Goal: Information Seeking & Learning: Learn about a topic

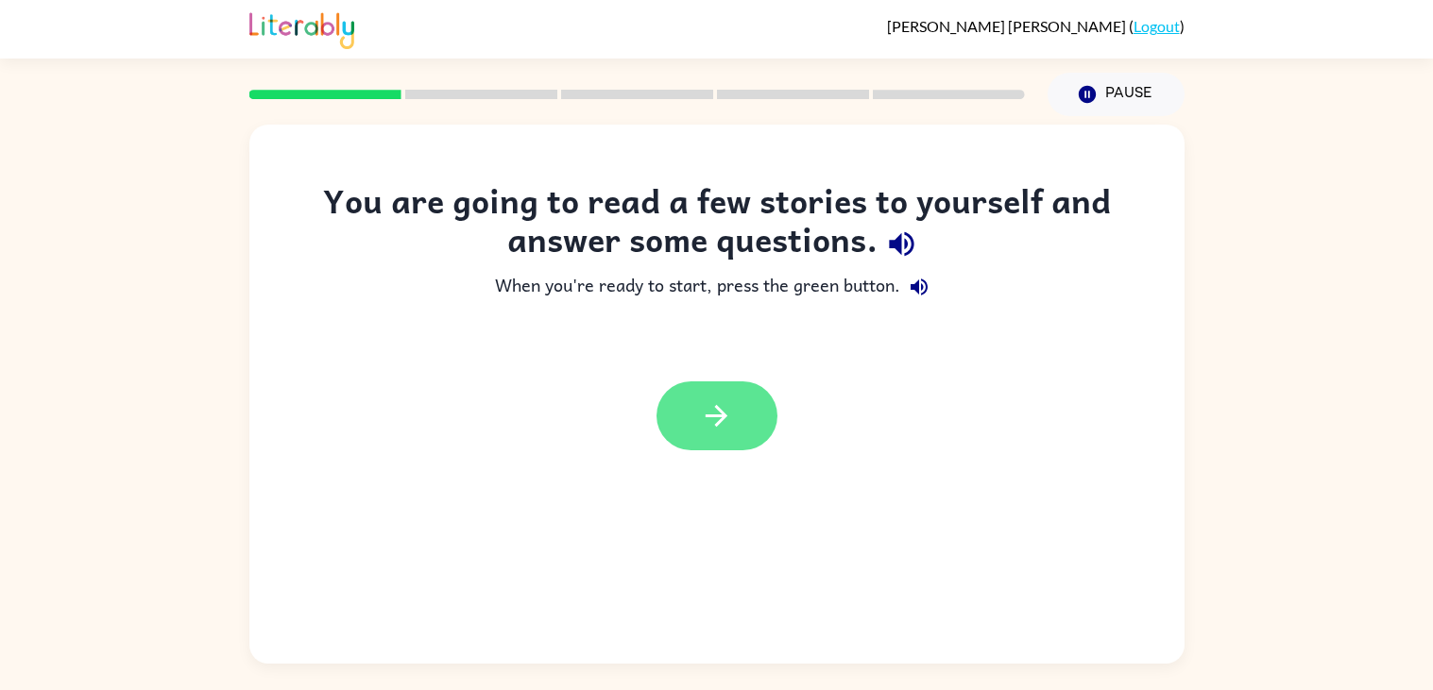
click at [683, 415] on button "button" at bounding box center [716, 416] width 121 height 69
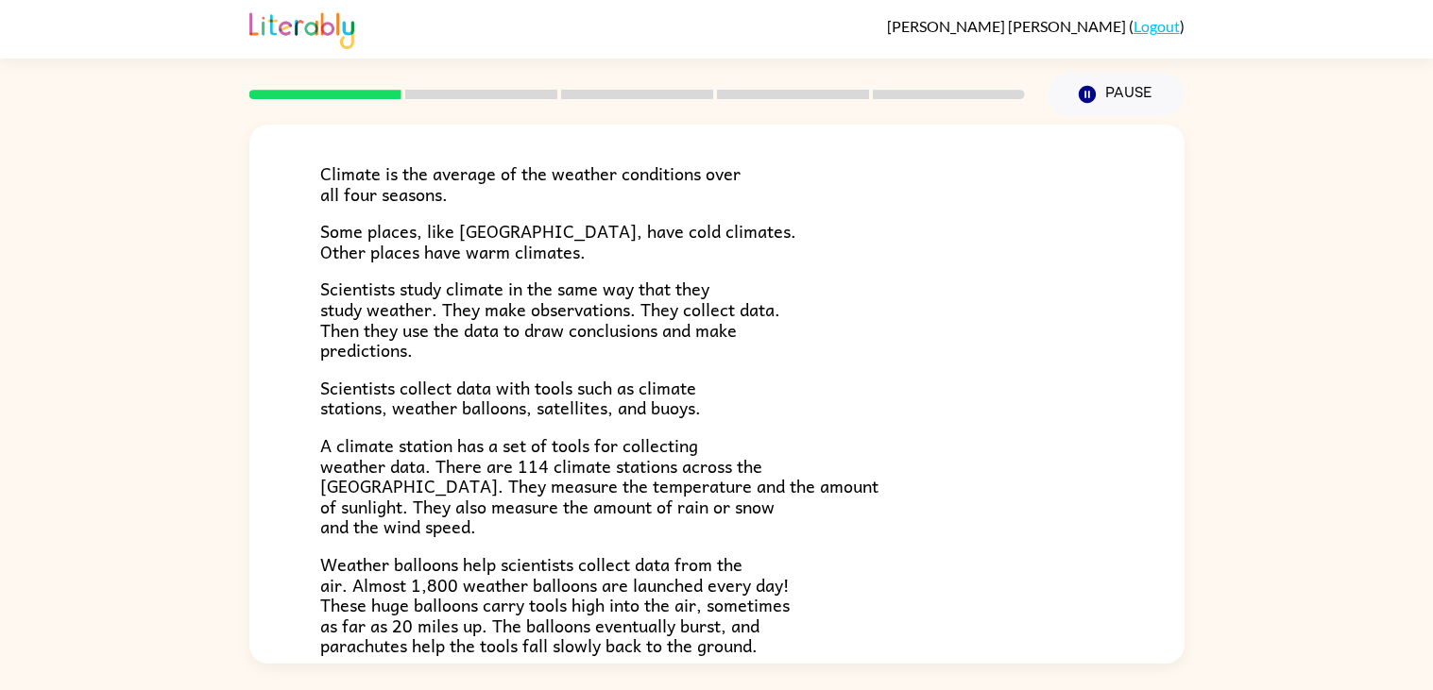
click at [418, 339] on span "Scientists study climate in the same way that they study weather. They make obs…" at bounding box center [550, 319] width 460 height 89
click at [378, 249] on span "Some places, like Antarctica, have cold climates. Other places have warm climat…" at bounding box center [558, 241] width 476 height 48
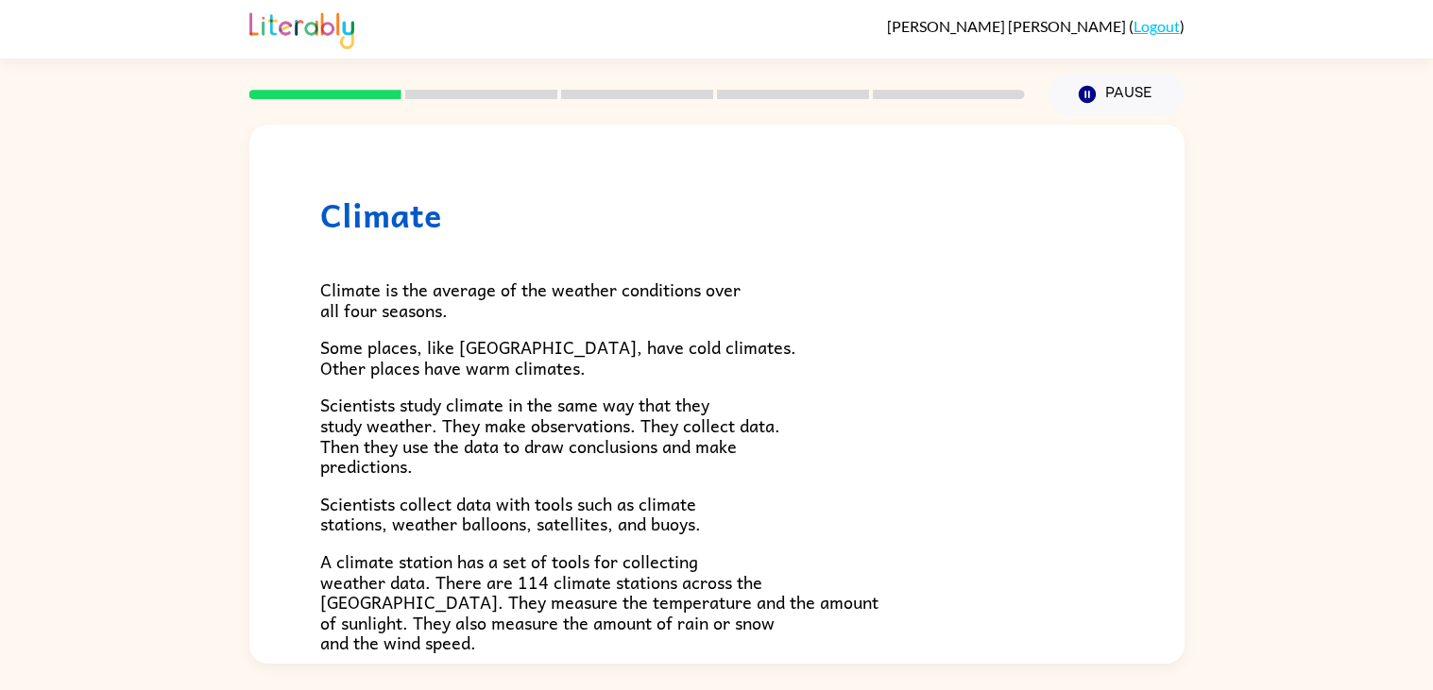
click at [387, 301] on span "Climate is the average of the weather conditions over all four seasons." at bounding box center [530, 300] width 420 height 48
click at [362, 296] on span "Climate is the average of the weather conditions over all four seasons." at bounding box center [530, 300] width 420 height 48
click at [353, 289] on span "Climate is the average of the weather conditions over all four seasons." at bounding box center [530, 300] width 420 height 48
click at [335, 283] on span "Climate is the average of the weather conditions over all four seasons." at bounding box center [530, 300] width 420 height 48
click at [332, 292] on span "Climate is the average of the weather conditions over all four seasons." at bounding box center [530, 300] width 420 height 48
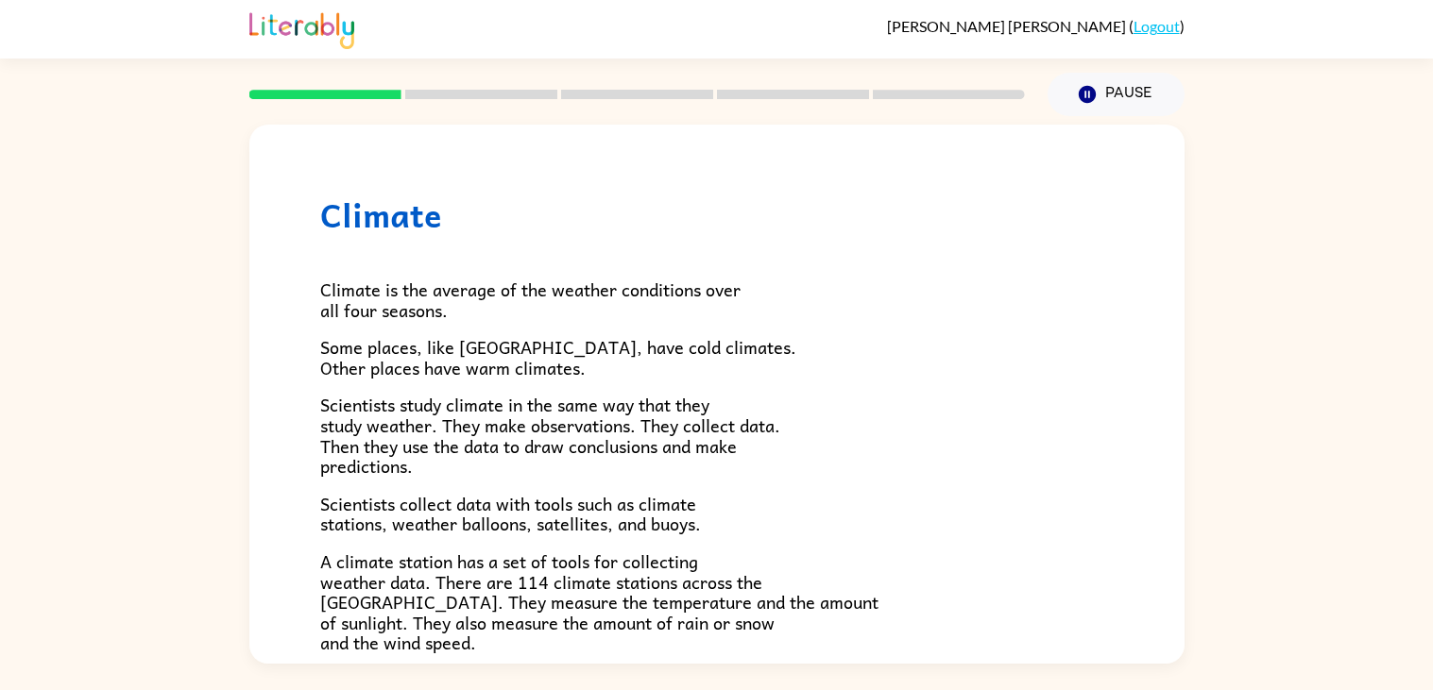
click at [317, 283] on div "Climate Climate is the average of the weather conditions over all four seasons.…" at bounding box center [716, 610] width 935 height 970
click at [332, 287] on span "Climate is the average of the weather conditions over all four seasons." at bounding box center [530, 300] width 420 height 48
click at [315, 105] on div at bounding box center [637, 94] width 798 height 66
click at [1104, 105] on button "Pause Pause" at bounding box center [1115, 94] width 137 height 43
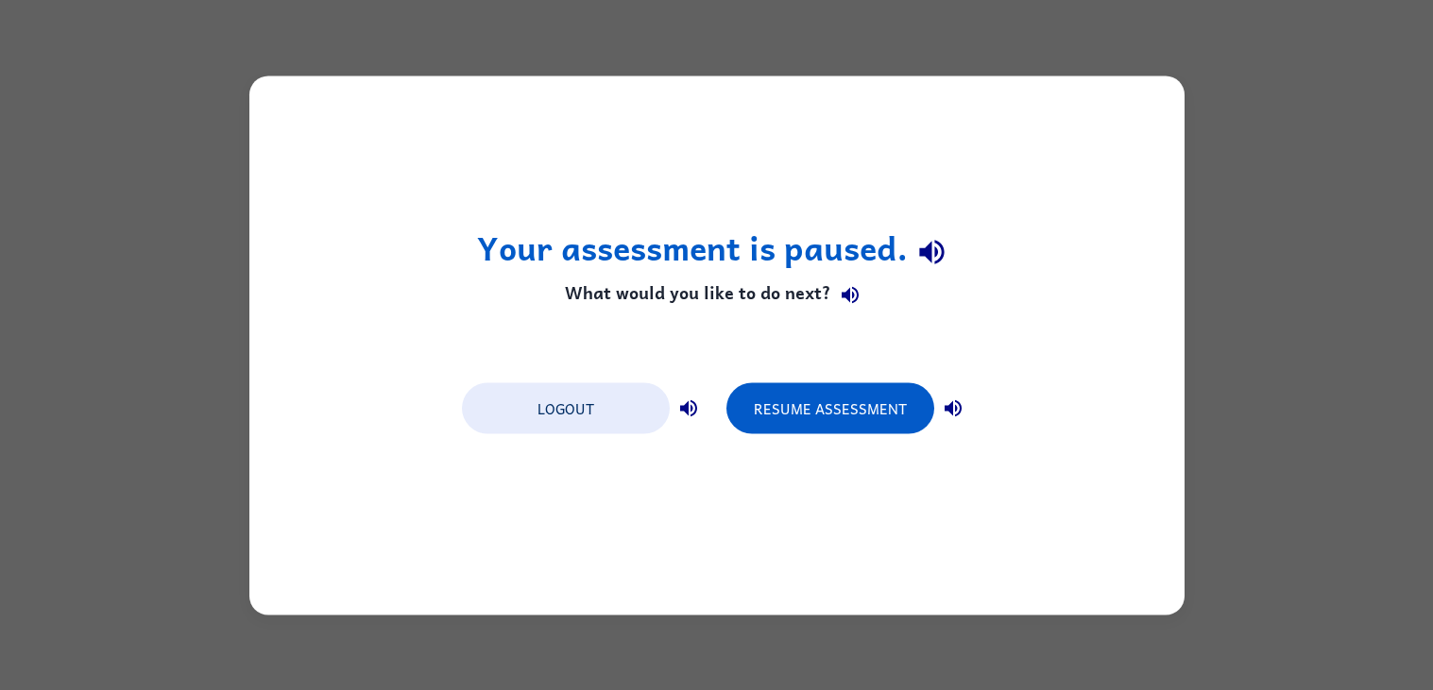
click at [1012, 314] on div "Your assessment is paused. What would you like to do next? Logout Resume Assess…" at bounding box center [716, 345] width 935 height 539
click at [822, 415] on button "Resume Assessment" at bounding box center [830, 407] width 208 height 51
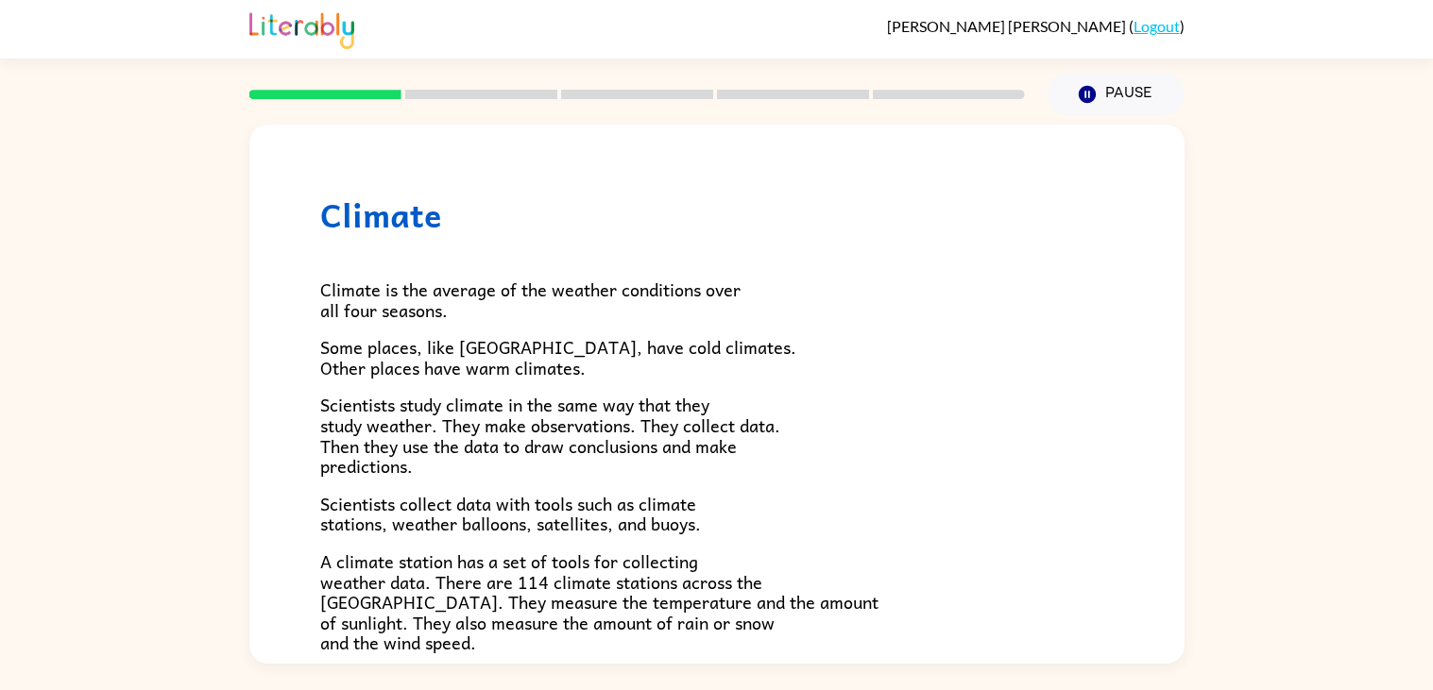
click at [354, 296] on span "Climate is the average of the weather conditions over all four seasons." at bounding box center [530, 300] width 420 height 48
click at [1078, 94] on icon "button" at bounding box center [1086, 94] width 17 height 17
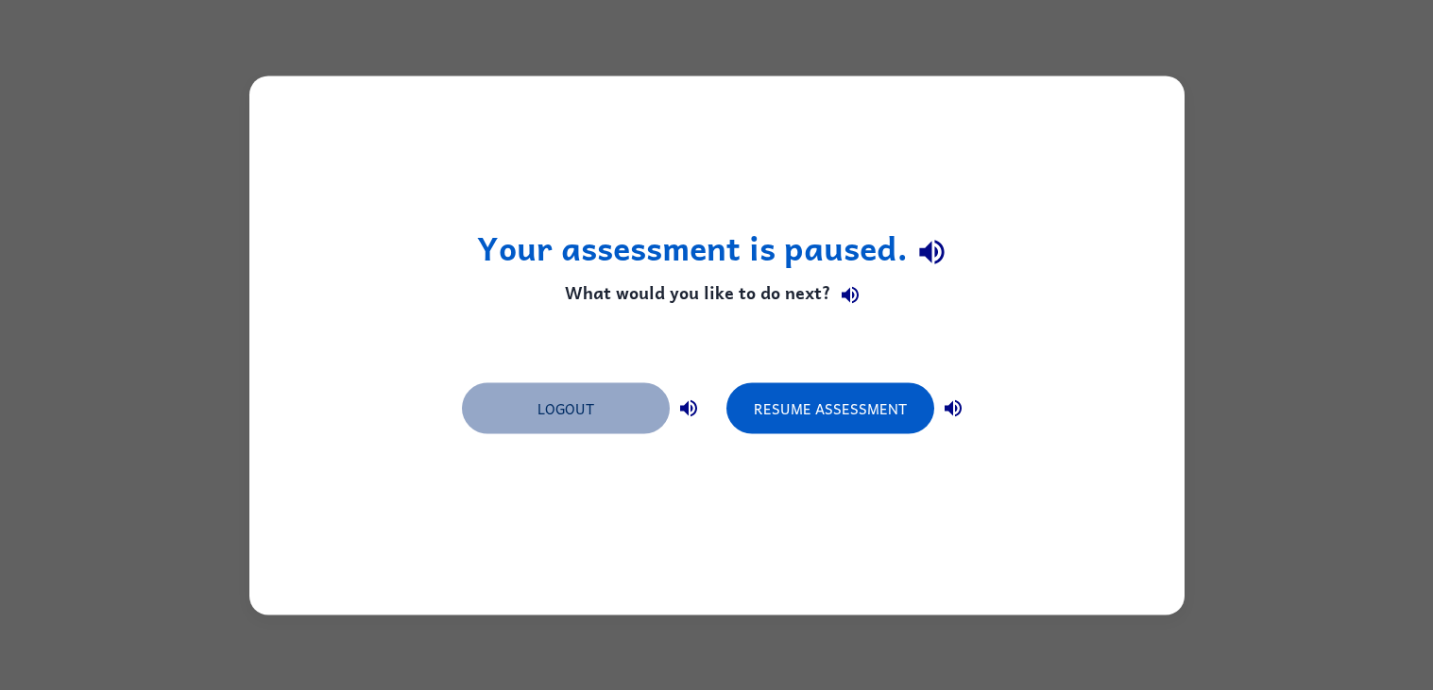
click at [540, 406] on button "Logout" at bounding box center [566, 407] width 208 height 51
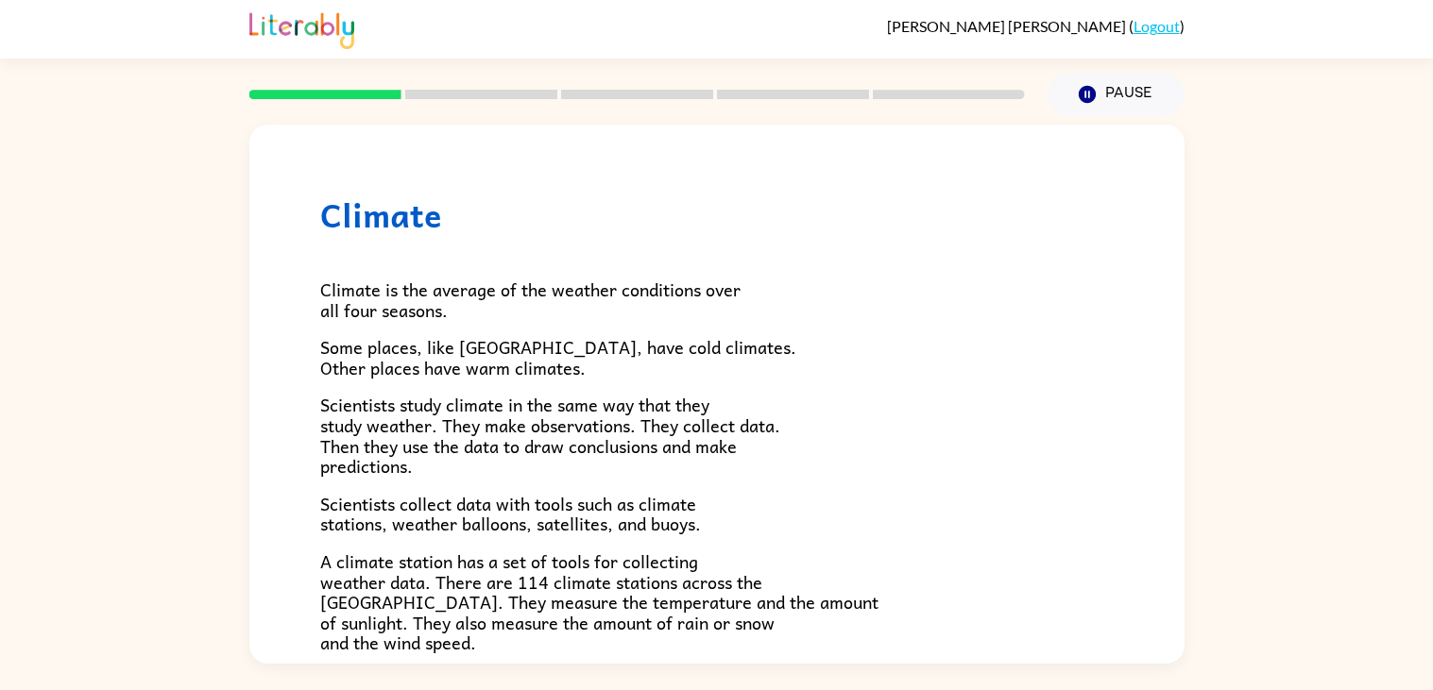
click at [1310, 444] on div "Climate Climate is the average of the weather conditions over all four seasons.…" at bounding box center [716, 390] width 1433 height 548
click at [1088, 267] on div "Climate is the average of the weather conditions over all four seasons. Some pl…" at bounding box center [716, 620] width 793 height 773
click at [293, 260] on div "Climate Climate is the average of the weather conditions over all four seasons.…" at bounding box center [716, 610] width 935 height 970
click at [382, 397] on span "Scientists study climate in the same way that they study weather. They make obs…" at bounding box center [550, 435] width 460 height 89
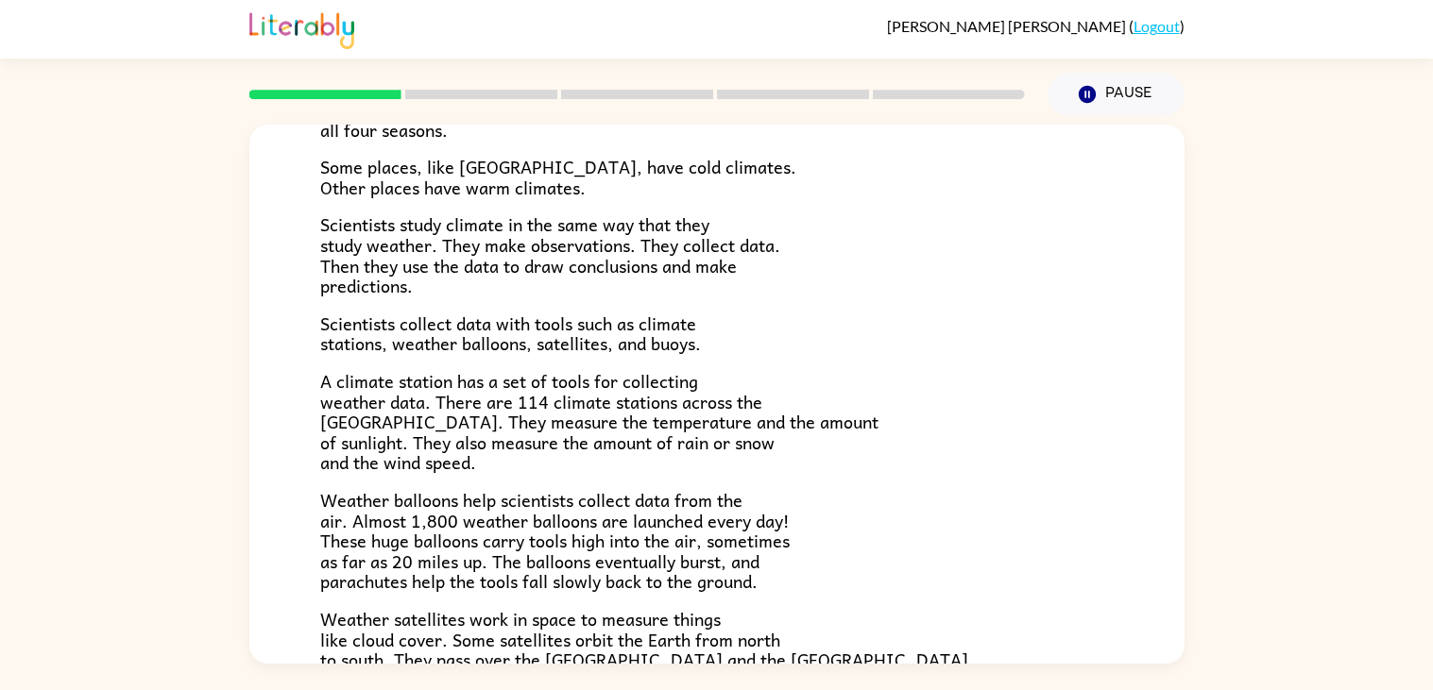
scroll to position [161, 0]
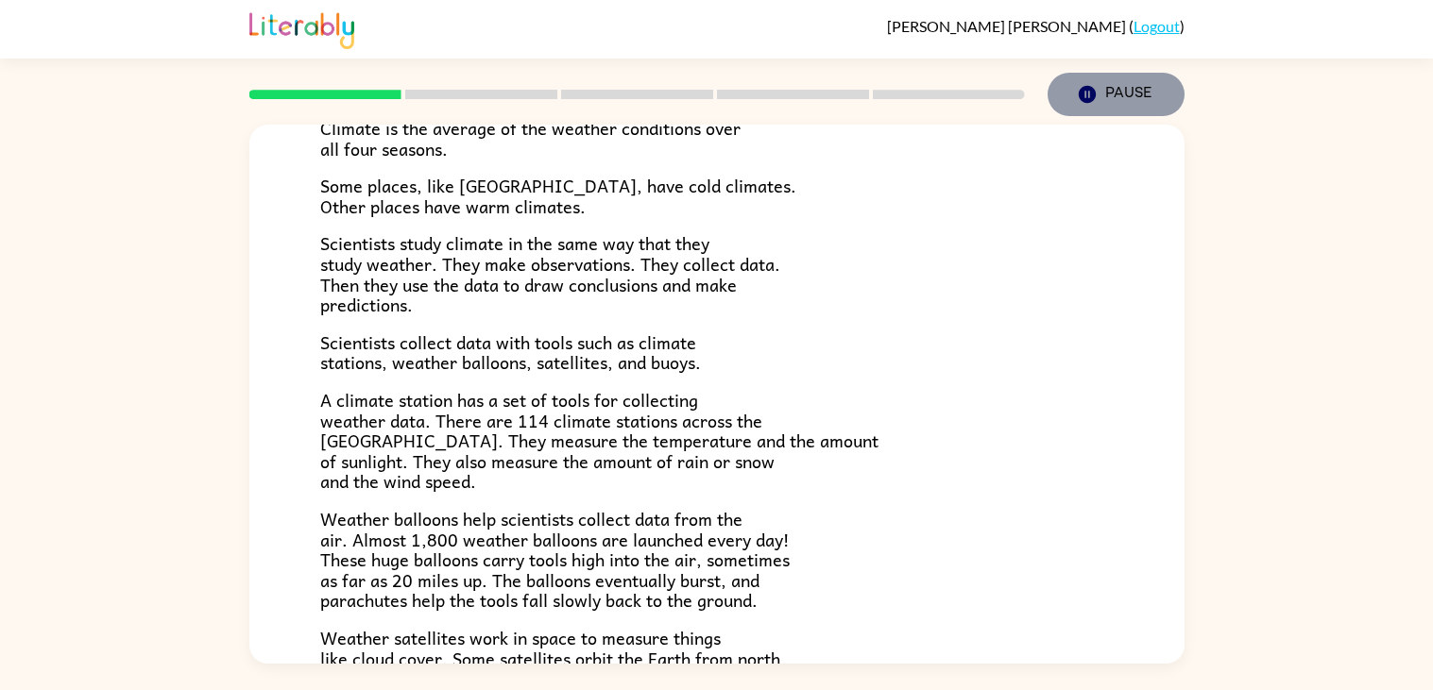
click at [1111, 98] on button "Pause Pause" at bounding box center [1115, 94] width 137 height 43
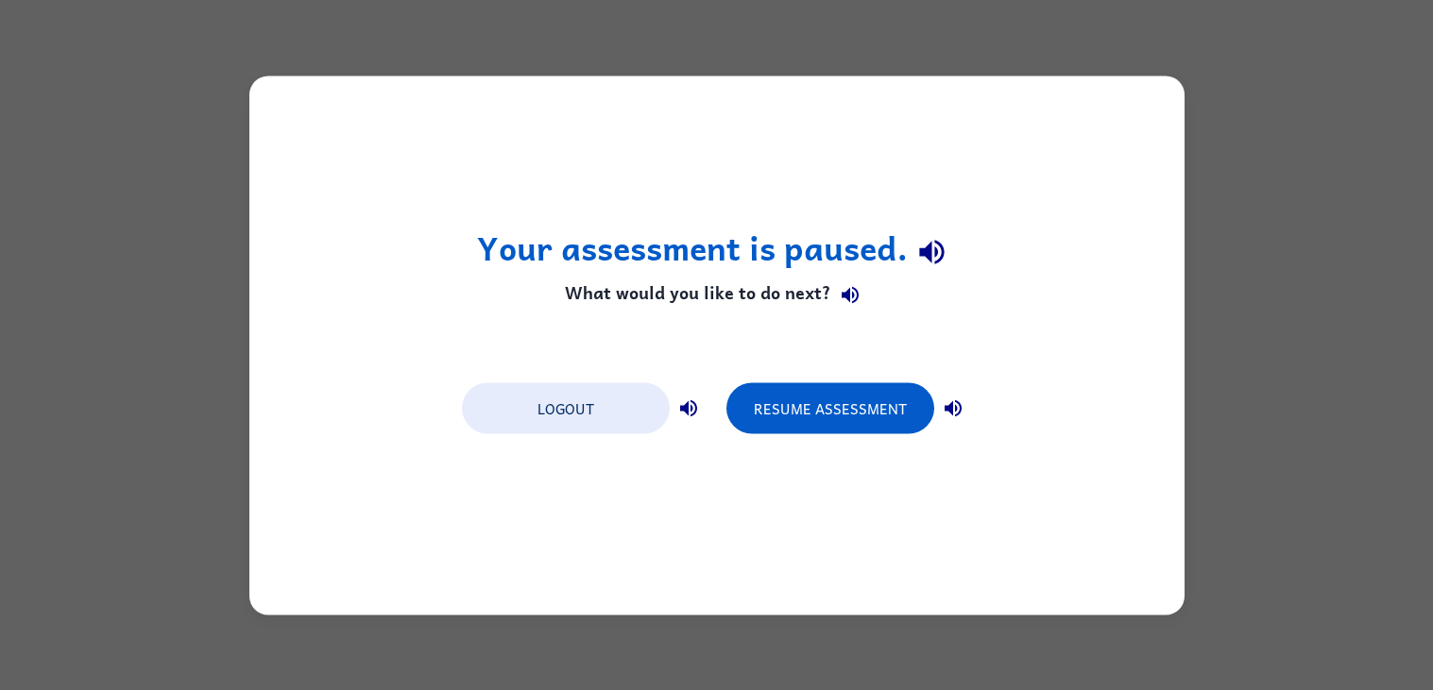
click at [840, 285] on icon "button" at bounding box center [850, 295] width 23 height 23
click at [843, 297] on icon "button" at bounding box center [849, 295] width 17 height 17
click at [846, 288] on icon "button" at bounding box center [850, 295] width 23 height 23
click at [930, 261] on icon "button" at bounding box center [931, 253] width 25 height 25
click at [149, 270] on div "Your assessment is paused. What would you like to do next? Logout Resume Assess…" at bounding box center [716, 345] width 1433 height 690
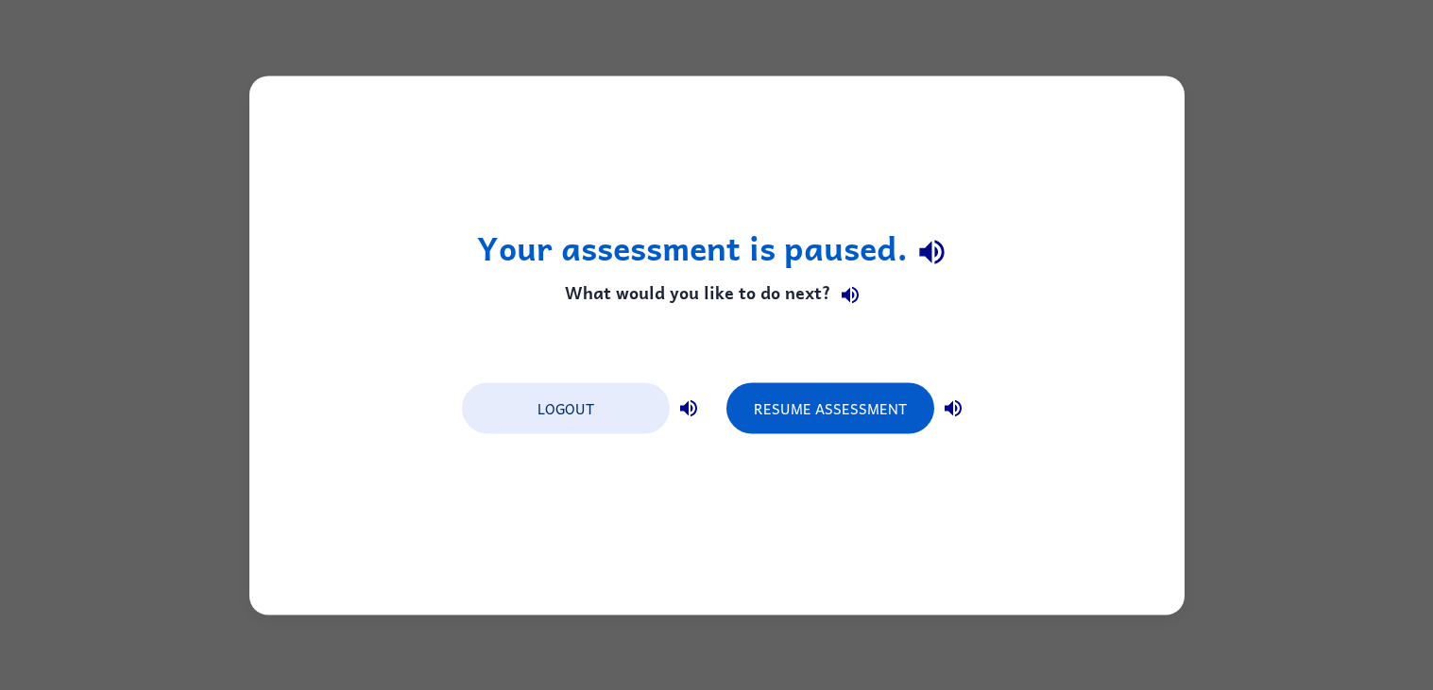
click at [248, 59] on div "Your assessment is paused. What would you like to do next? Logout Resume Assess…" at bounding box center [716, 345] width 1433 height 690
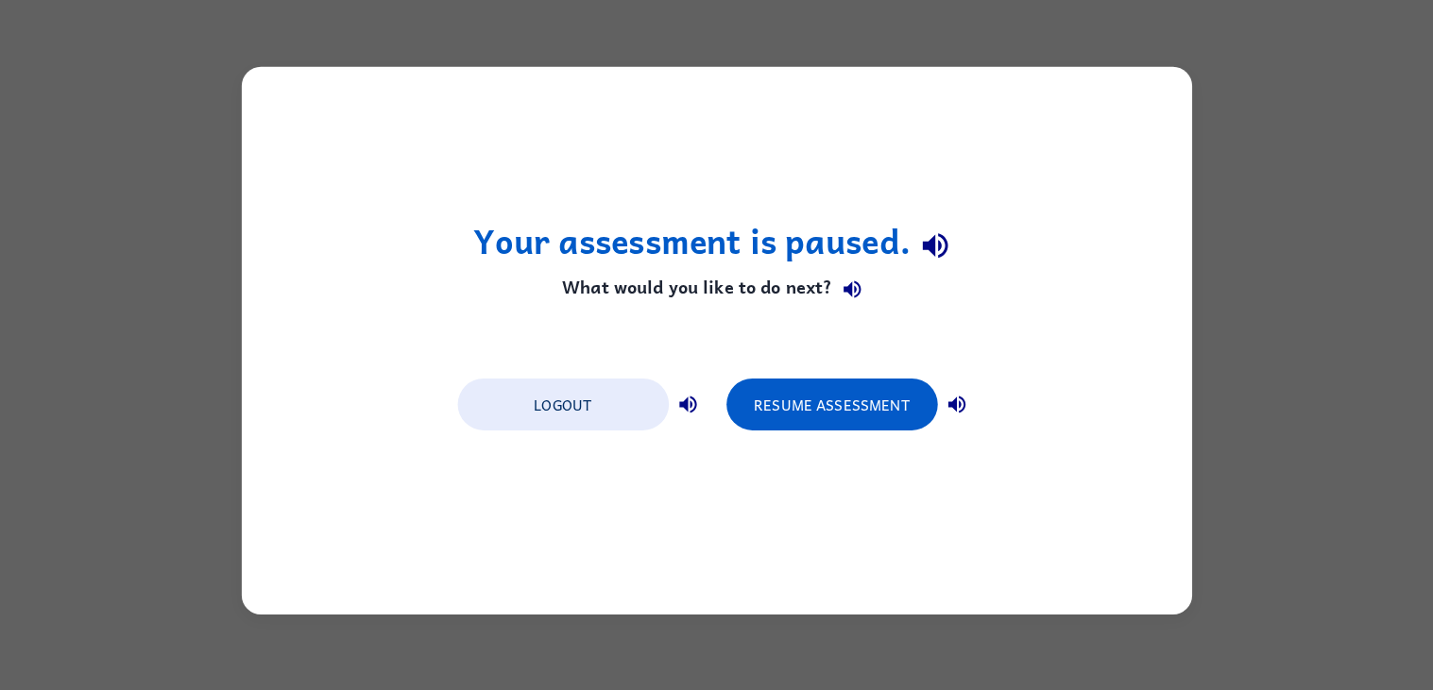
scroll to position [0, 0]
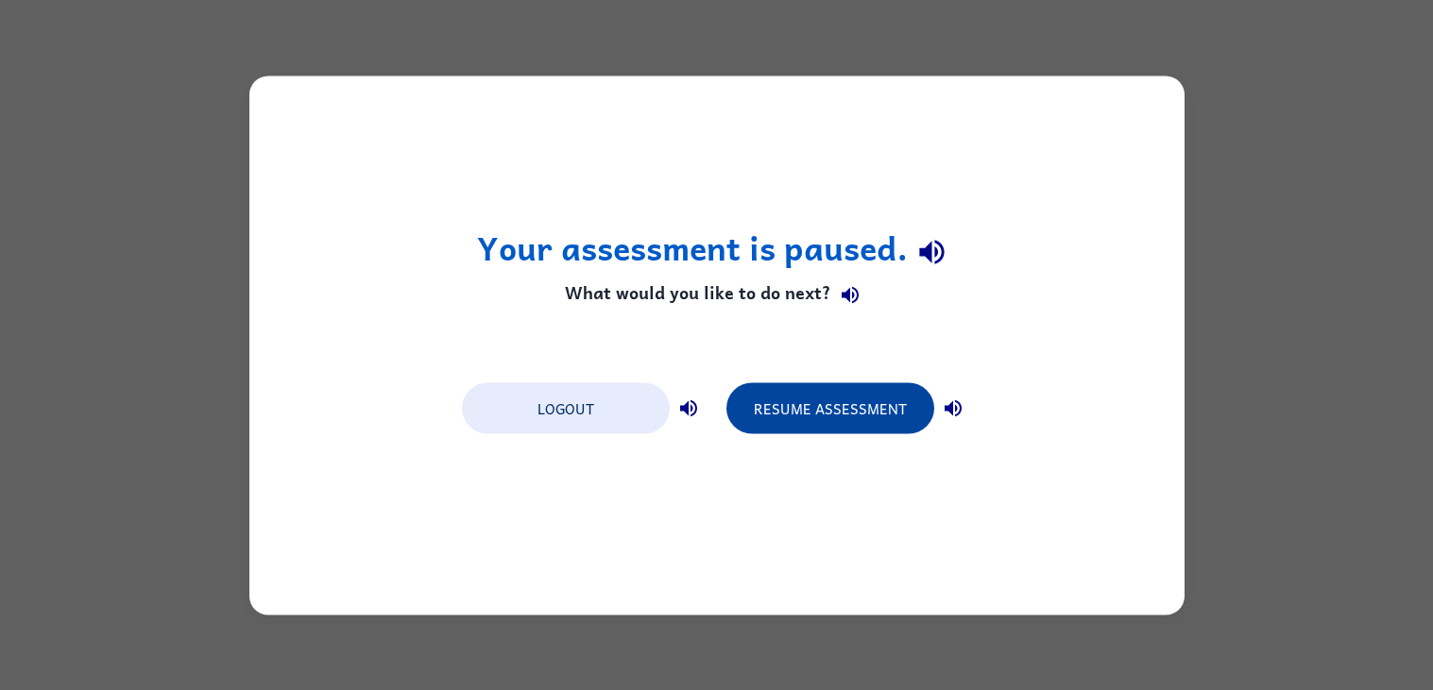
click at [855, 399] on button "Resume Assessment" at bounding box center [830, 407] width 208 height 51
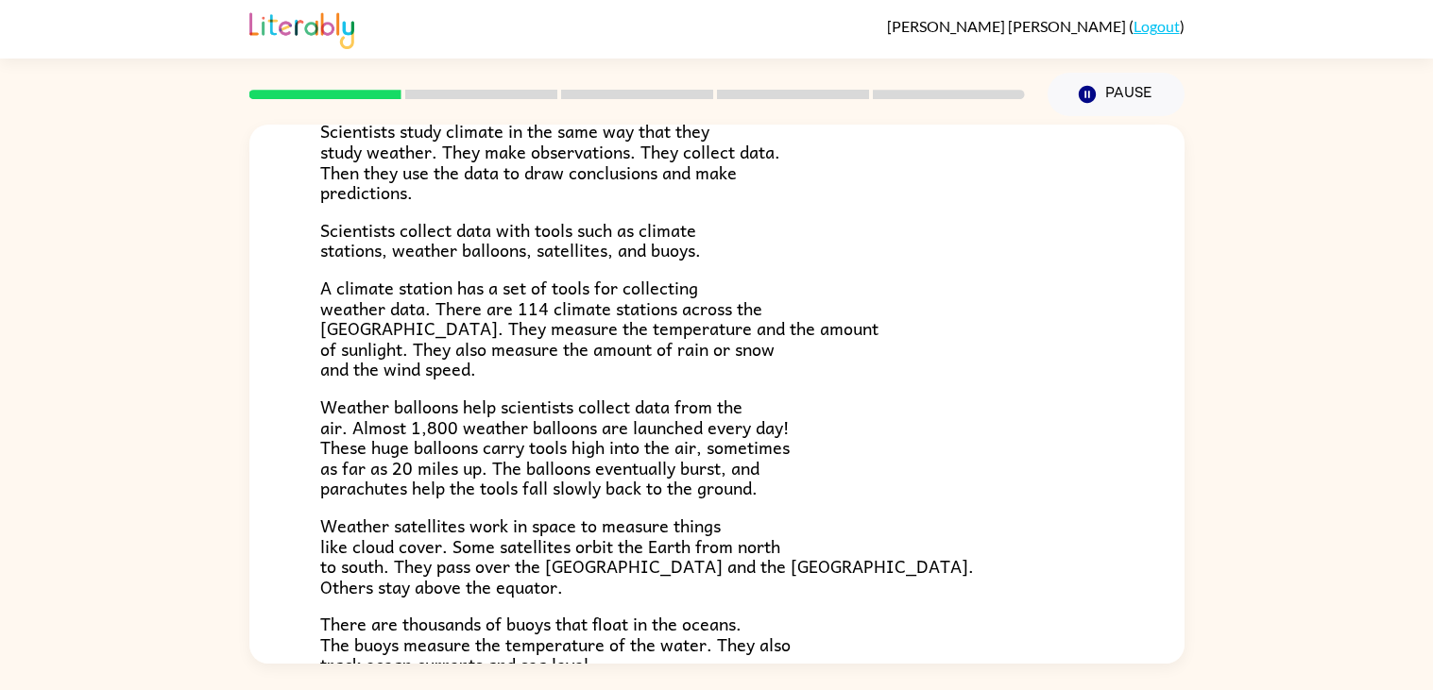
scroll to position [527, 0]
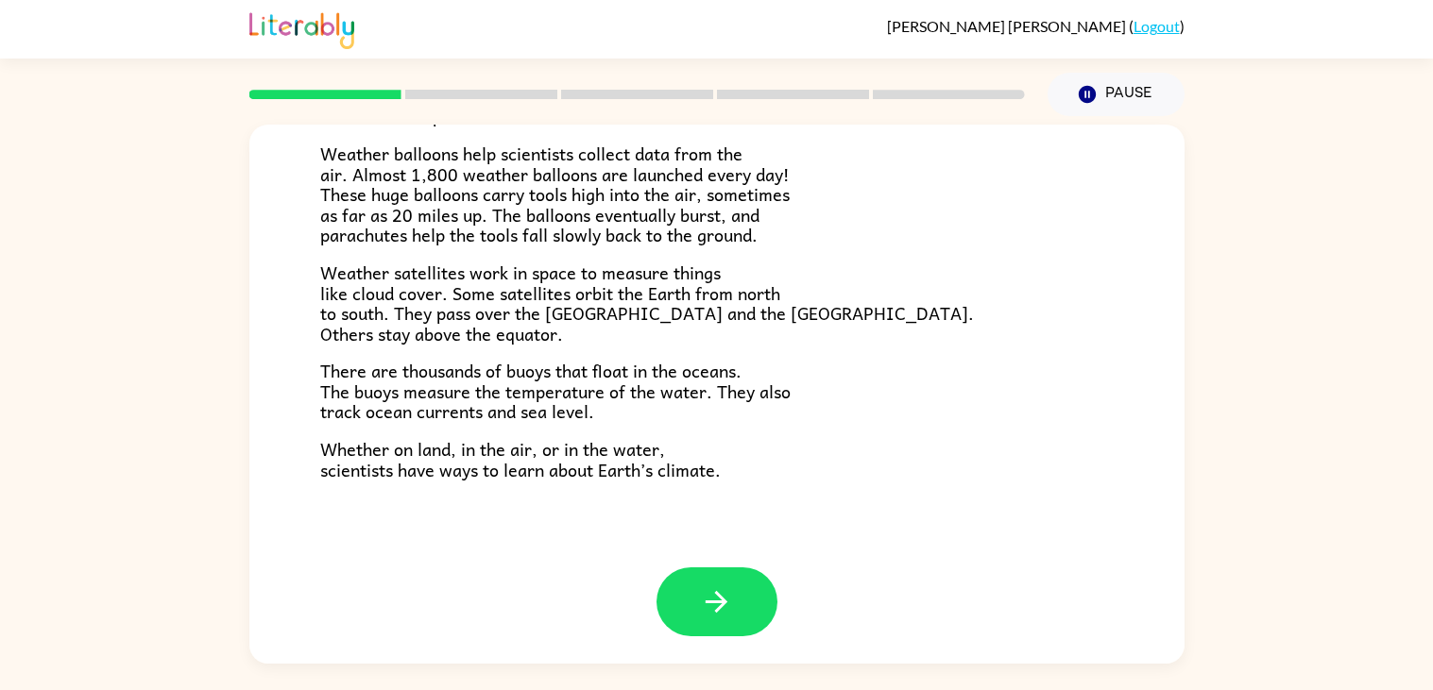
click at [1155, 27] on link "Logout" at bounding box center [1156, 26] width 46 height 18
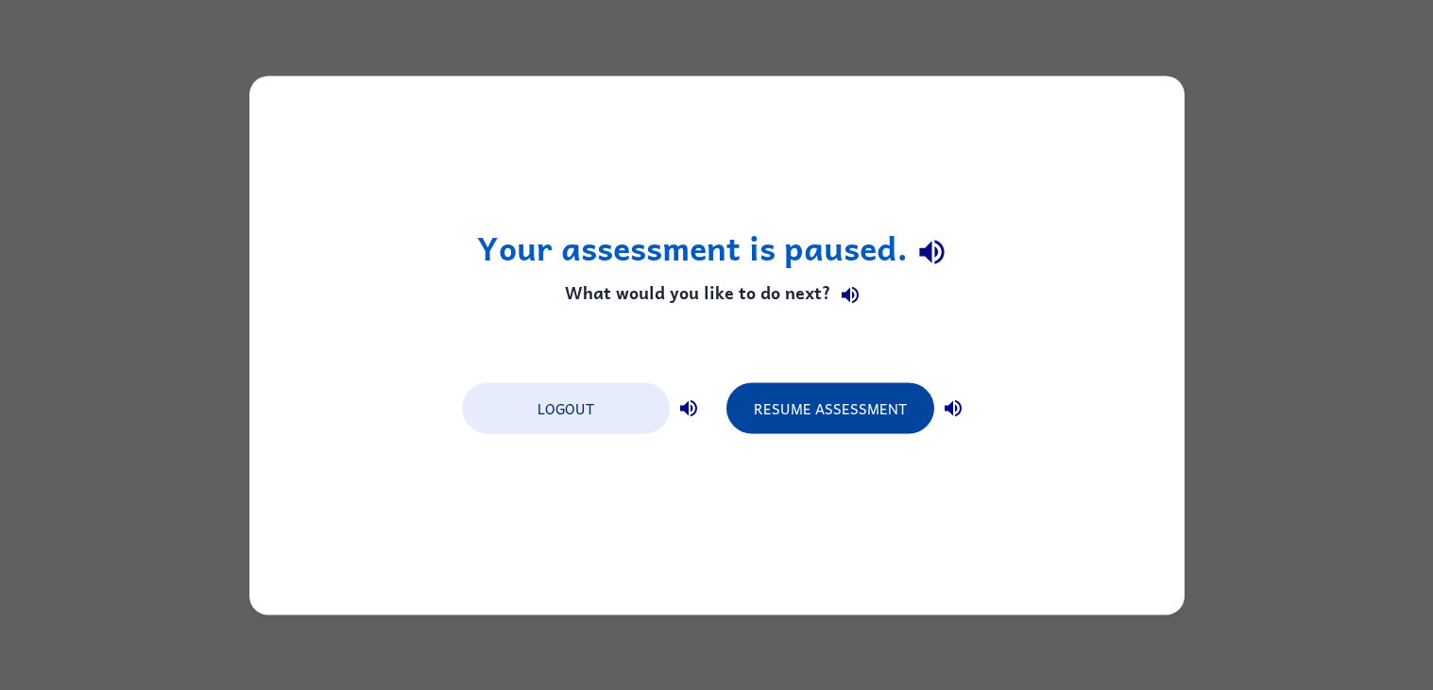
click at [838, 425] on button "Resume Assessment" at bounding box center [830, 407] width 208 height 51
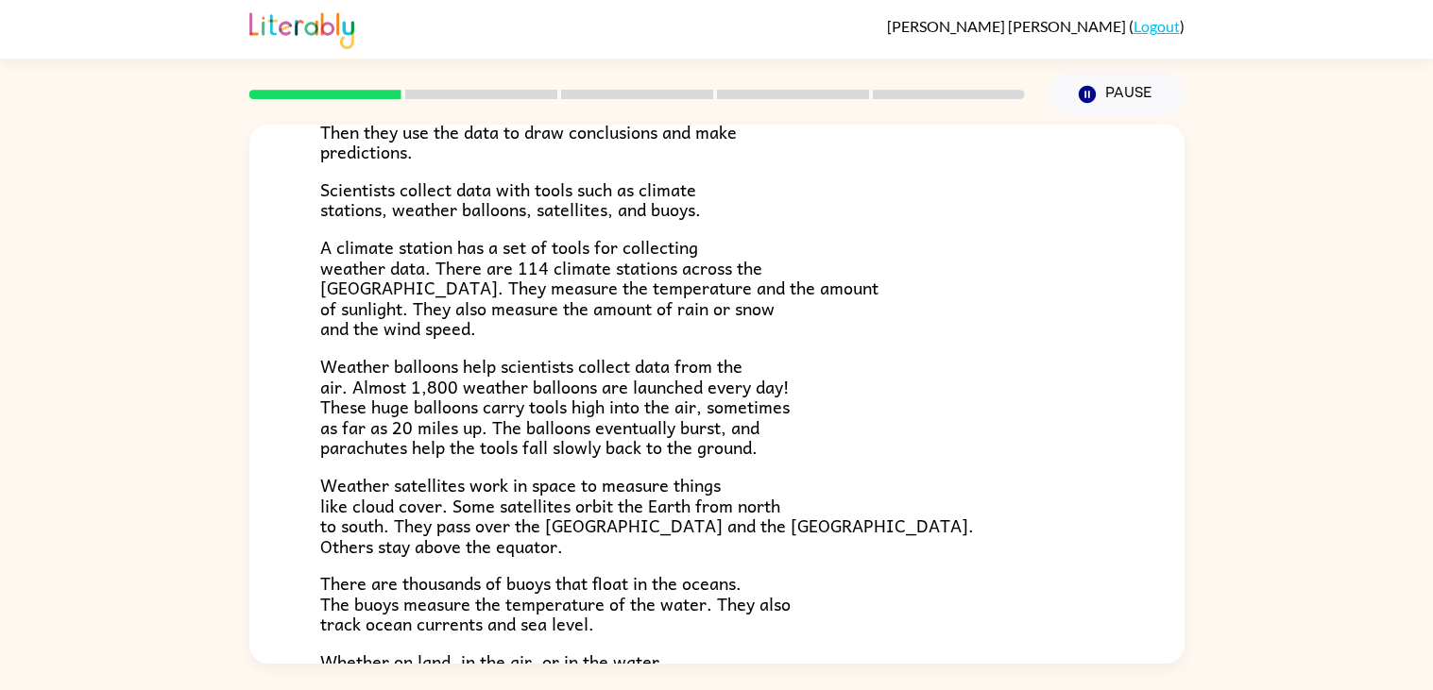
scroll to position [314, 0]
click at [1153, 18] on link "Logout" at bounding box center [1156, 26] width 46 height 18
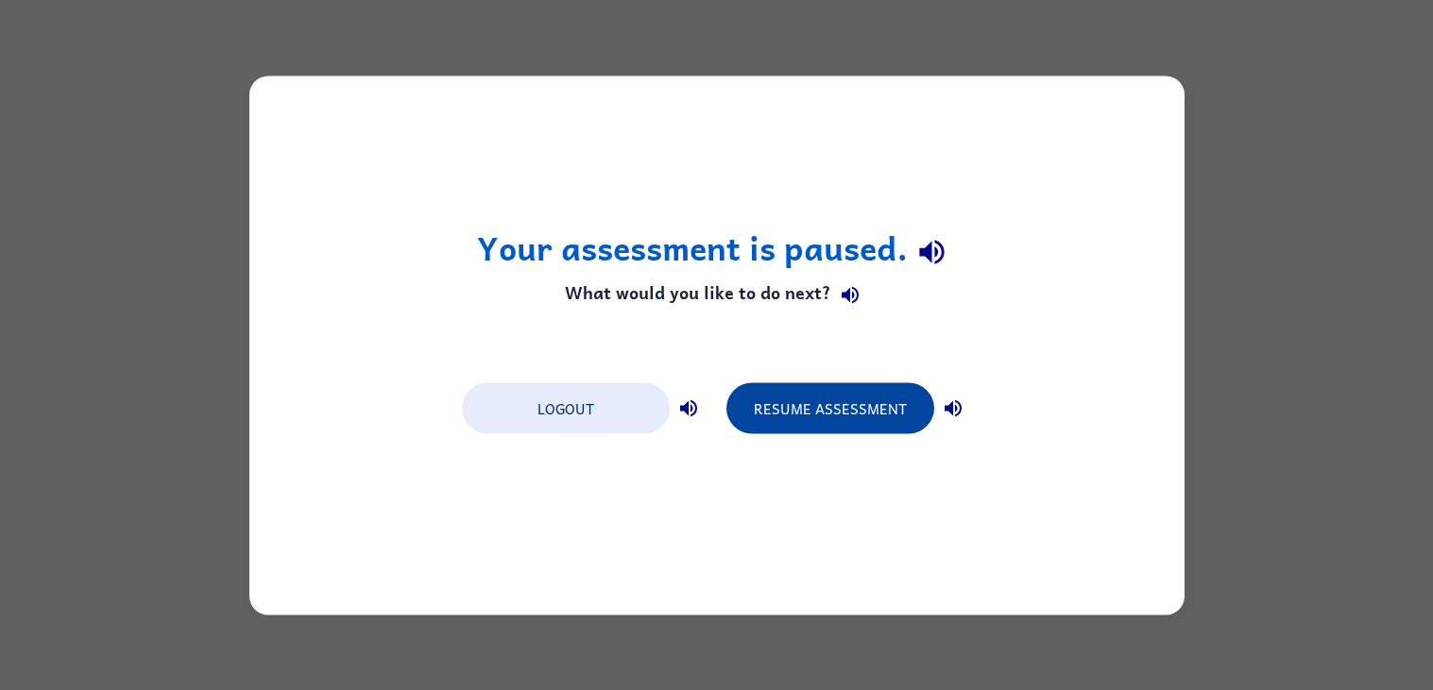
click at [824, 397] on button "Resume Assessment" at bounding box center [830, 407] width 208 height 51
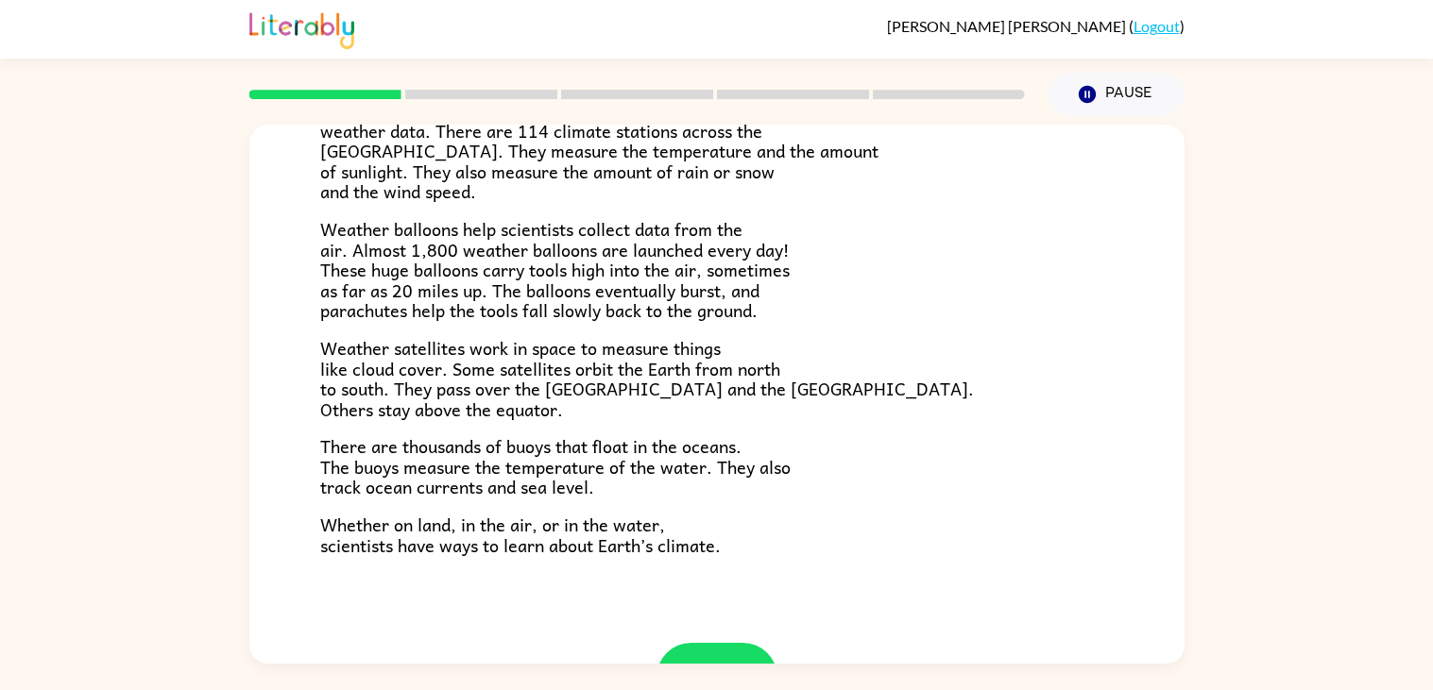
scroll to position [527, 0]
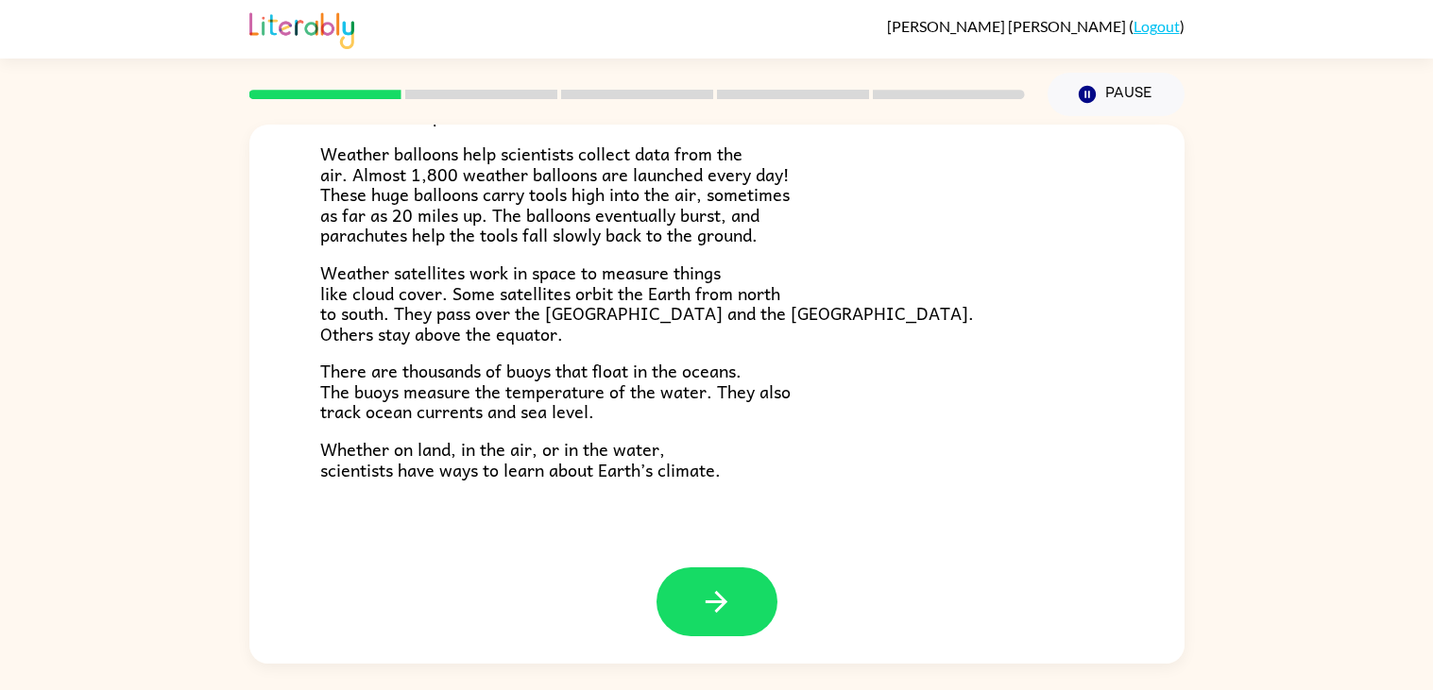
click at [279, 144] on div "Climate Climate is the average of the weather conditions over all four seasons.…" at bounding box center [716, 83] width 935 height 970
click at [717, 577] on button "button" at bounding box center [716, 602] width 121 height 69
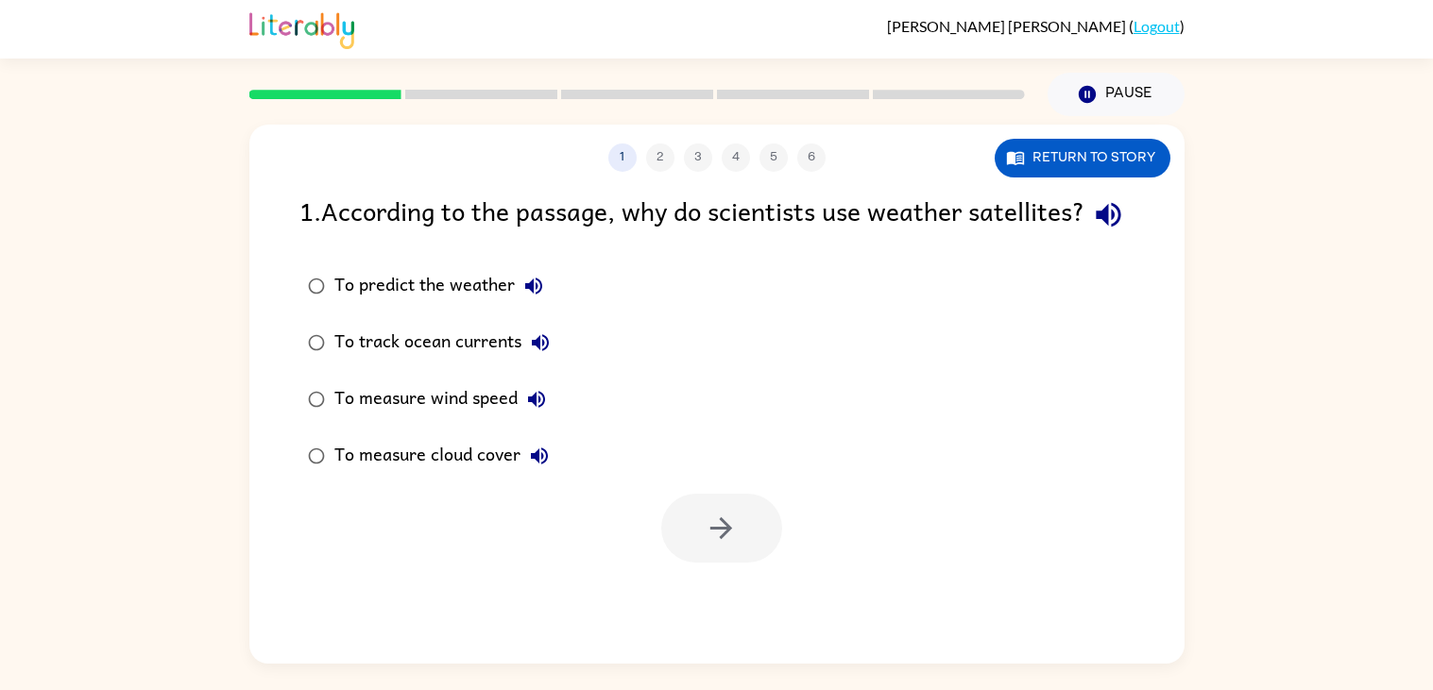
click at [530, 295] on icon "button" at bounding box center [533, 286] width 17 height 17
click at [93, 302] on div "1 2 3 4 5 6 Return to story 1 . According to the passage, why do scientists use…" at bounding box center [716, 390] width 1433 height 548
click at [1092, 231] on icon "button" at bounding box center [1108, 214] width 33 height 33
click at [528, 297] on icon "button" at bounding box center [533, 286] width 23 height 23
click at [538, 354] on icon "button" at bounding box center [540, 342] width 23 height 23
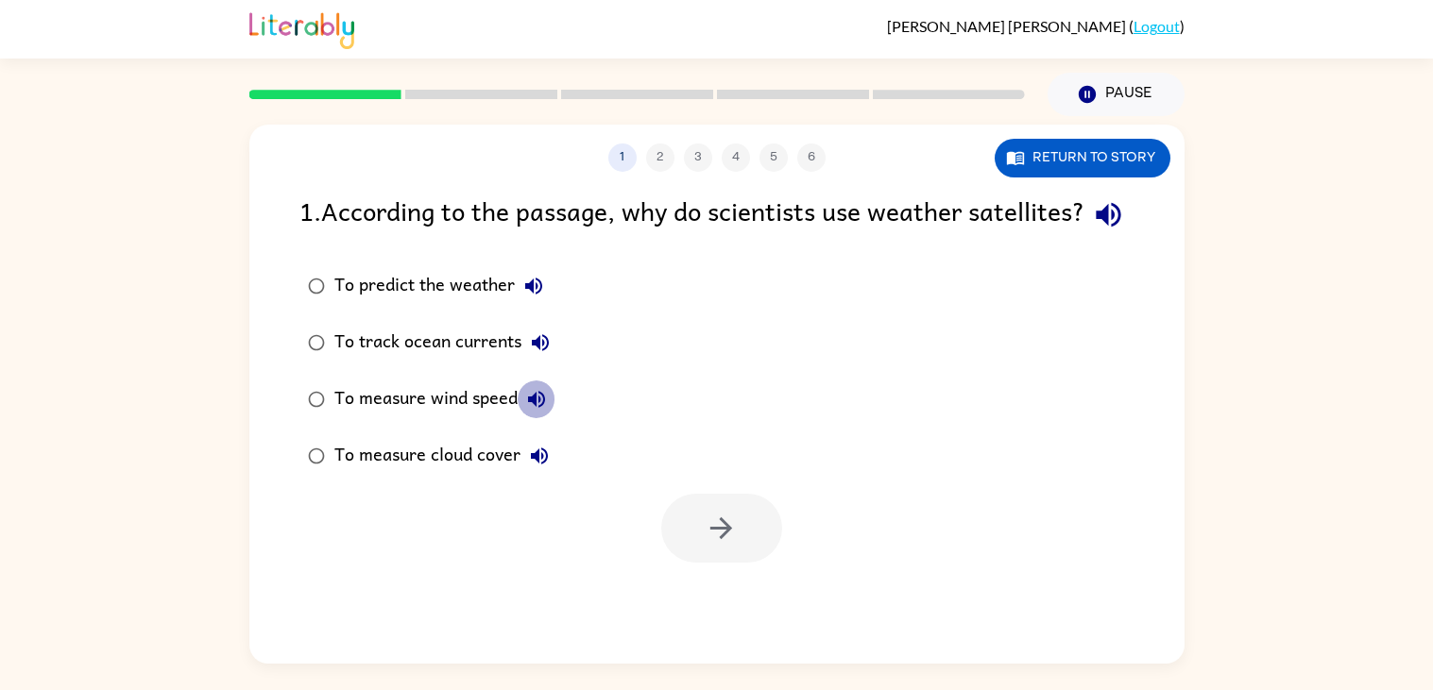
click at [533, 411] on icon "button" at bounding box center [536, 399] width 23 height 23
click at [164, 405] on div "1 2 3 4 5 6 Return to story 1 . According to the passage, why do scientists use…" at bounding box center [716, 390] width 1433 height 548
click at [541, 467] on icon "button" at bounding box center [539, 456] width 23 height 23
click at [731, 535] on button "button" at bounding box center [721, 528] width 121 height 69
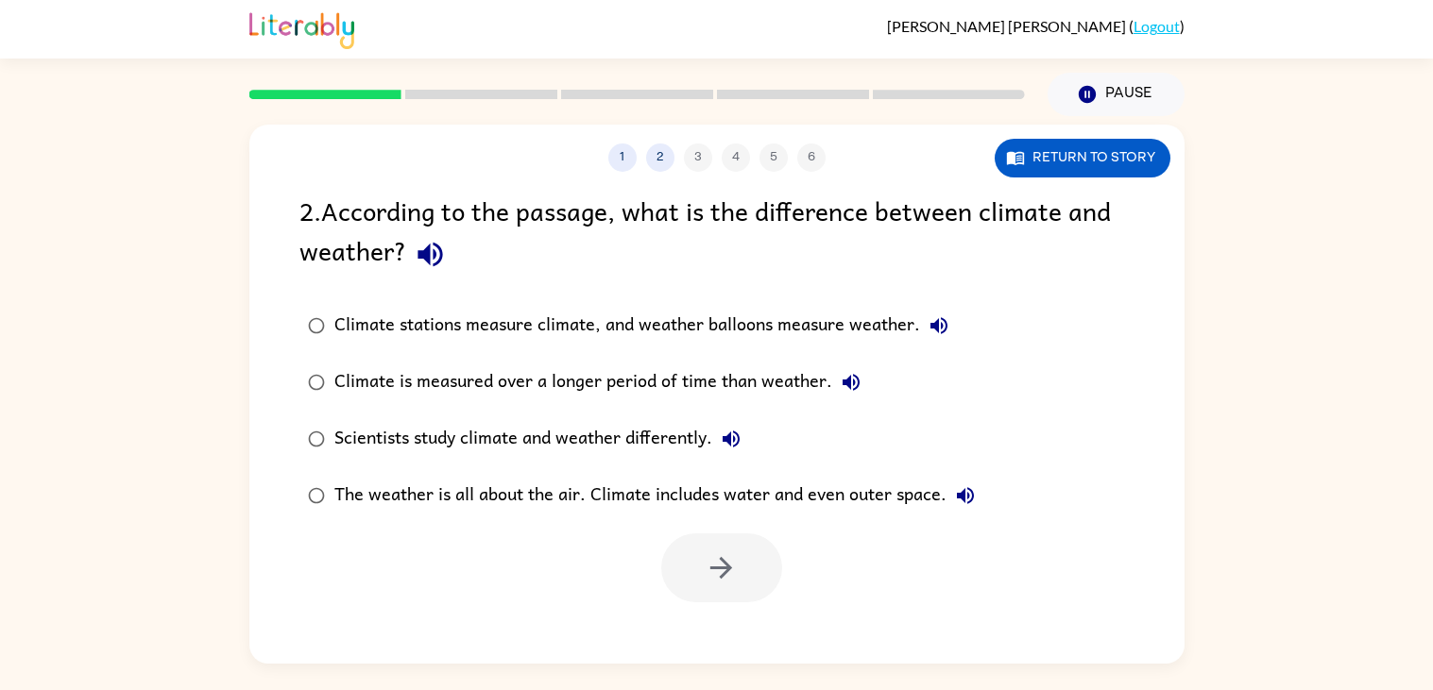
click at [942, 326] on icon "button" at bounding box center [938, 325] width 17 height 17
click at [433, 263] on icon "button" at bounding box center [429, 255] width 25 height 25
click at [928, 324] on icon "button" at bounding box center [938, 325] width 23 height 23
click at [418, 250] on icon "button" at bounding box center [430, 254] width 33 height 33
click at [945, 314] on icon "button" at bounding box center [938, 325] width 23 height 23
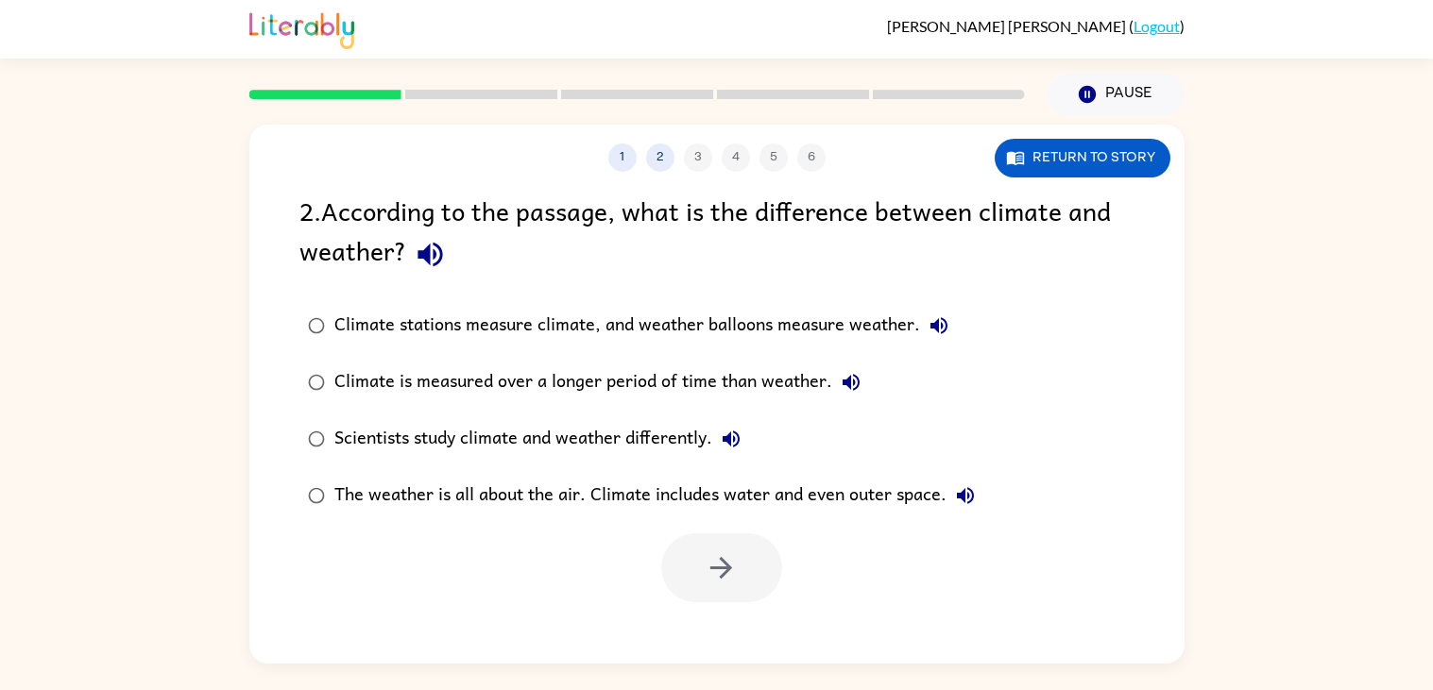
click at [856, 382] on icon "button" at bounding box center [850, 382] width 17 height 17
click at [727, 438] on icon "button" at bounding box center [730, 439] width 17 height 17
click at [964, 496] on icon "button" at bounding box center [965, 495] width 23 height 23
click at [417, 263] on icon "button" at bounding box center [430, 254] width 33 height 33
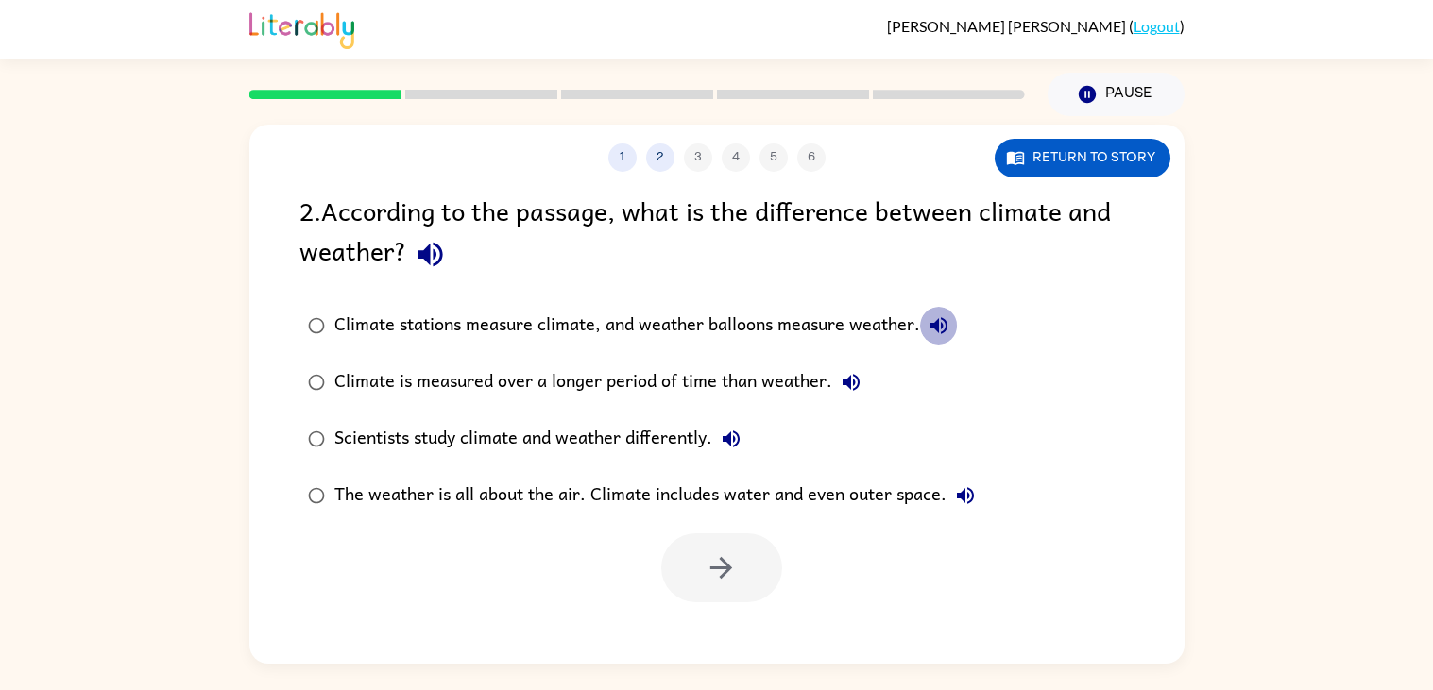
click at [938, 322] on icon "button" at bounding box center [938, 325] width 17 height 17
click at [725, 433] on icon "button" at bounding box center [731, 439] width 23 height 23
click at [962, 493] on icon "button" at bounding box center [965, 495] width 17 height 17
click at [706, 552] on icon "button" at bounding box center [721, 568] width 33 height 33
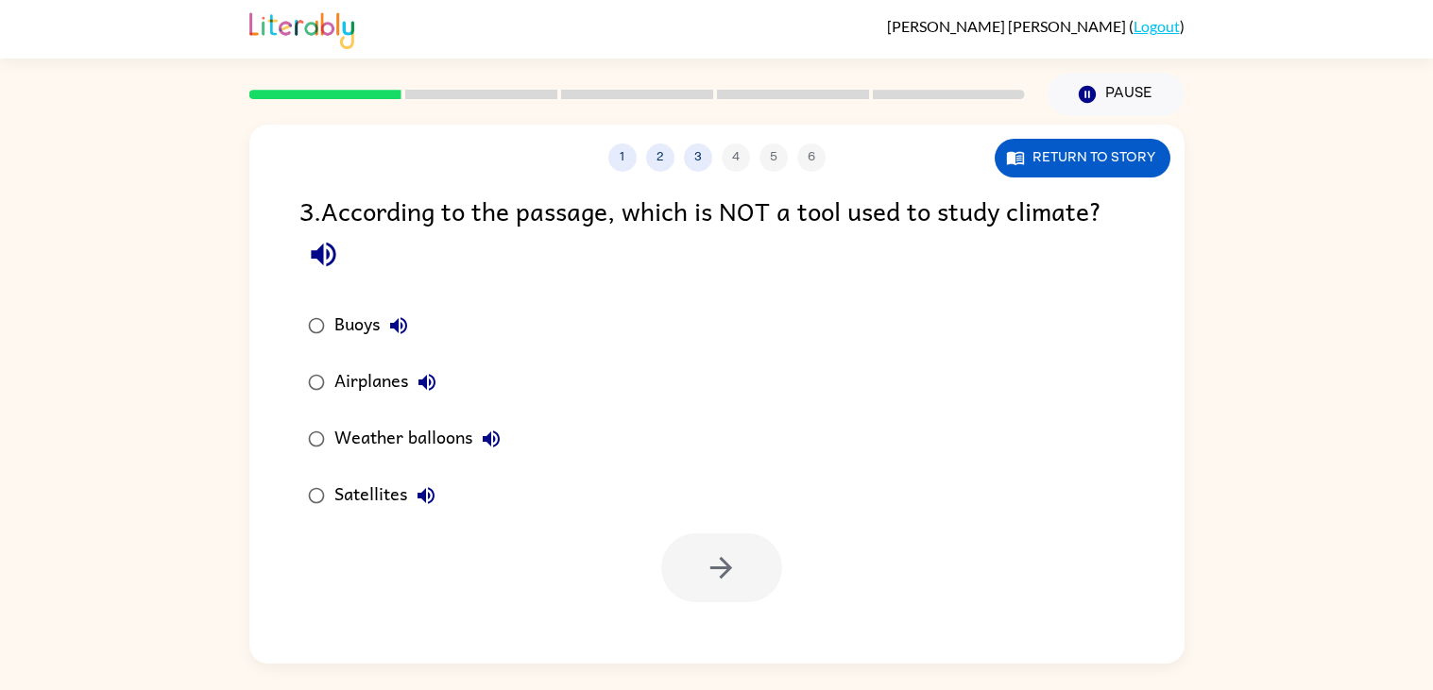
click at [399, 323] on icon "button" at bounding box center [398, 325] width 23 height 23
click at [432, 369] on button "Airplanes" at bounding box center [427, 383] width 38 height 38
click at [399, 315] on icon "button" at bounding box center [398, 325] width 23 height 23
click at [420, 369] on button "Airplanes" at bounding box center [427, 383] width 38 height 38
click at [495, 445] on icon "button" at bounding box center [491, 439] width 17 height 17
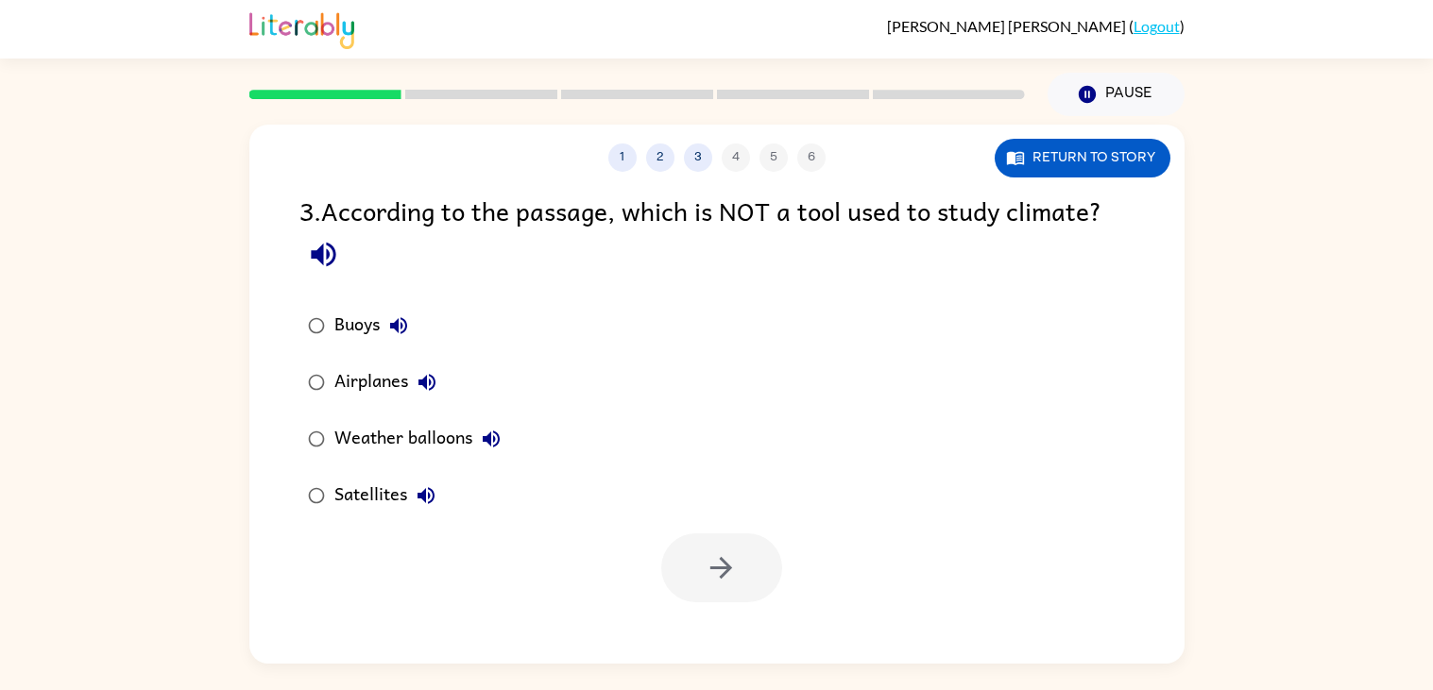
click at [494, 443] on icon "button" at bounding box center [491, 439] width 23 height 23
click at [427, 490] on icon "button" at bounding box center [426, 495] width 23 height 23
click at [481, 433] on icon "button" at bounding box center [491, 439] width 23 height 23
click at [431, 375] on icon "button" at bounding box center [427, 382] width 23 height 23
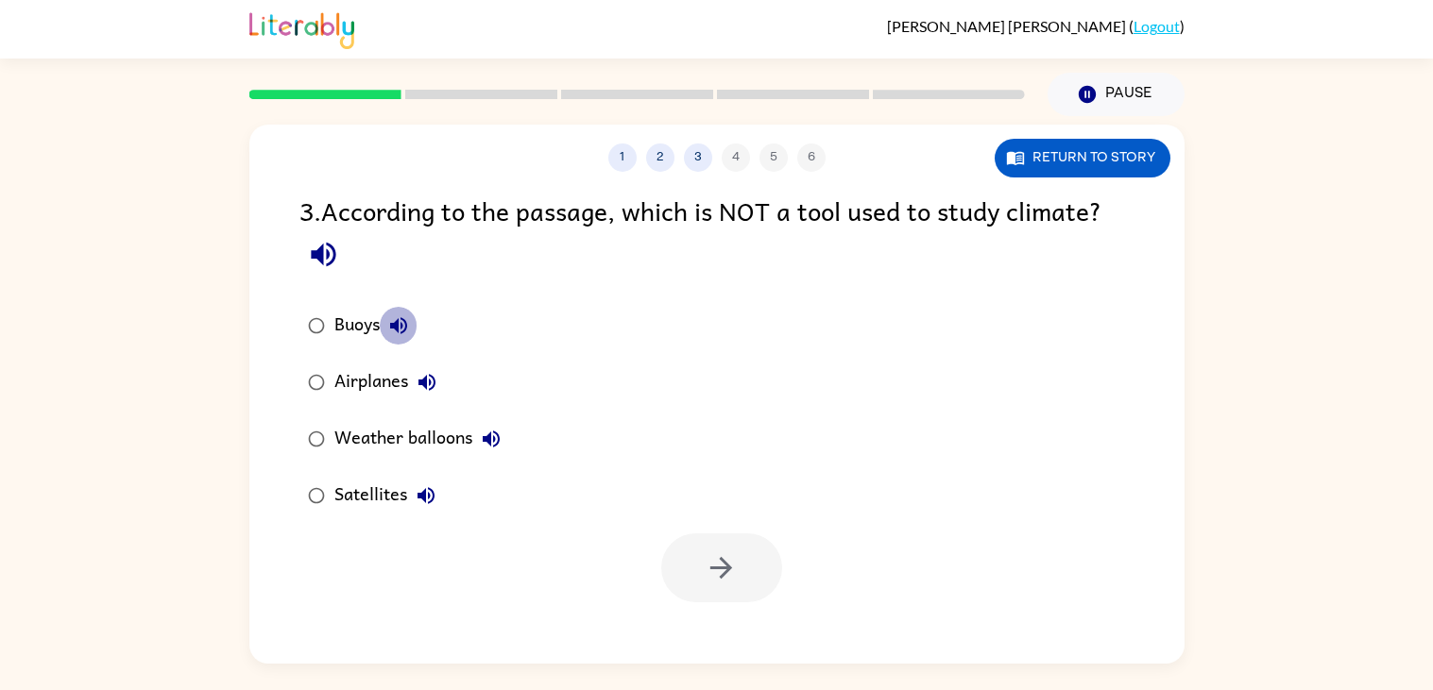
click at [401, 323] on icon "button" at bounding box center [398, 325] width 17 height 17
click at [692, 590] on button "button" at bounding box center [721, 568] width 121 height 69
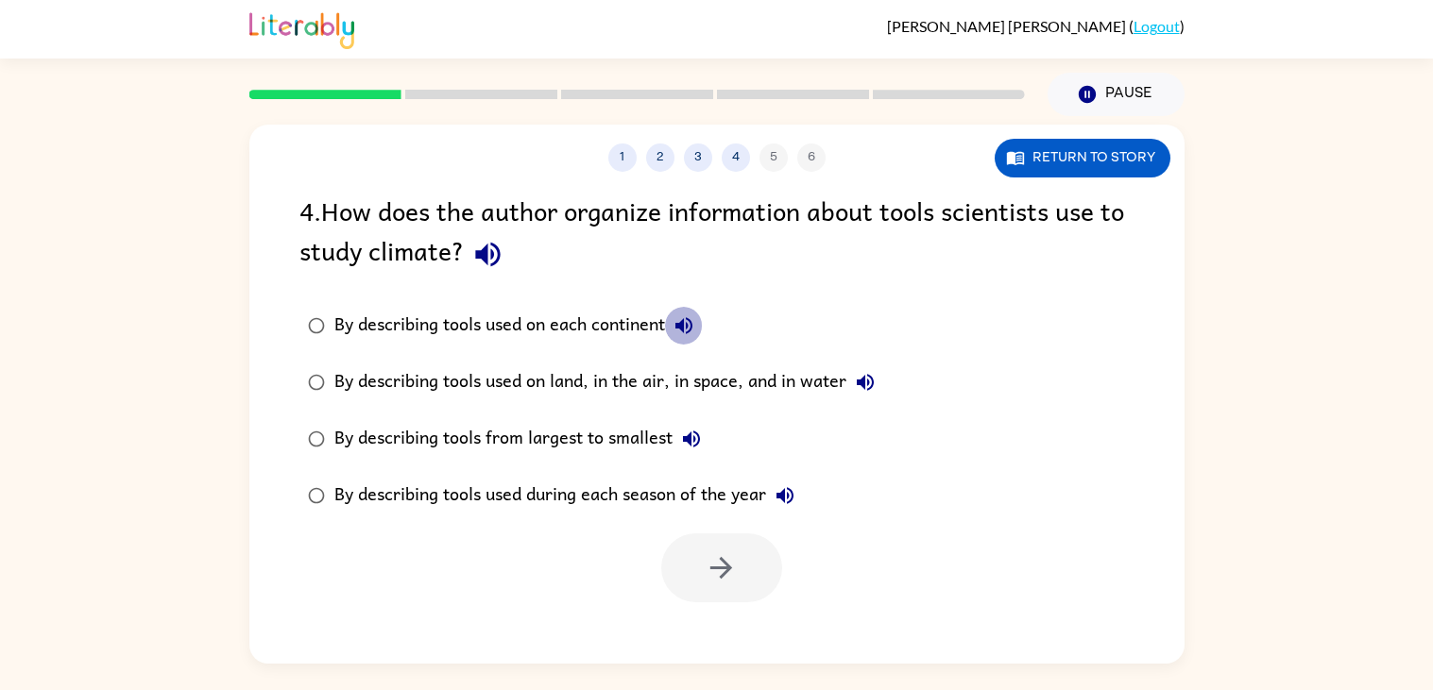
click at [683, 326] on icon "button" at bounding box center [683, 325] width 17 height 17
click at [851, 378] on button "By describing tools used on land, in the air, in space, and in water" at bounding box center [865, 383] width 38 height 38
click at [682, 438] on icon "button" at bounding box center [691, 439] width 23 height 23
click at [784, 499] on icon "button" at bounding box center [784, 495] width 17 height 17
click at [699, 318] on button "By describing tools used on each continent" at bounding box center [684, 326] width 38 height 38
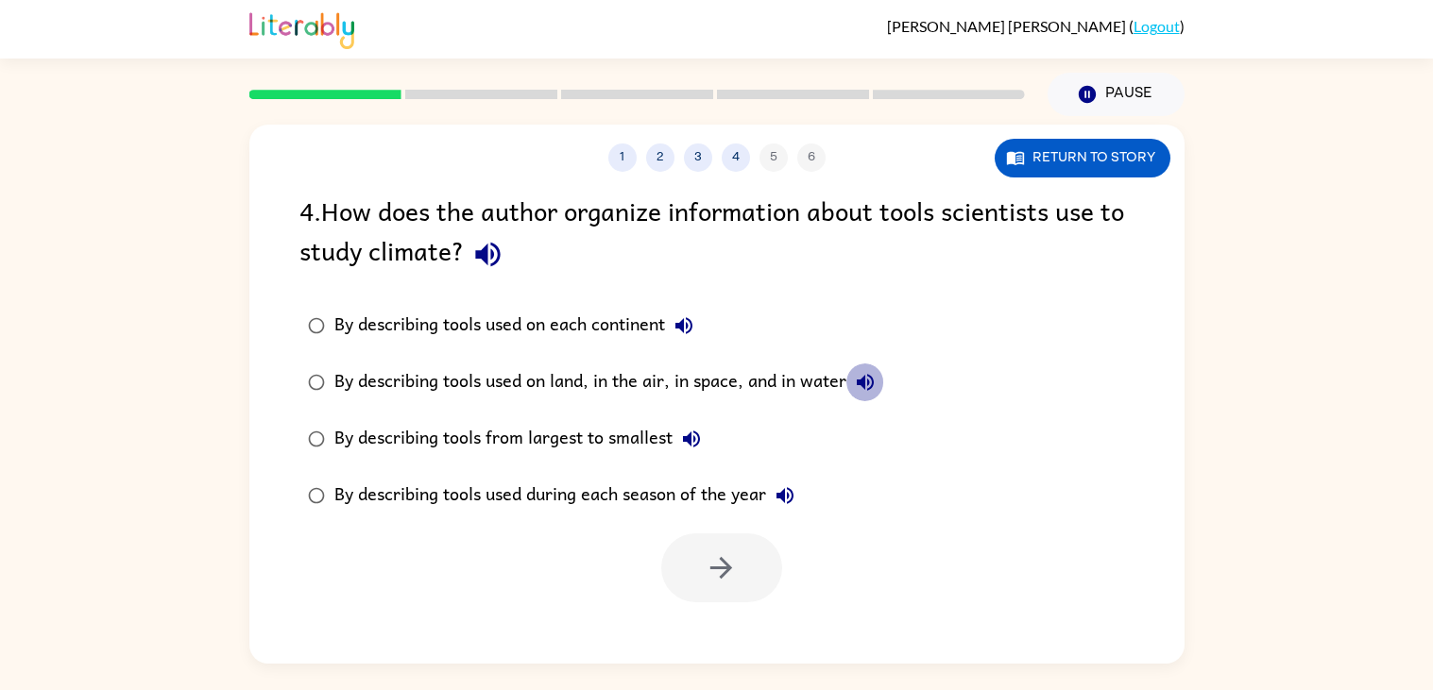
click at [851, 373] on button "By describing tools used on land, in the air, in space, and in water" at bounding box center [865, 383] width 38 height 38
click at [861, 383] on icon "button" at bounding box center [865, 382] width 17 height 17
click at [694, 428] on icon "button" at bounding box center [691, 439] width 23 height 23
click at [780, 497] on icon "button" at bounding box center [784, 495] width 17 height 17
click at [720, 569] on icon "button" at bounding box center [721, 568] width 22 height 22
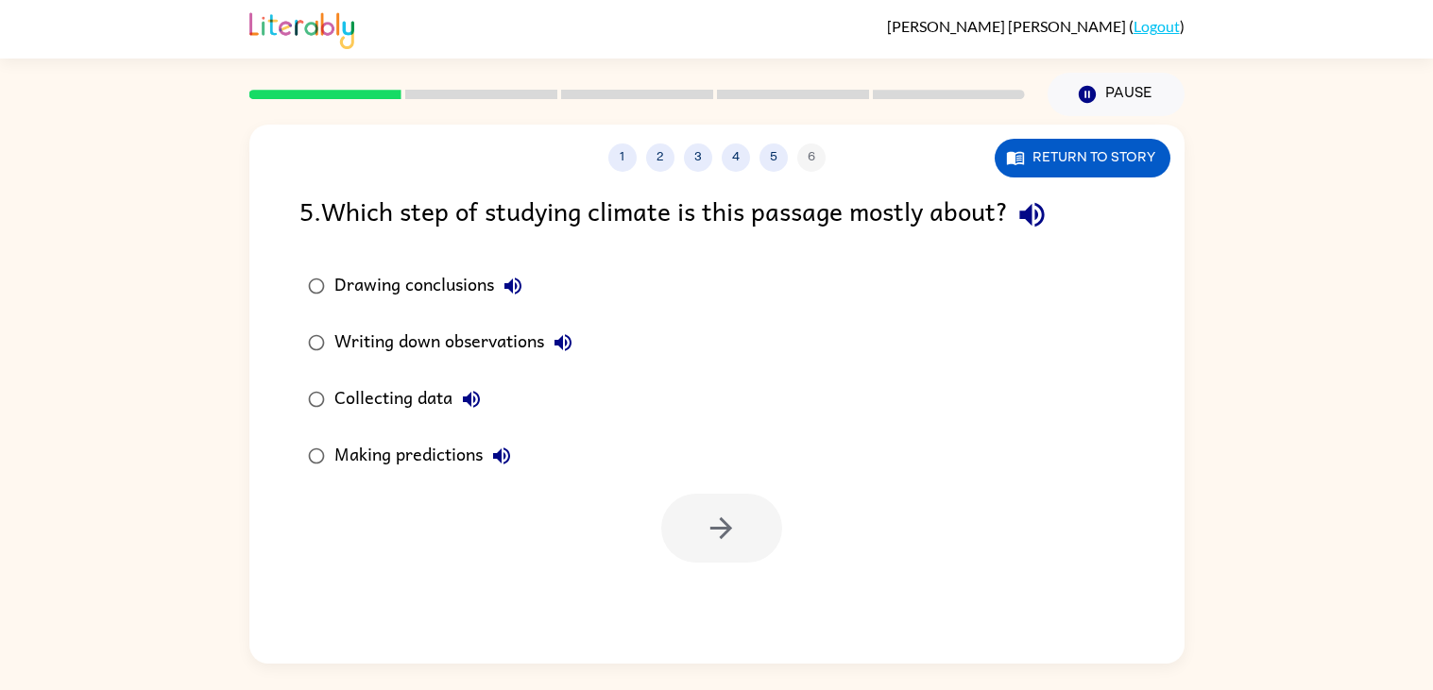
click at [512, 278] on icon "button" at bounding box center [512, 286] width 23 height 23
click at [562, 346] on icon "button" at bounding box center [562, 342] width 17 height 17
click at [462, 397] on icon "button" at bounding box center [471, 399] width 23 height 23
click at [492, 447] on icon "button" at bounding box center [501, 456] width 23 height 23
click at [510, 286] on icon "button" at bounding box center [512, 286] width 17 height 17
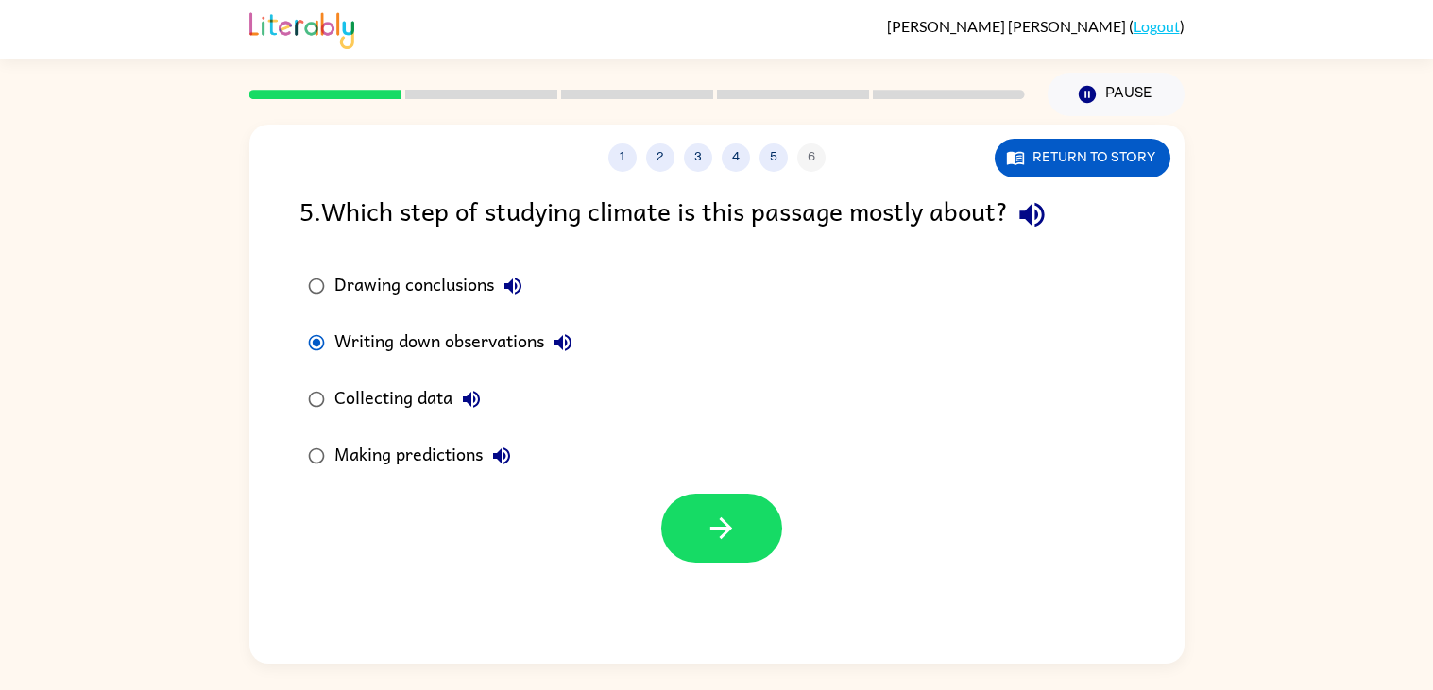
click at [307, 380] on label "Collecting data" at bounding box center [440, 399] width 302 height 57
click at [682, 507] on button "button" at bounding box center [721, 528] width 121 height 69
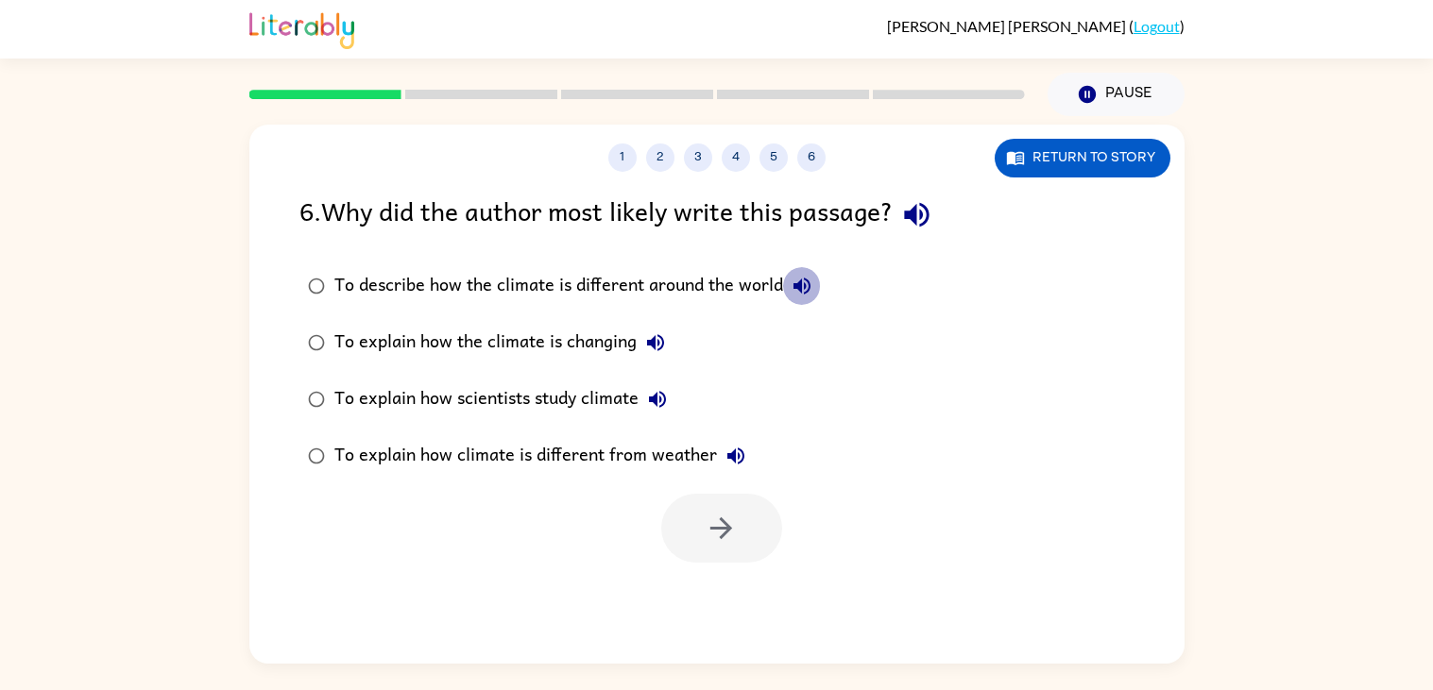
click at [798, 295] on icon "button" at bounding box center [801, 286] width 23 height 23
click at [657, 346] on icon "button" at bounding box center [655, 342] width 17 height 17
click at [713, 529] on icon "button" at bounding box center [721, 529] width 22 height 22
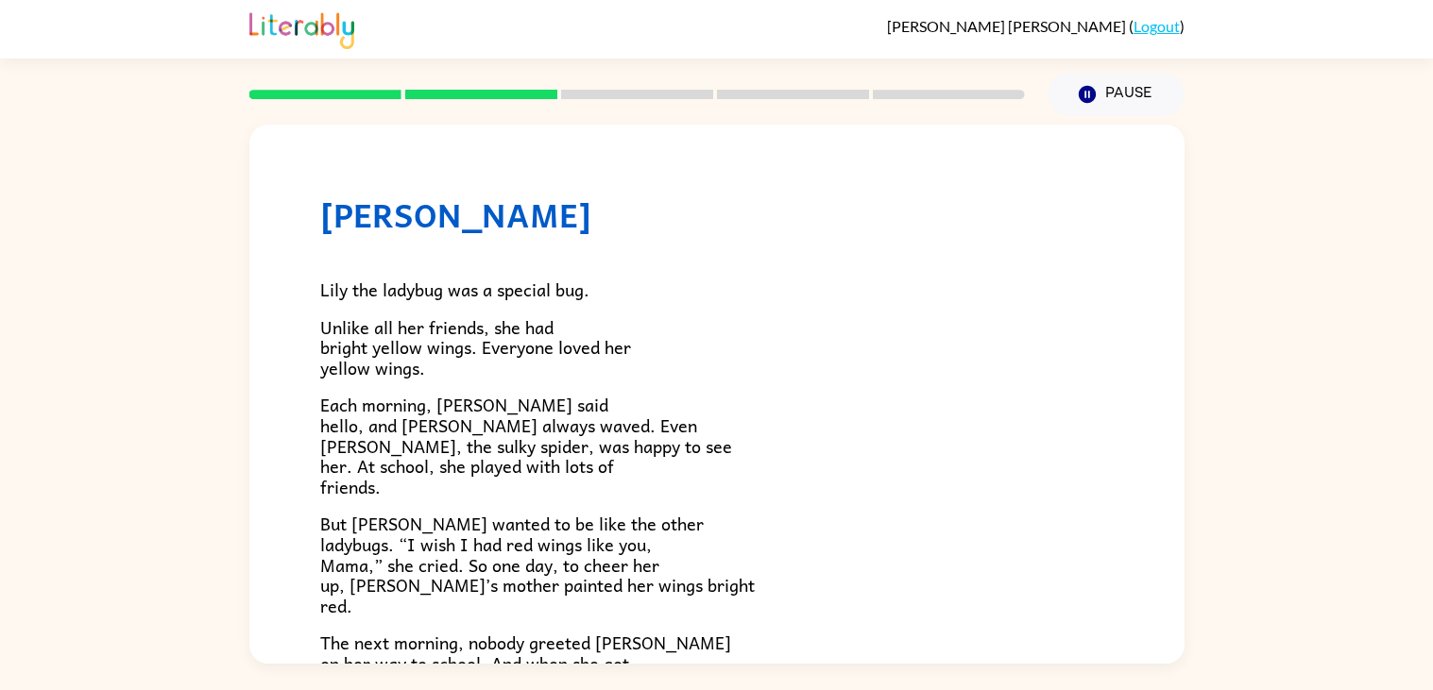
click at [435, 306] on div "Lily the ladybug was a special bug. Unlike all her friends, she had bright yell…" at bounding box center [716, 620] width 793 height 773
click at [751, 318] on p "Unlike all her friends, she had bright yellow wings. Everyone loved her yellow …" at bounding box center [716, 347] width 793 height 61
click at [395, 301] on span "Lily the ladybug was a special bug." at bounding box center [454, 289] width 269 height 27
click at [282, 135] on div "Lily Ladybug Lily the ladybug was a special bug. Unlike all her friends, she ha…" at bounding box center [716, 610] width 935 height 970
click at [276, 166] on div "Lily Ladybug Lily the ladybug was a special bug. Unlike all her friends, she ha…" at bounding box center [716, 610] width 935 height 970
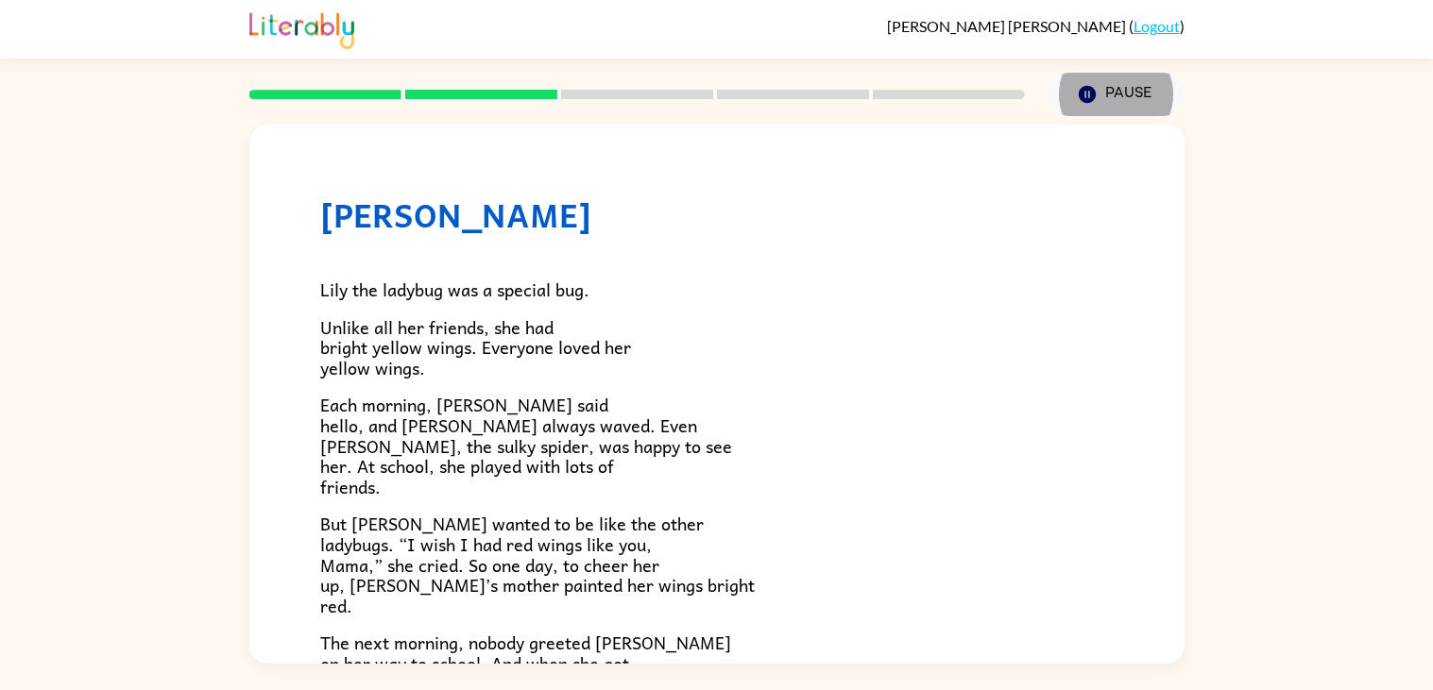
click at [1293, 389] on div "Lily Ladybug Lily the ladybug was a special bug. Unlike all her friends, she ha…" at bounding box center [716, 390] width 1433 height 548
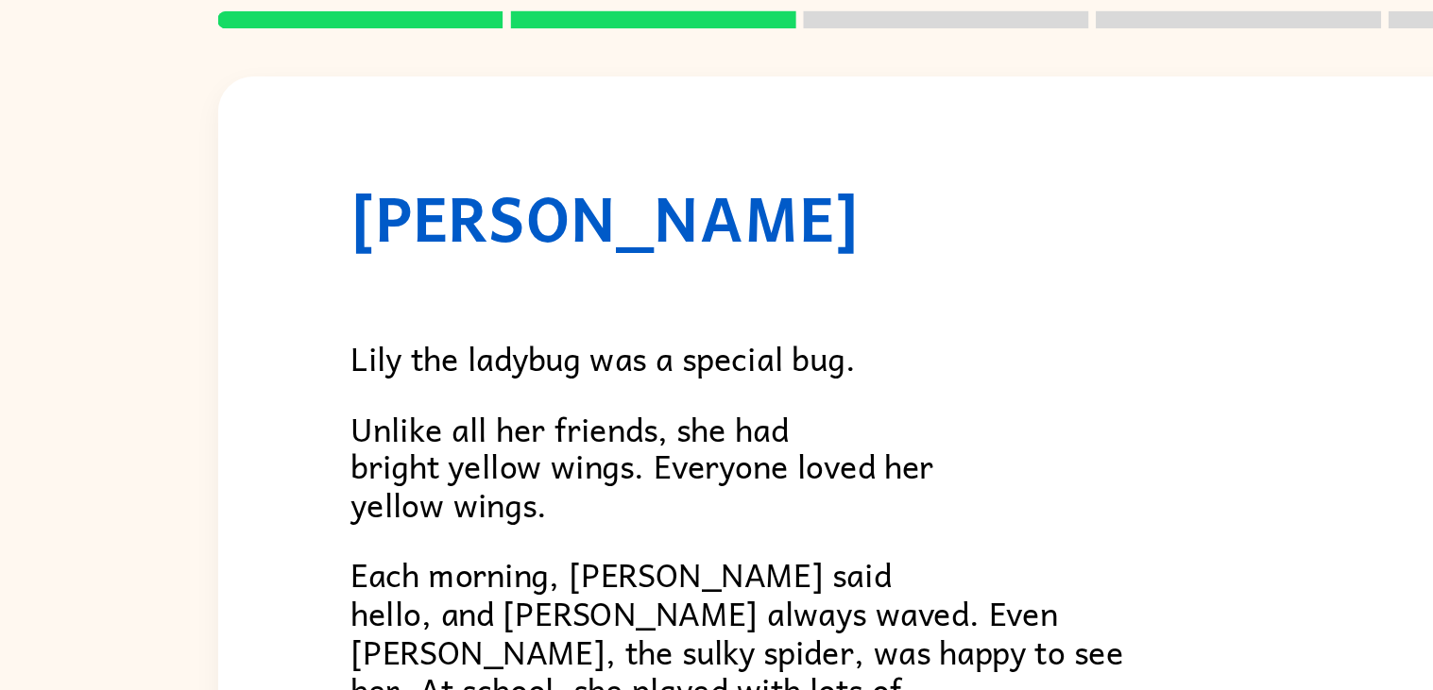
scroll to position [18, 0]
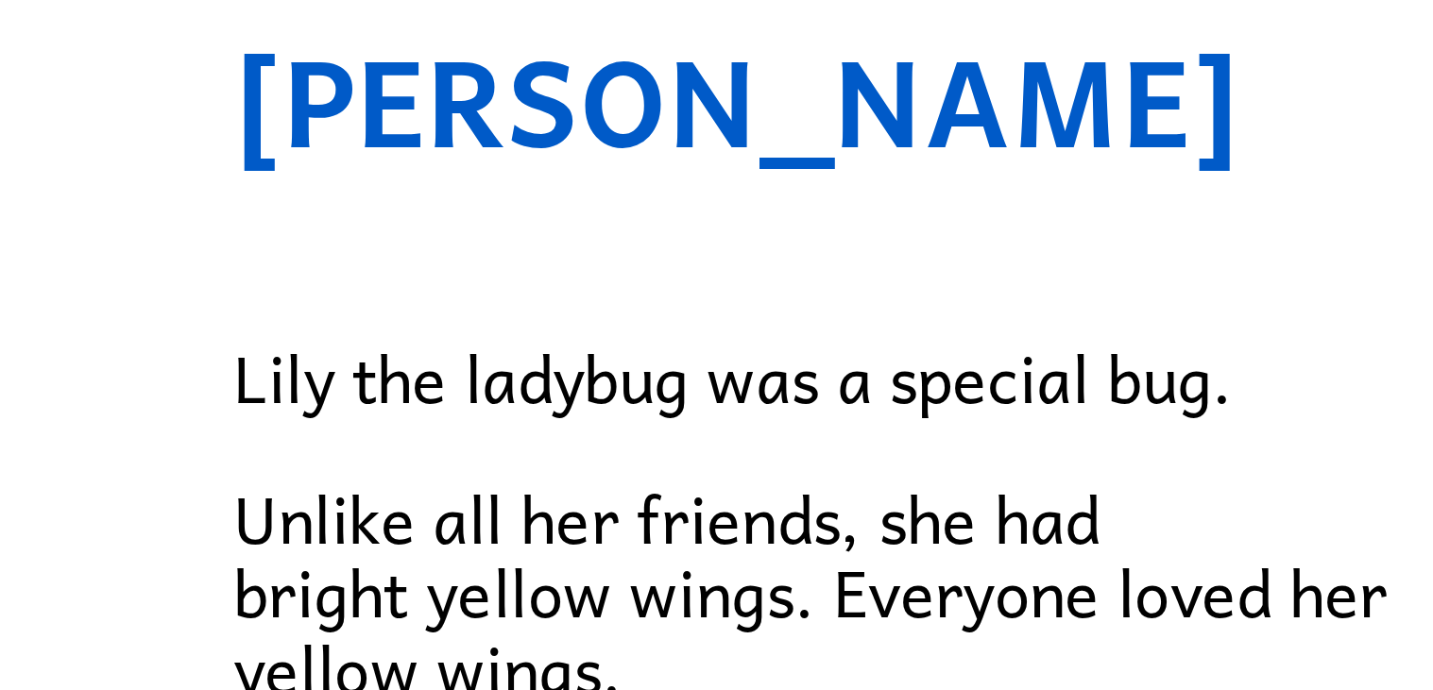
click at [345, 310] on span "Unlike all her friends, she had bright yellow wings. Everyone loved her yellow …" at bounding box center [475, 330] width 311 height 68
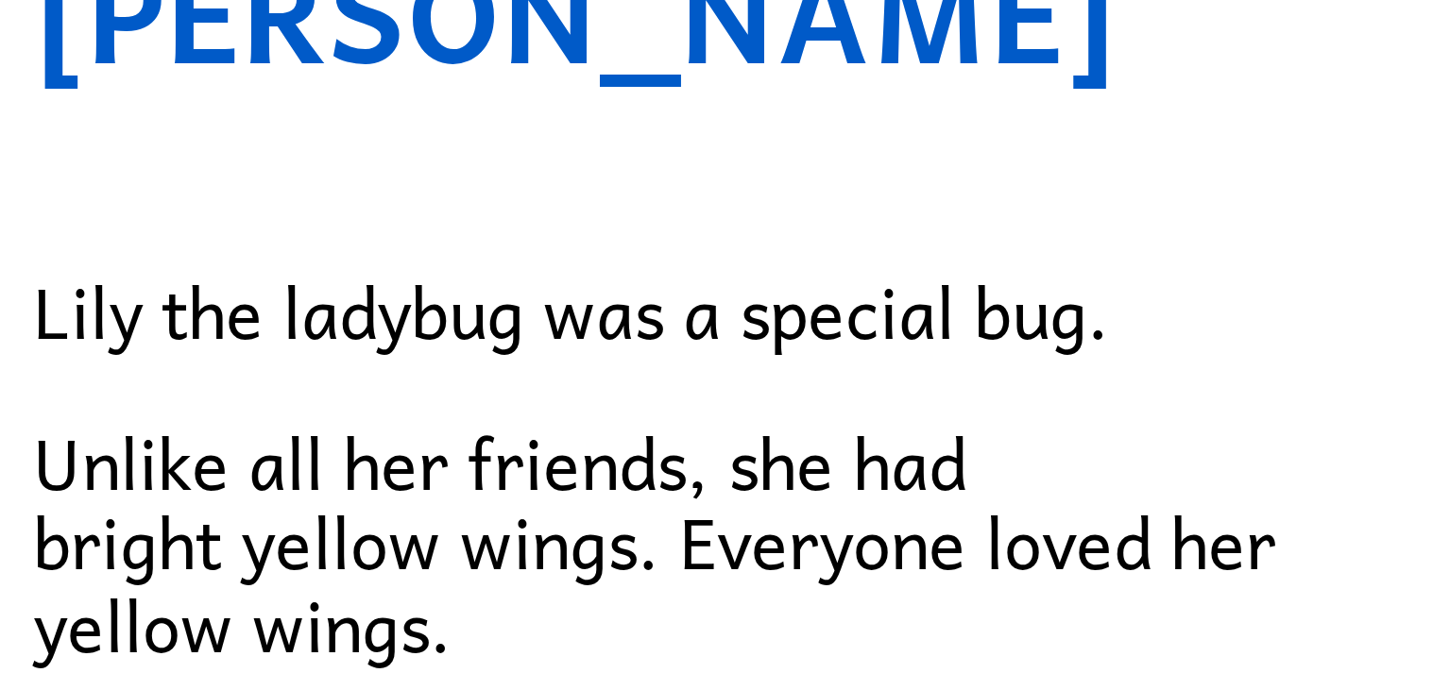
scroll to position [30, 0]
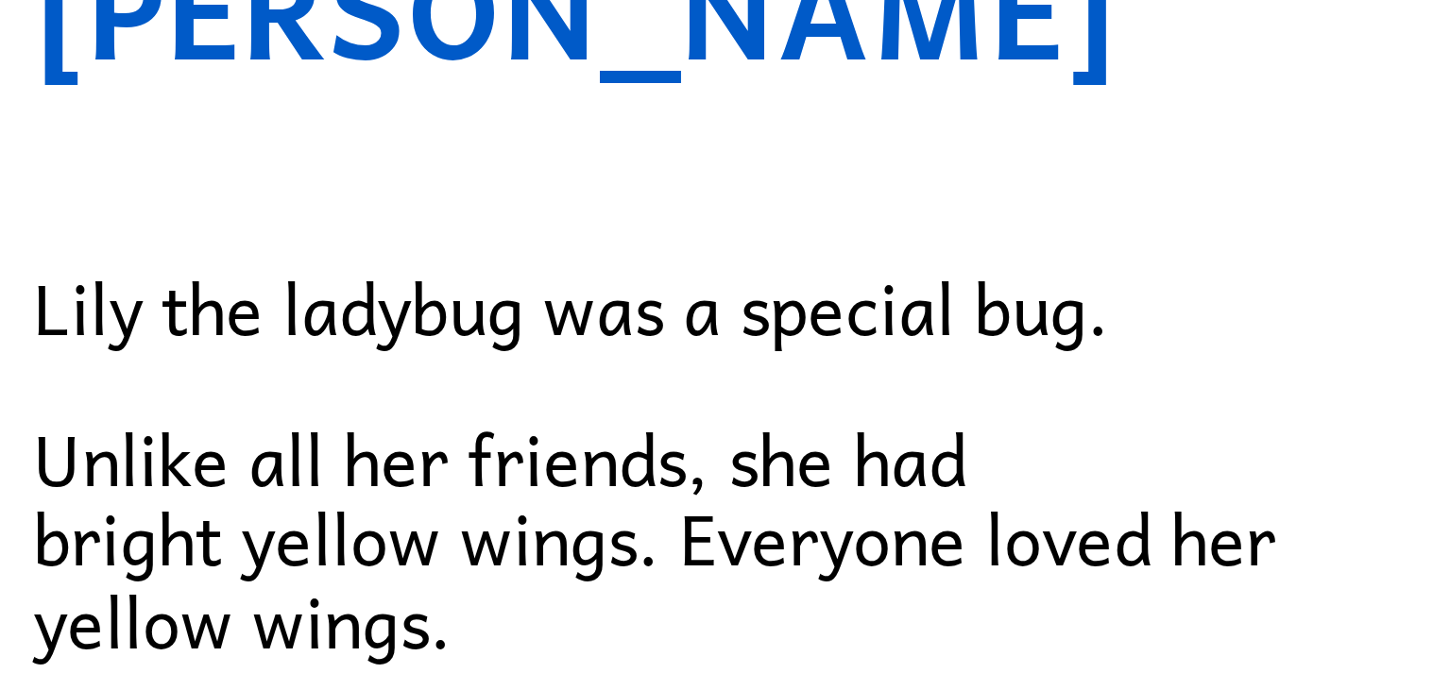
click at [630, 323] on p "Unlike all her friends, she had bright yellow wings. Everyone loved her yellow …" at bounding box center [716, 317] width 793 height 61
click at [312, 207] on div "Lily Ladybug Lily the ladybug was a special bug. Unlike all her friends, she ha…" at bounding box center [716, 579] width 935 height 970
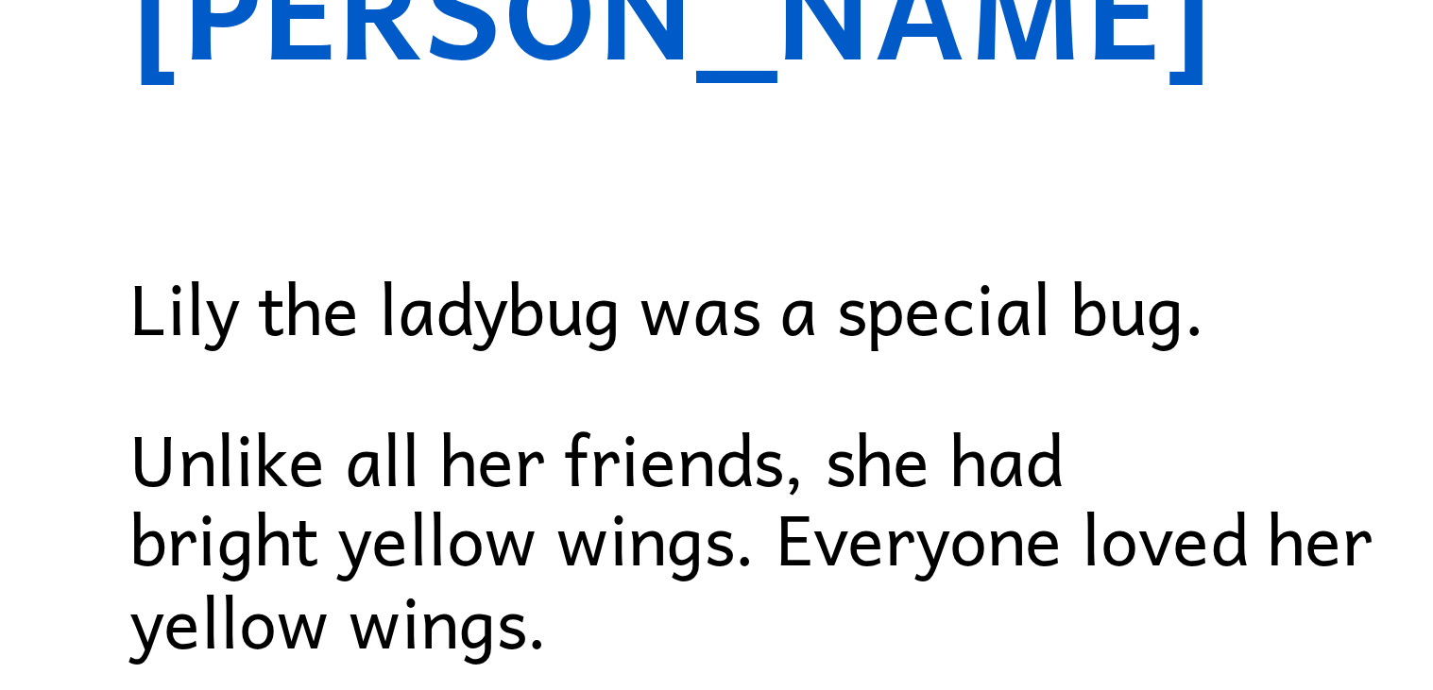
click at [503, 297] on span "Unlike all her friends, she had bright yellow wings. Everyone loved her yellow …" at bounding box center [475, 317] width 311 height 68
click at [513, 297] on span "Unlike all her friends, she had bright yellow wings. Everyone loved her yellow …" at bounding box center [475, 317] width 311 height 68
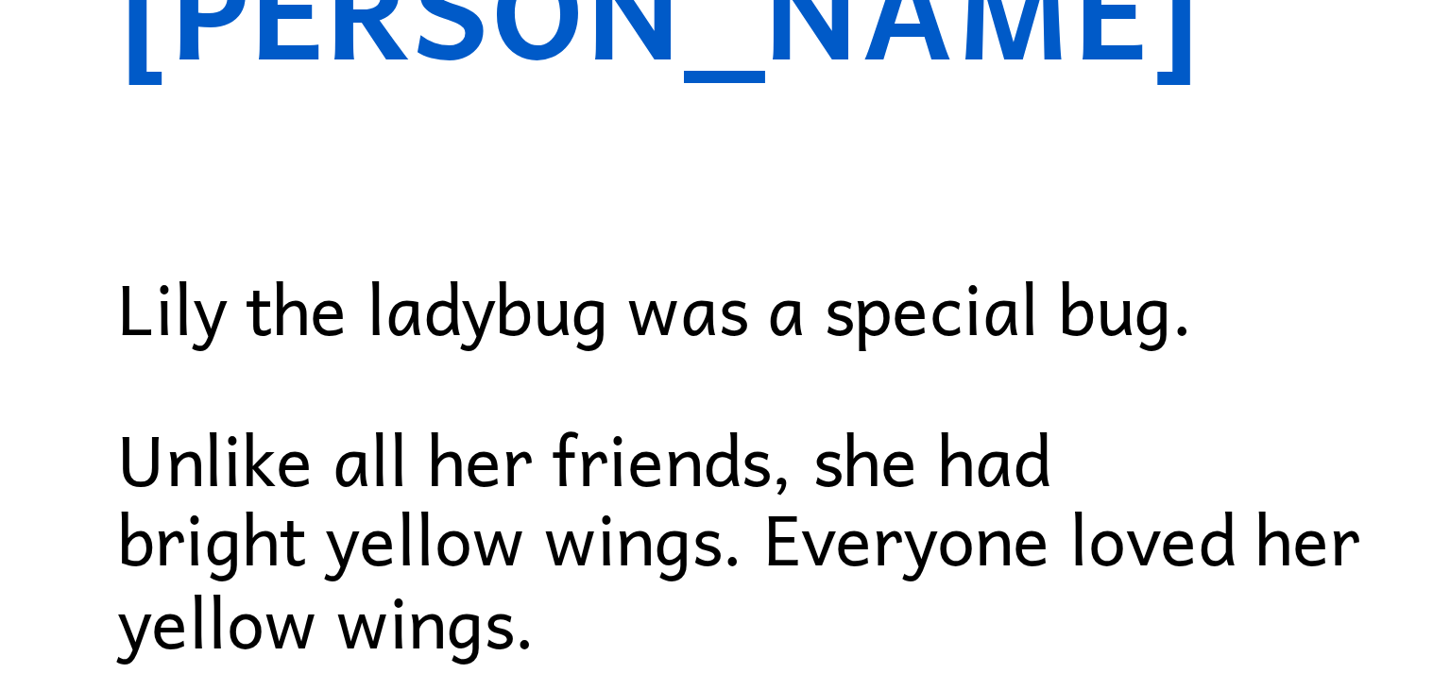
click at [501, 293] on span "Unlike all her friends, she had bright yellow wings. Everyone loved her yellow …" at bounding box center [475, 317] width 311 height 68
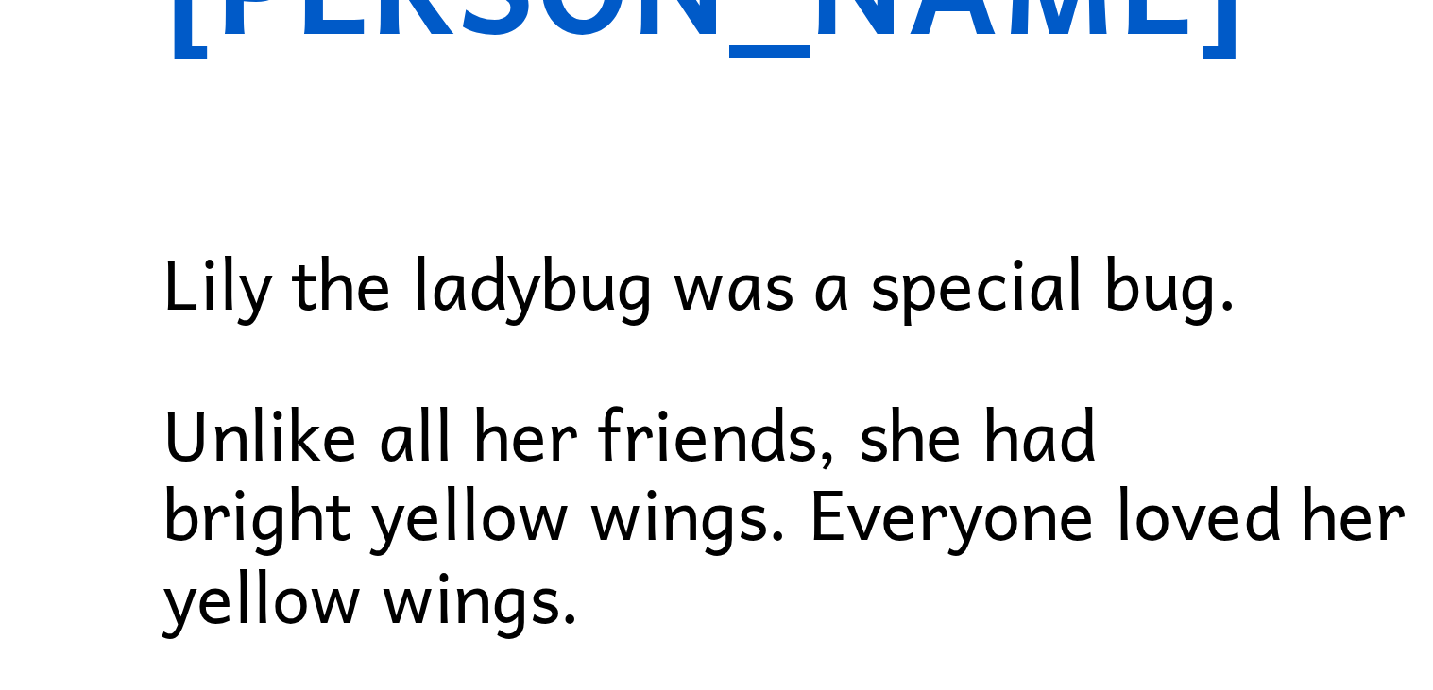
click at [287, 263] on div "Lily Ladybug Lily the ladybug was a special bug. Unlike all her friends, she ha…" at bounding box center [716, 579] width 935 height 970
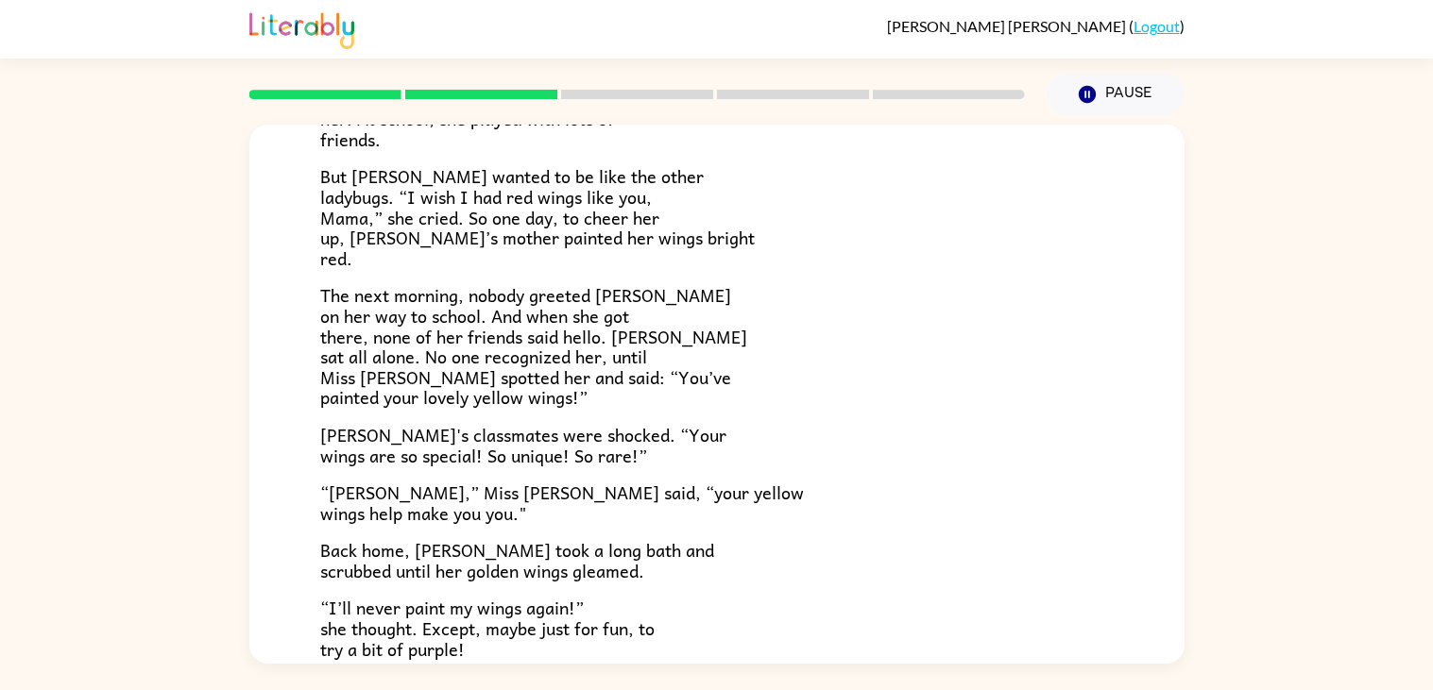
scroll to position [527, 0]
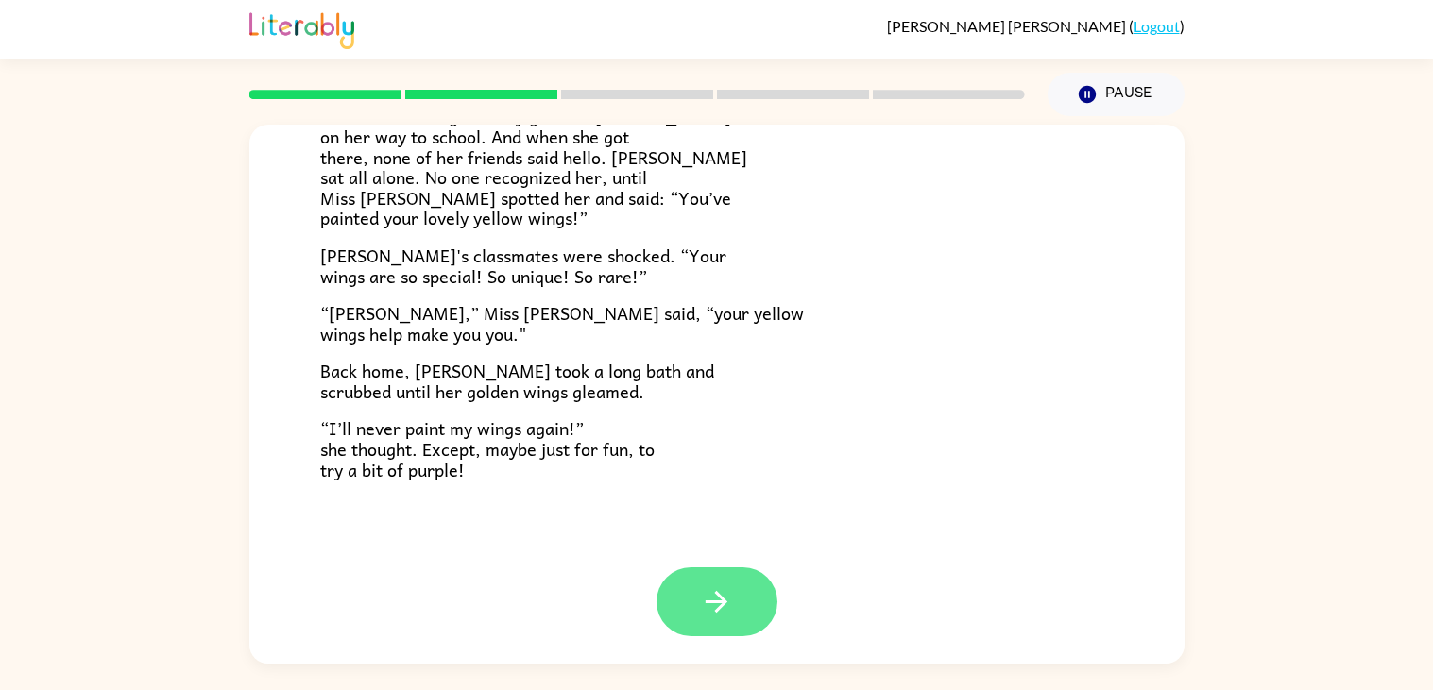
click at [708, 589] on icon "button" at bounding box center [716, 602] width 33 height 33
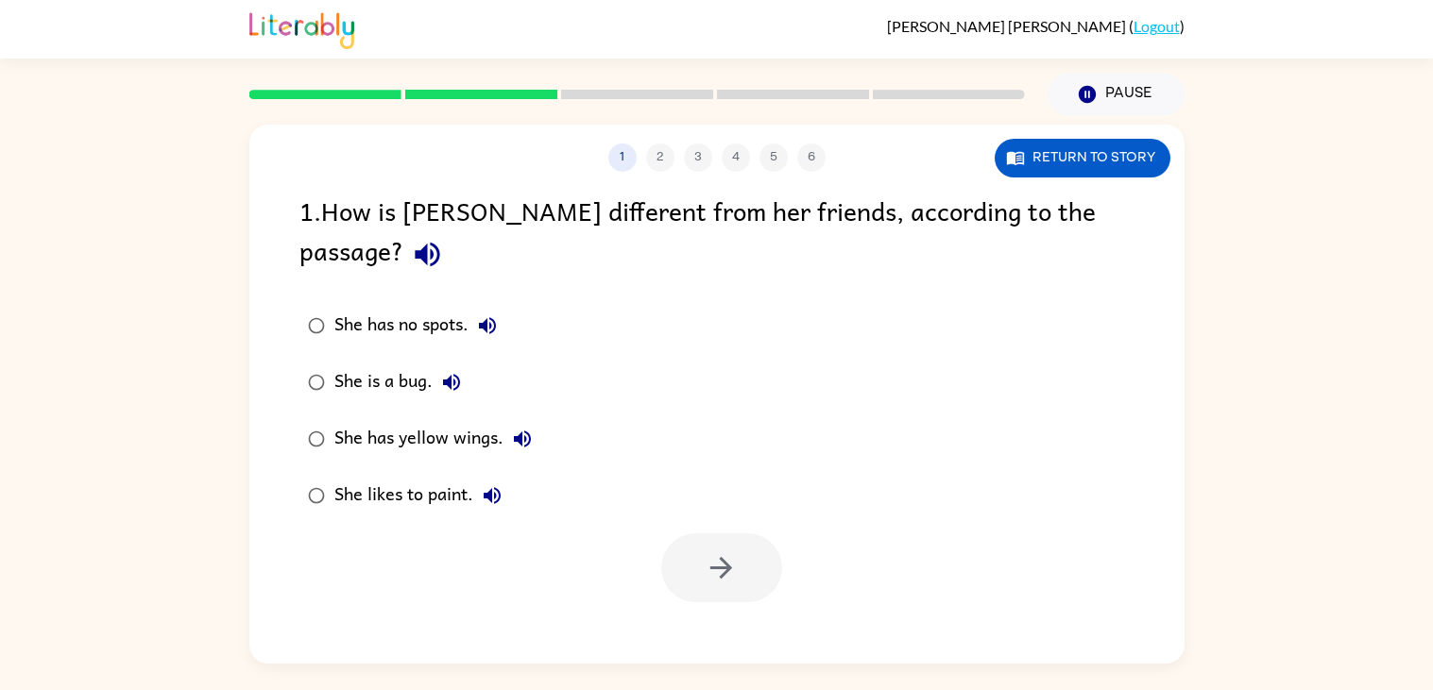
scroll to position [0, 0]
click at [491, 317] on icon "button" at bounding box center [487, 325] width 17 height 17
click at [488, 317] on icon "button" at bounding box center [487, 325] width 17 height 17
click at [487, 307] on button "She has no spots." at bounding box center [487, 326] width 38 height 38
click at [468, 364] on div "She is a bug." at bounding box center [402, 383] width 136 height 38
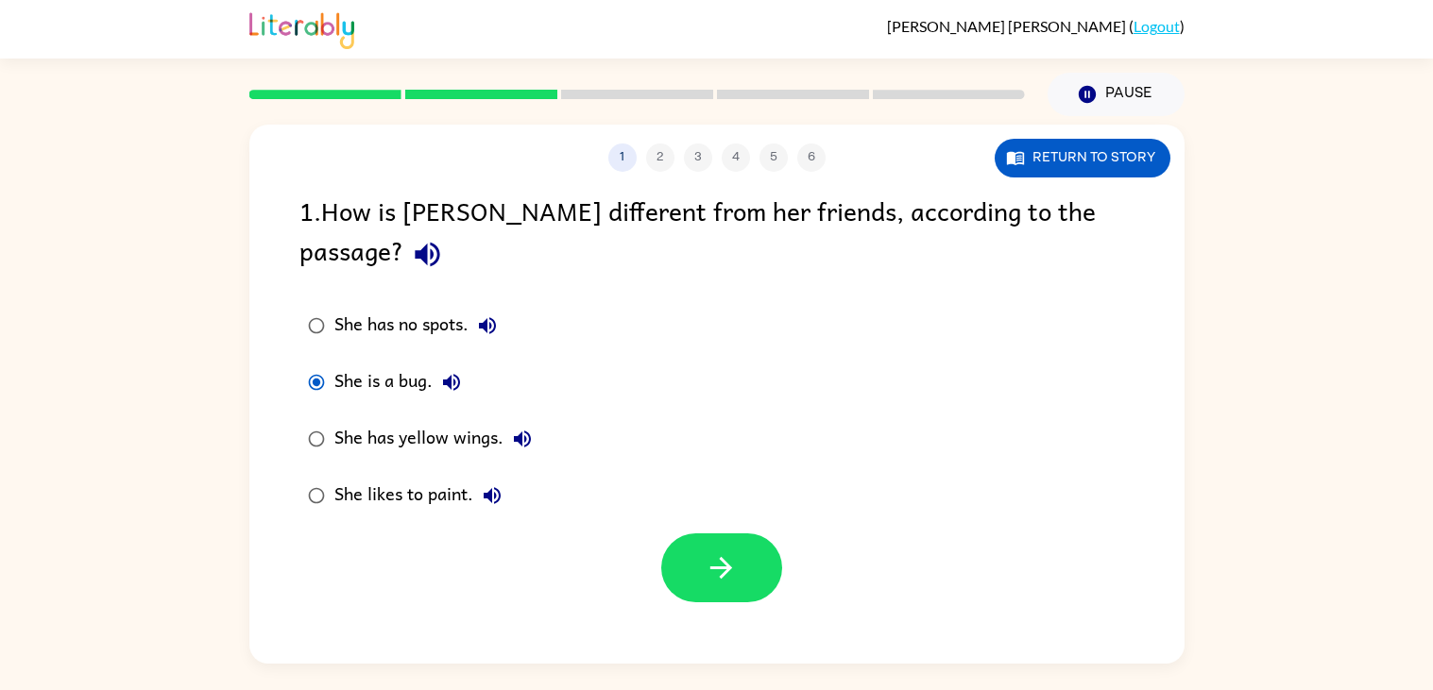
click at [449, 371] on icon "button" at bounding box center [451, 382] width 23 height 23
click at [457, 374] on icon "button" at bounding box center [451, 382] width 17 height 17
click at [456, 371] on icon "button" at bounding box center [451, 382] width 23 height 23
click at [534, 420] on button "She has yellow wings." at bounding box center [522, 439] width 38 height 38
click at [500, 487] on icon "button" at bounding box center [492, 495] width 17 height 17
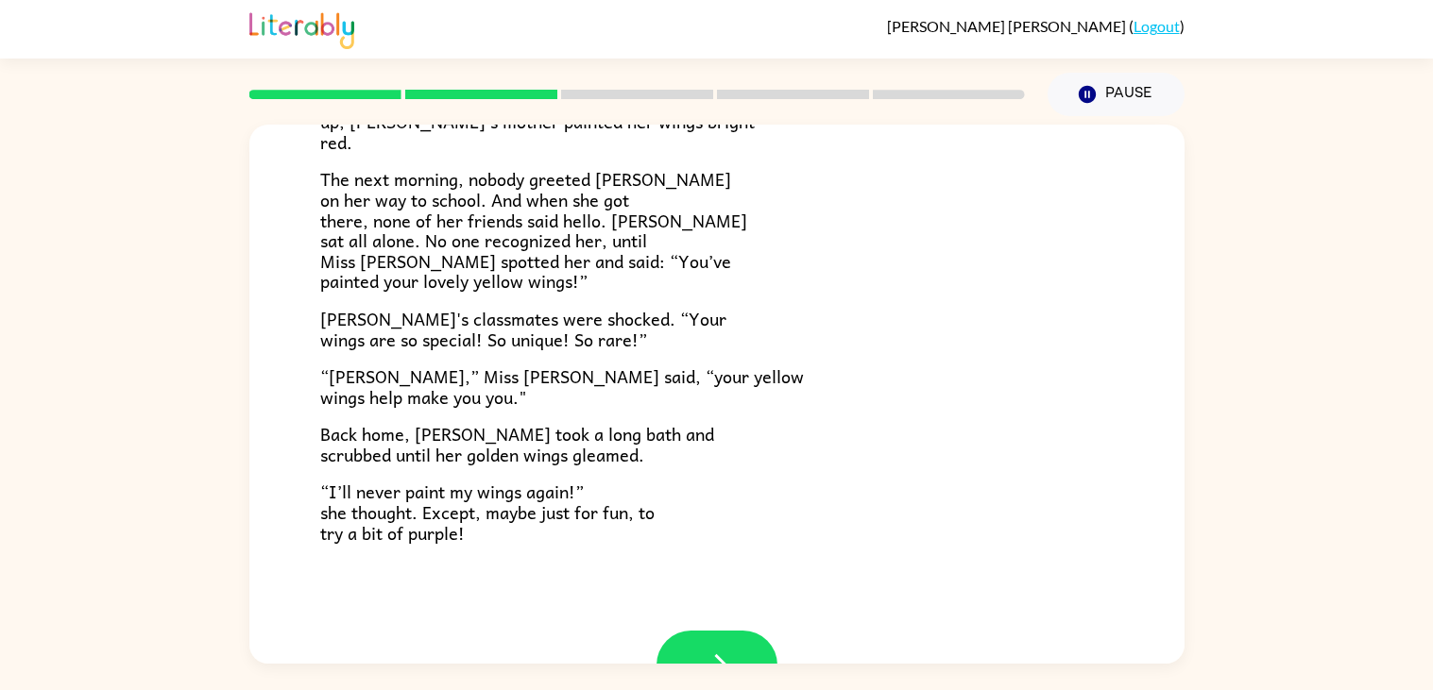
scroll to position [527, 0]
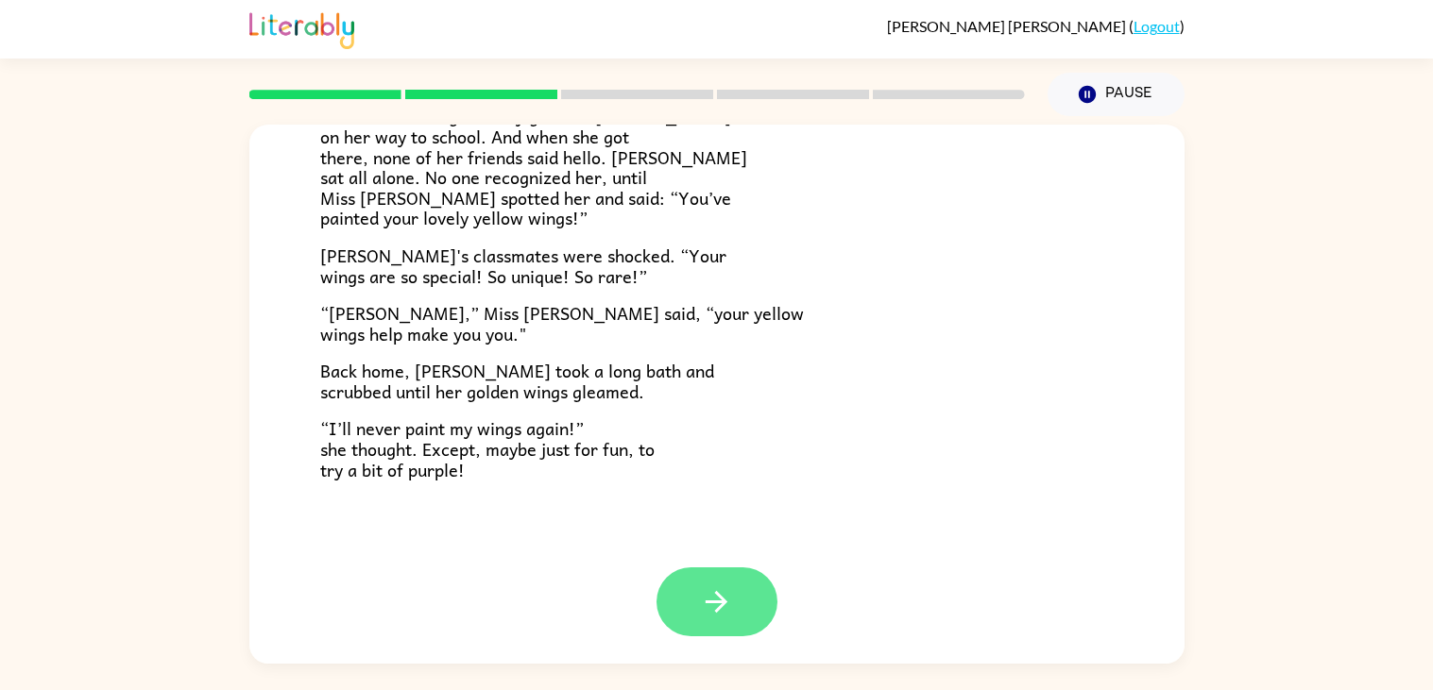
click at [682, 588] on button "button" at bounding box center [716, 602] width 121 height 69
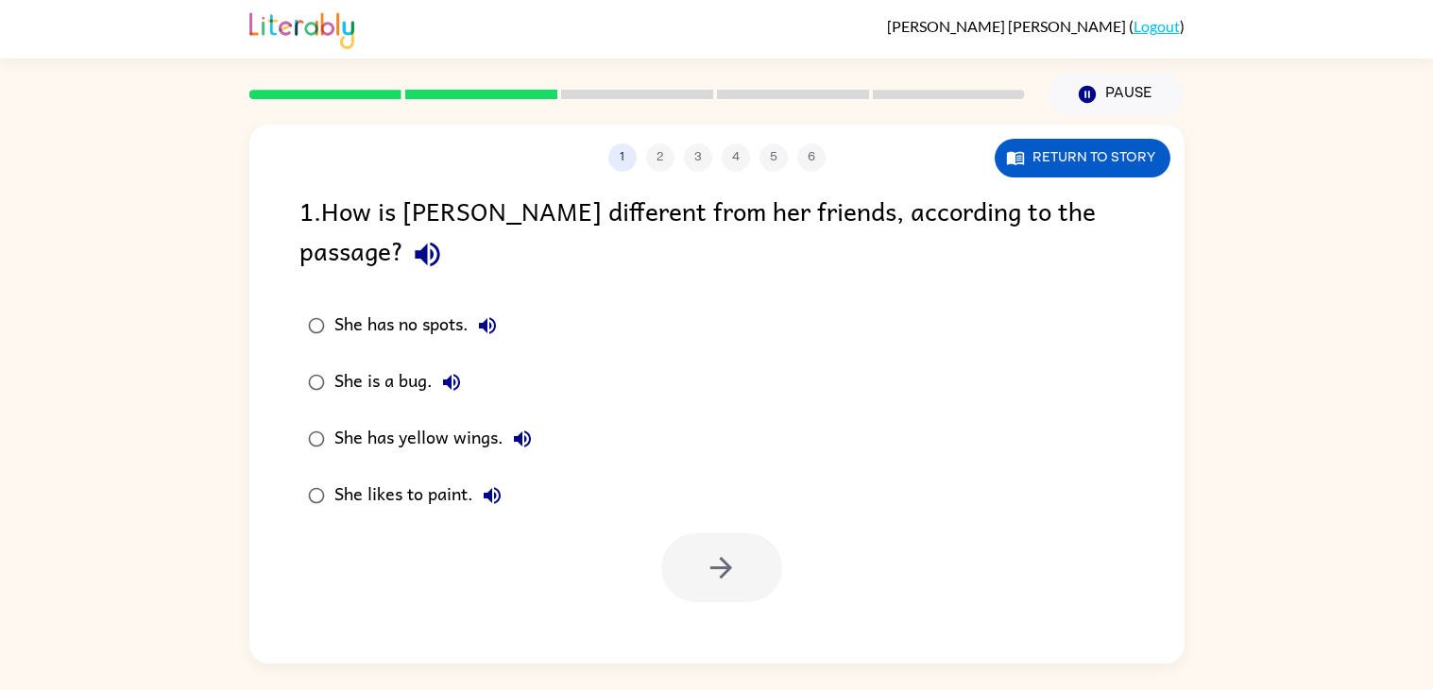
scroll to position [0, 0]
click at [528, 428] on icon "button" at bounding box center [522, 439] width 23 height 23
click at [724, 552] on icon "button" at bounding box center [721, 568] width 33 height 33
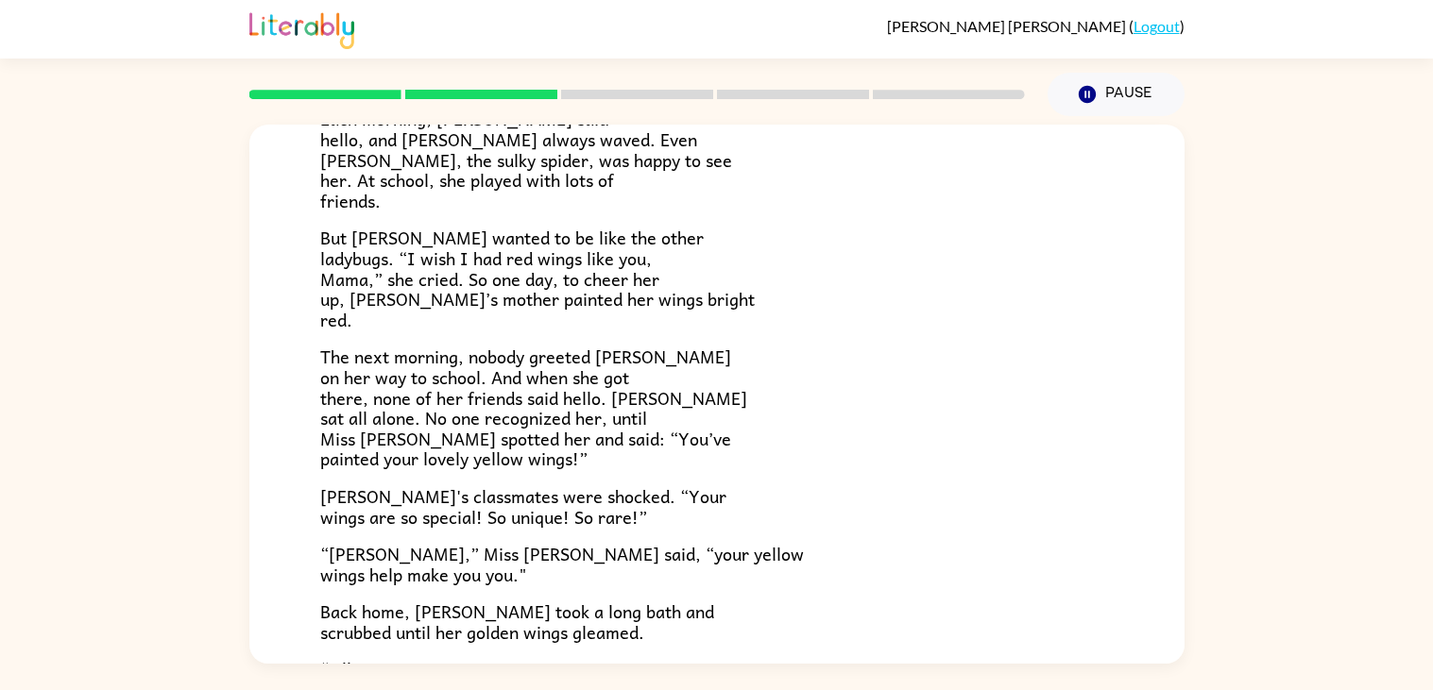
scroll to position [527, 0]
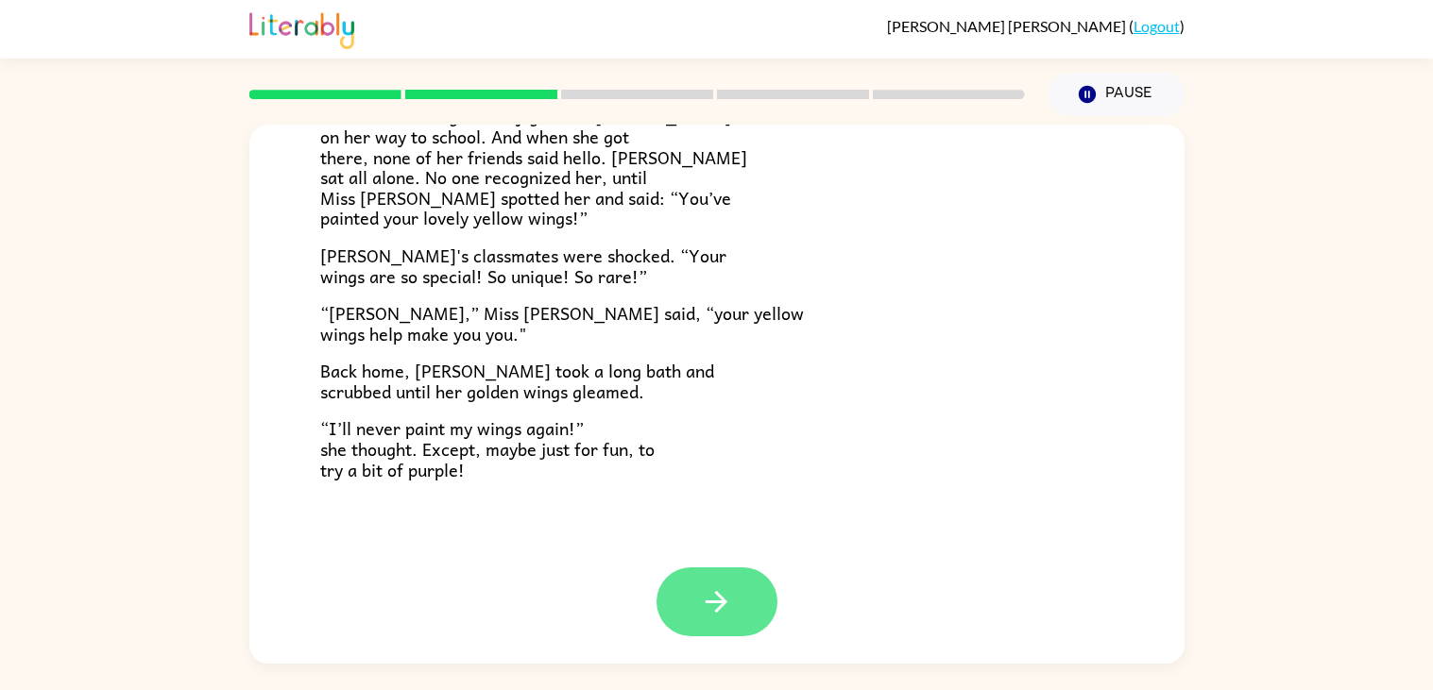
click at [740, 620] on button "button" at bounding box center [716, 602] width 121 height 69
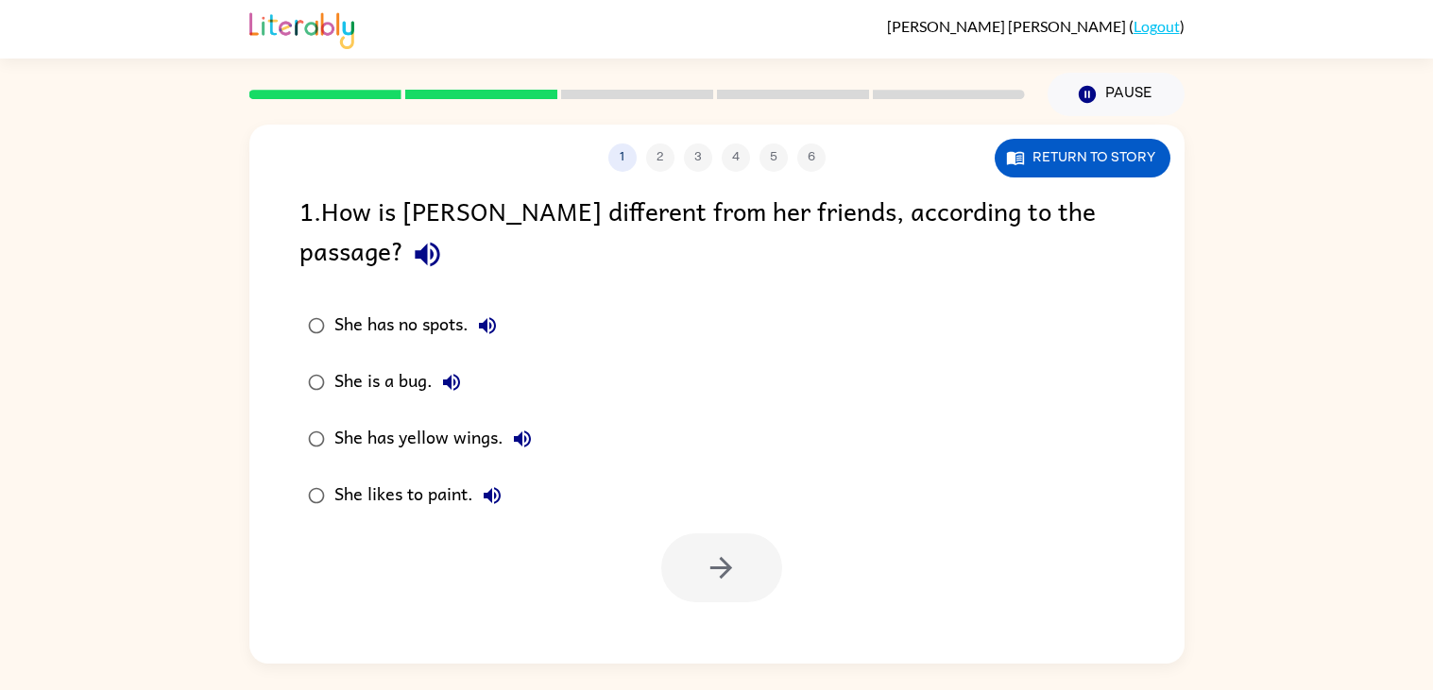
scroll to position [0, 0]
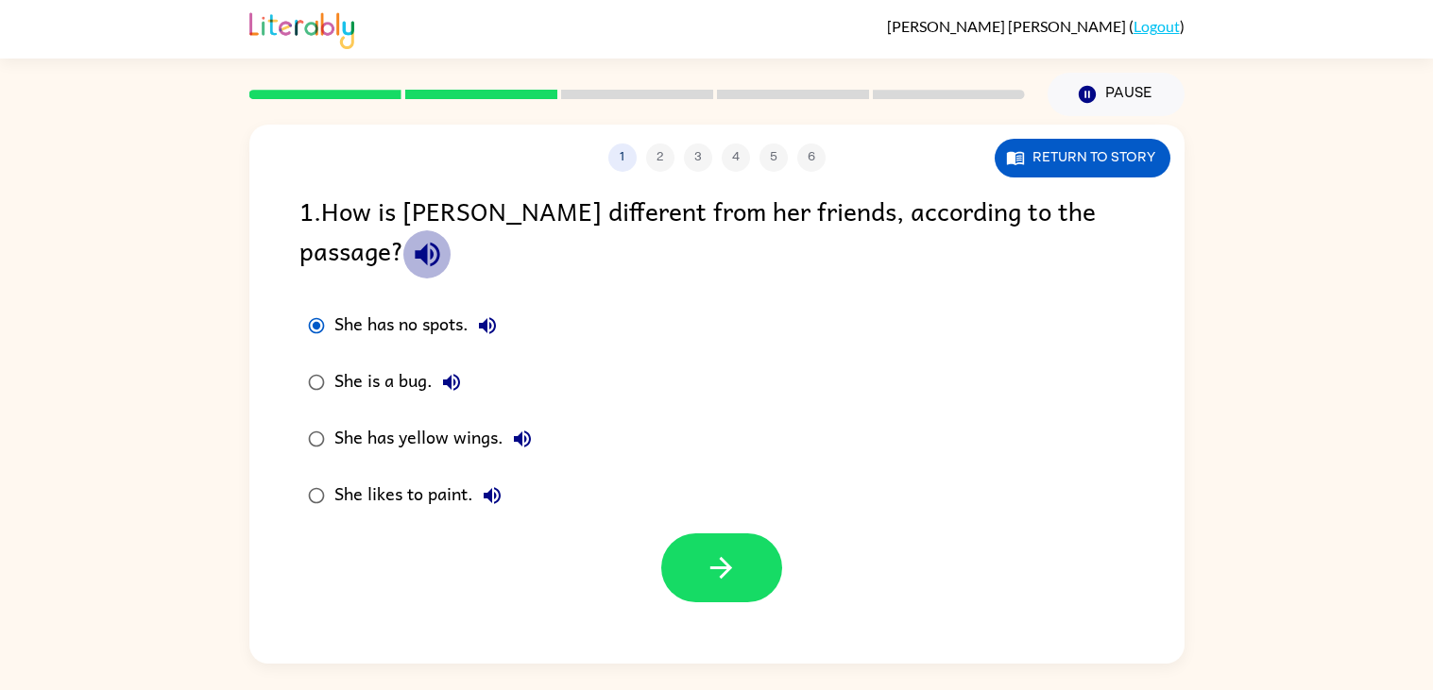
click at [444, 238] on icon "button" at bounding box center [427, 254] width 33 height 33
click at [421, 364] on div "She is a bug." at bounding box center [402, 383] width 136 height 38
click at [454, 371] on icon "button" at bounding box center [451, 382] width 23 height 23
click at [717, 552] on icon "button" at bounding box center [721, 568] width 33 height 33
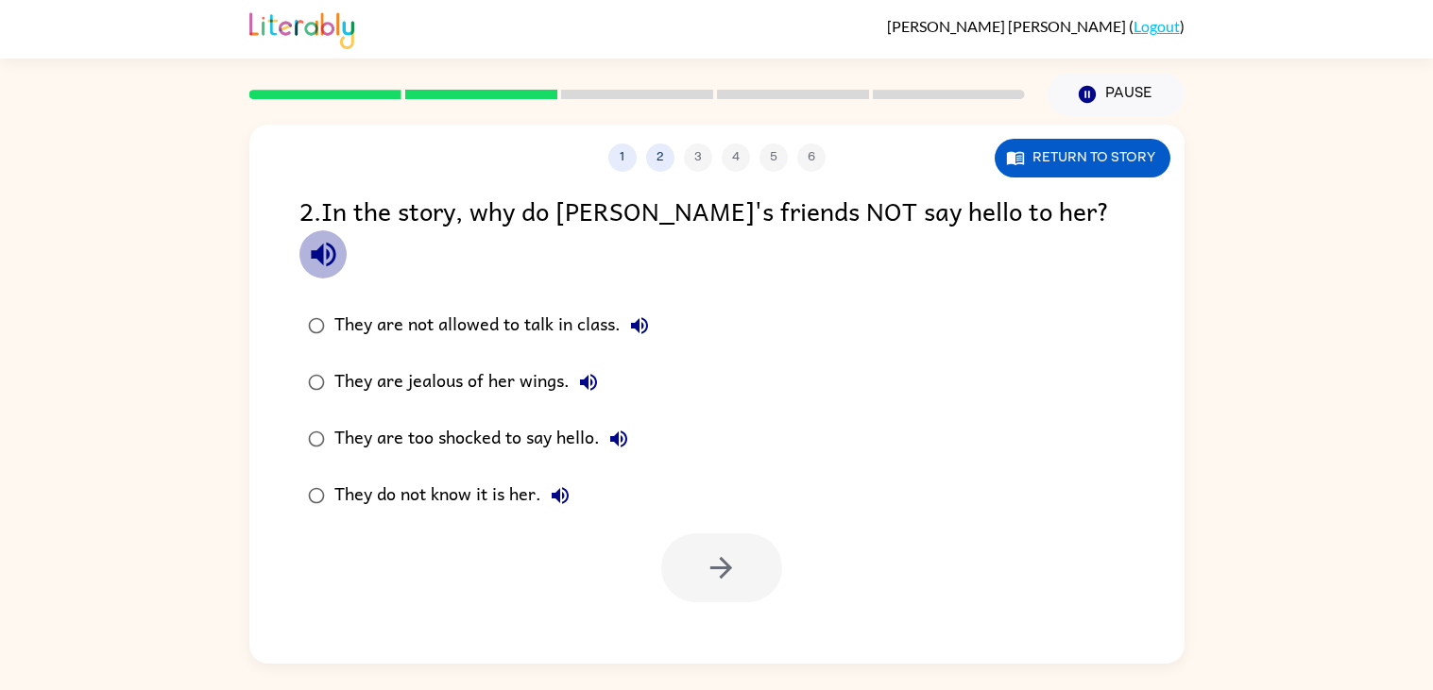
click at [335, 243] on icon "button" at bounding box center [323, 255] width 25 height 25
click at [627, 307] on button "They are not allowed to talk in class." at bounding box center [639, 326] width 38 height 38
click at [592, 364] on button "They are jealous of her wings." at bounding box center [588, 383] width 38 height 38
click at [607, 428] on icon "button" at bounding box center [618, 439] width 23 height 23
click at [551, 484] on icon "button" at bounding box center [560, 495] width 23 height 23
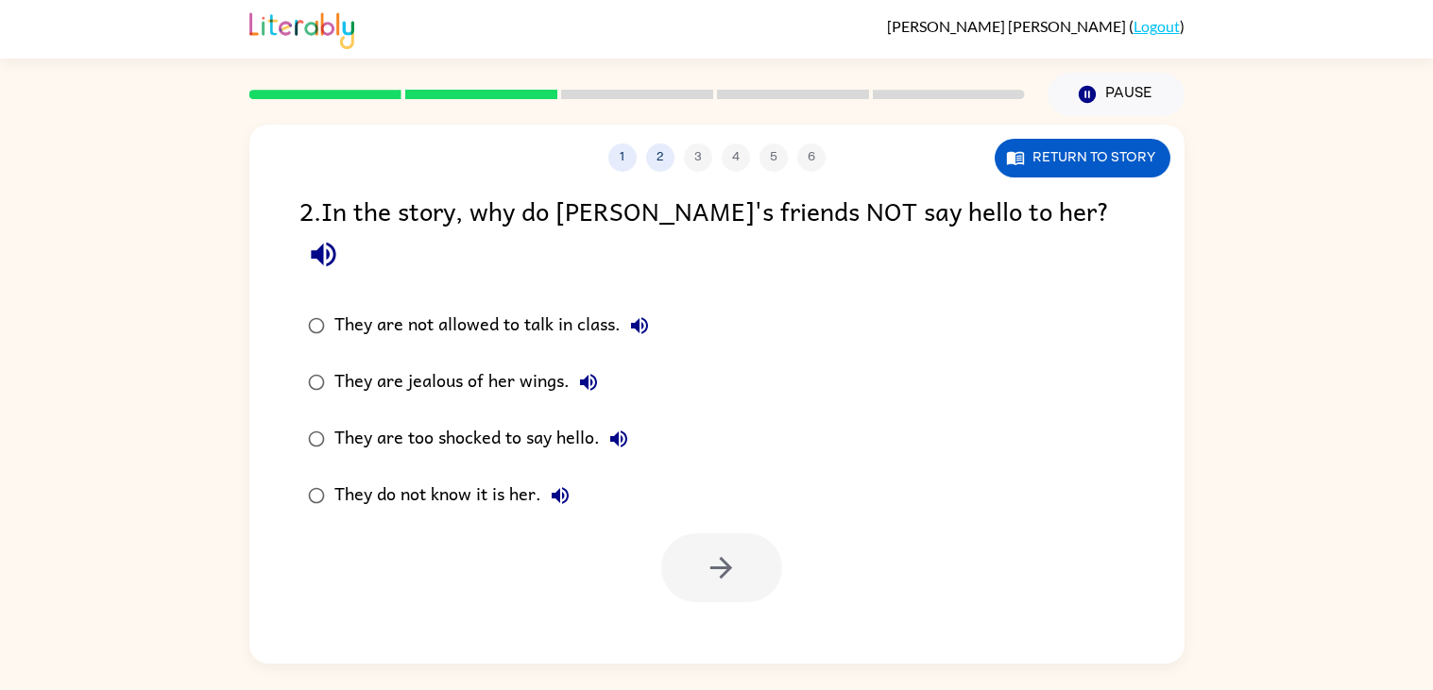
click at [611, 428] on icon "button" at bounding box center [618, 439] width 23 height 23
click at [745, 560] on button "button" at bounding box center [721, 568] width 121 height 69
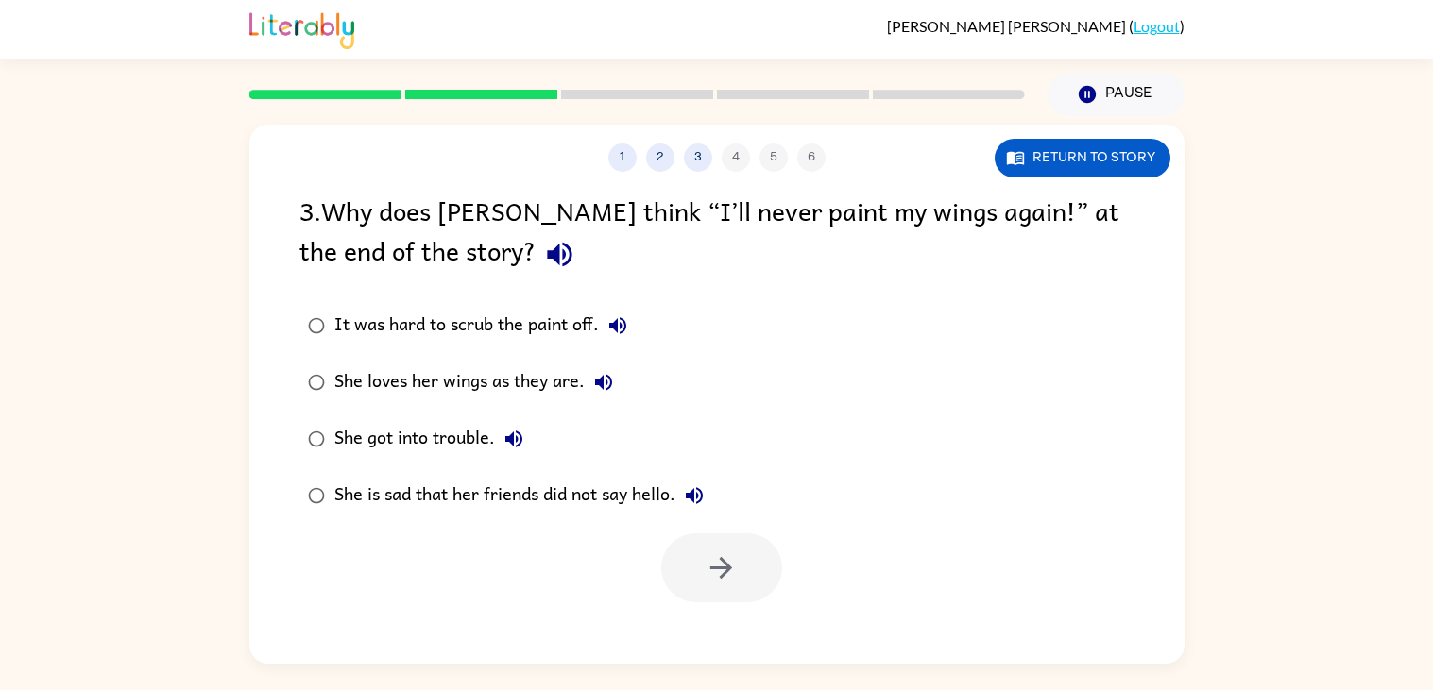
click at [535, 251] on button "button" at bounding box center [559, 254] width 48 height 48
click at [543, 263] on icon "button" at bounding box center [559, 254] width 33 height 33
click at [627, 326] on icon "button" at bounding box center [617, 325] width 23 height 23
click at [612, 373] on icon "button" at bounding box center [603, 382] width 23 height 23
click at [498, 442] on button "She got into trouble." at bounding box center [514, 439] width 38 height 38
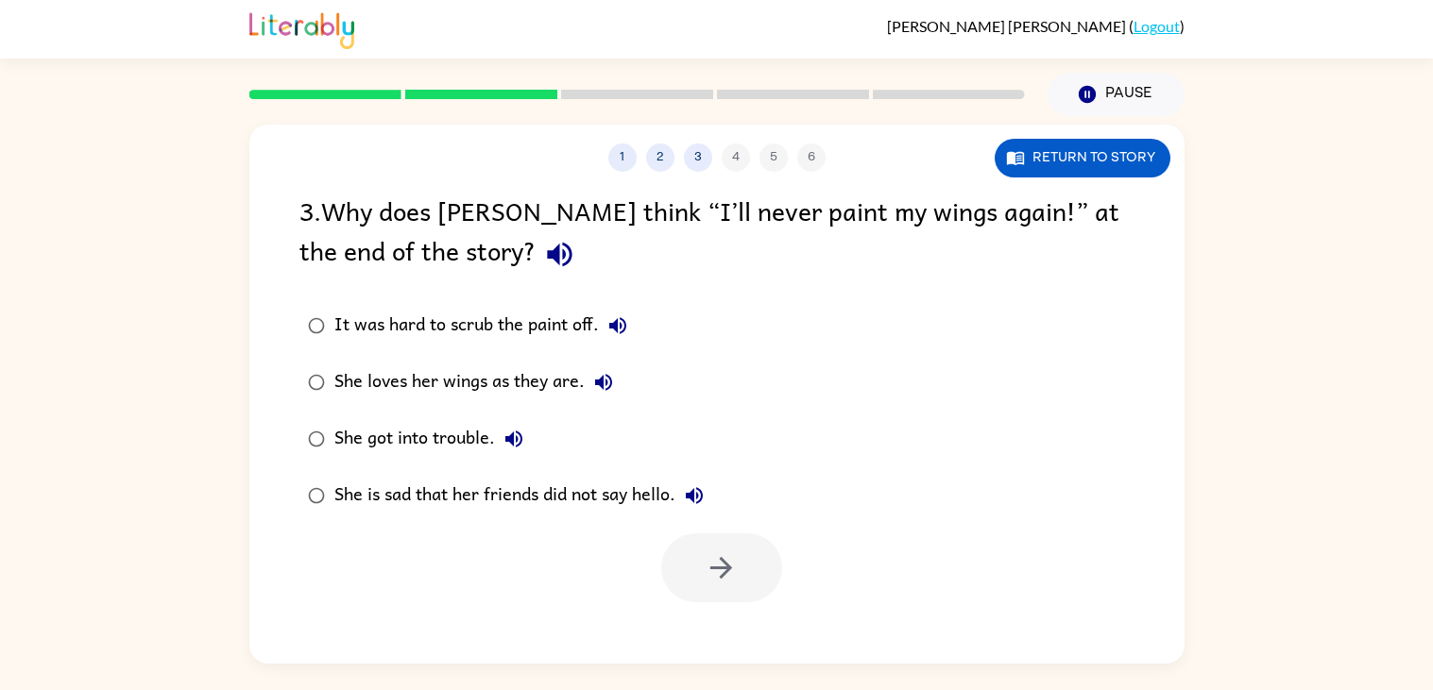
click at [681, 490] on button "She is sad that her friends did not say hello." at bounding box center [694, 496] width 38 height 38
click at [630, 335] on button "It was hard to scrub the paint off." at bounding box center [618, 326] width 38 height 38
click at [717, 571] on icon "button" at bounding box center [721, 568] width 33 height 33
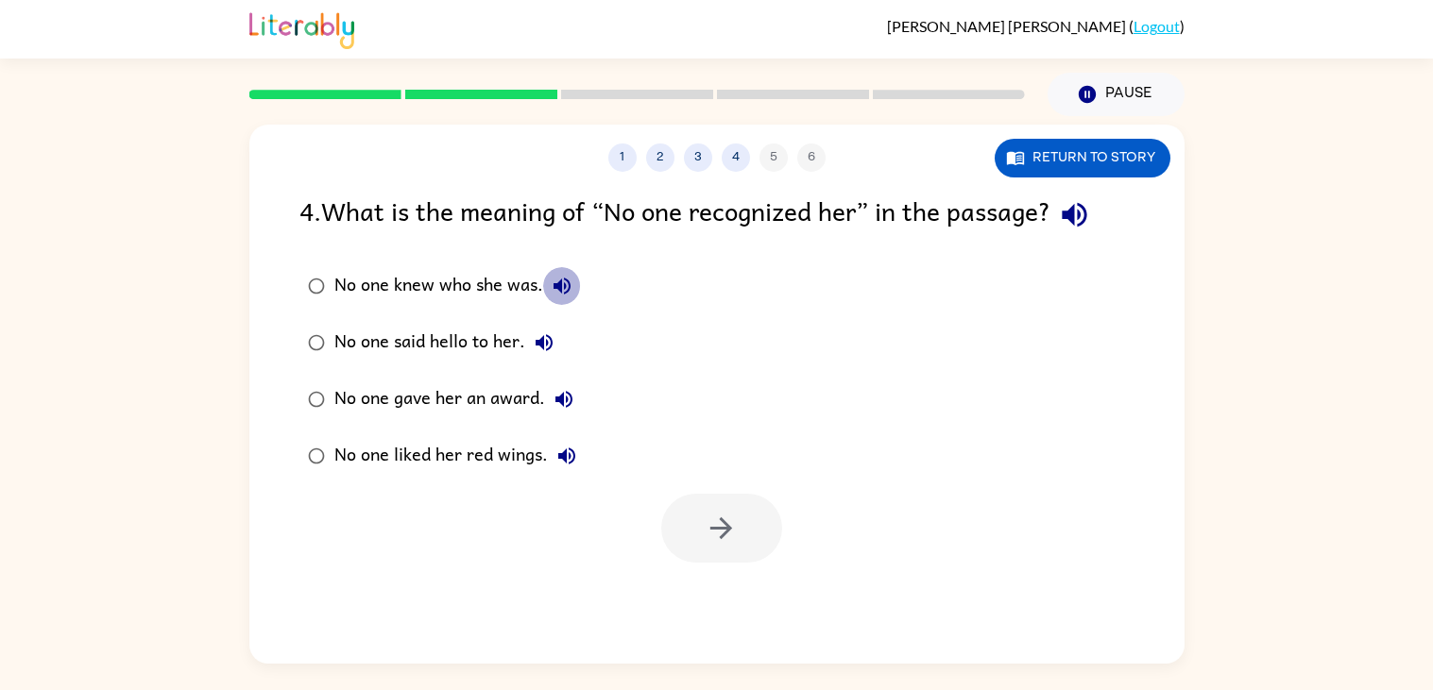
click at [579, 289] on button "No one knew who she was." at bounding box center [562, 286] width 38 height 38
click at [551, 340] on icon "button" at bounding box center [543, 342] width 17 height 17
click at [571, 389] on icon "button" at bounding box center [563, 399] width 23 height 23
click at [560, 406] on icon "button" at bounding box center [563, 399] width 23 height 23
click at [560, 402] on icon "button" at bounding box center [563, 399] width 17 height 17
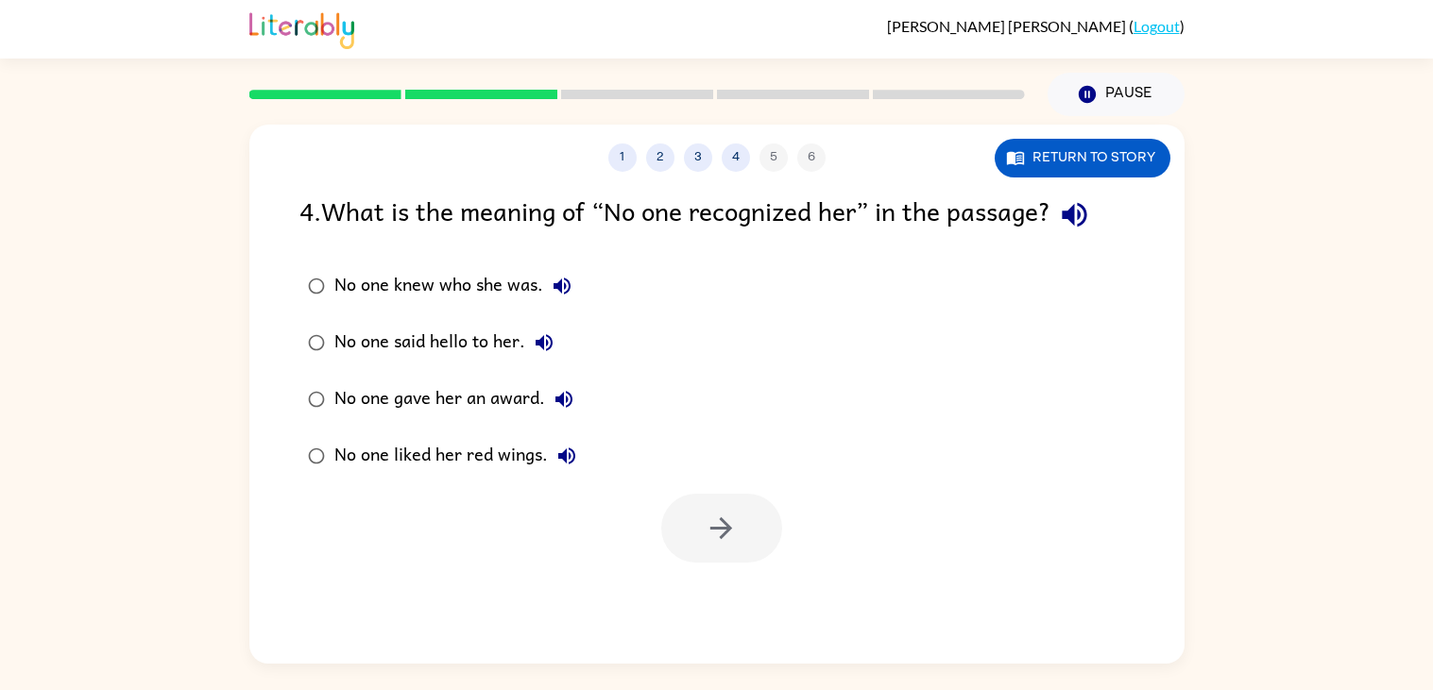
click at [583, 463] on div "No one liked her red wings." at bounding box center [459, 456] width 251 height 38
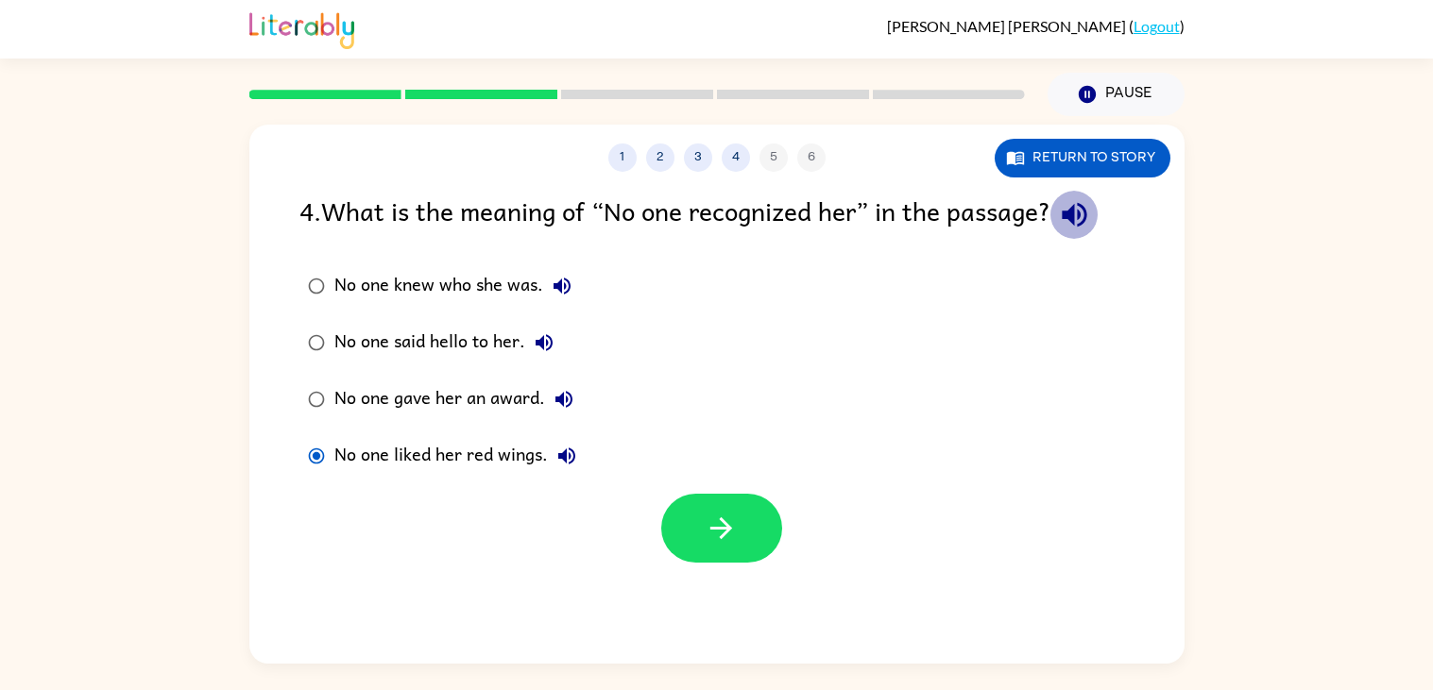
click at [1082, 227] on icon "button" at bounding box center [1074, 214] width 33 height 33
click at [1115, 202] on div "4 . What is the meaning of “No one recognized her” in the passage?" at bounding box center [716, 215] width 835 height 48
click at [564, 296] on icon "button" at bounding box center [562, 286] width 23 height 23
click at [574, 289] on button "No one knew who she was." at bounding box center [562, 286] width 38 height 38
click at [564, 287] on icon "button" at bounding box center [561, 286] width 17 height 17
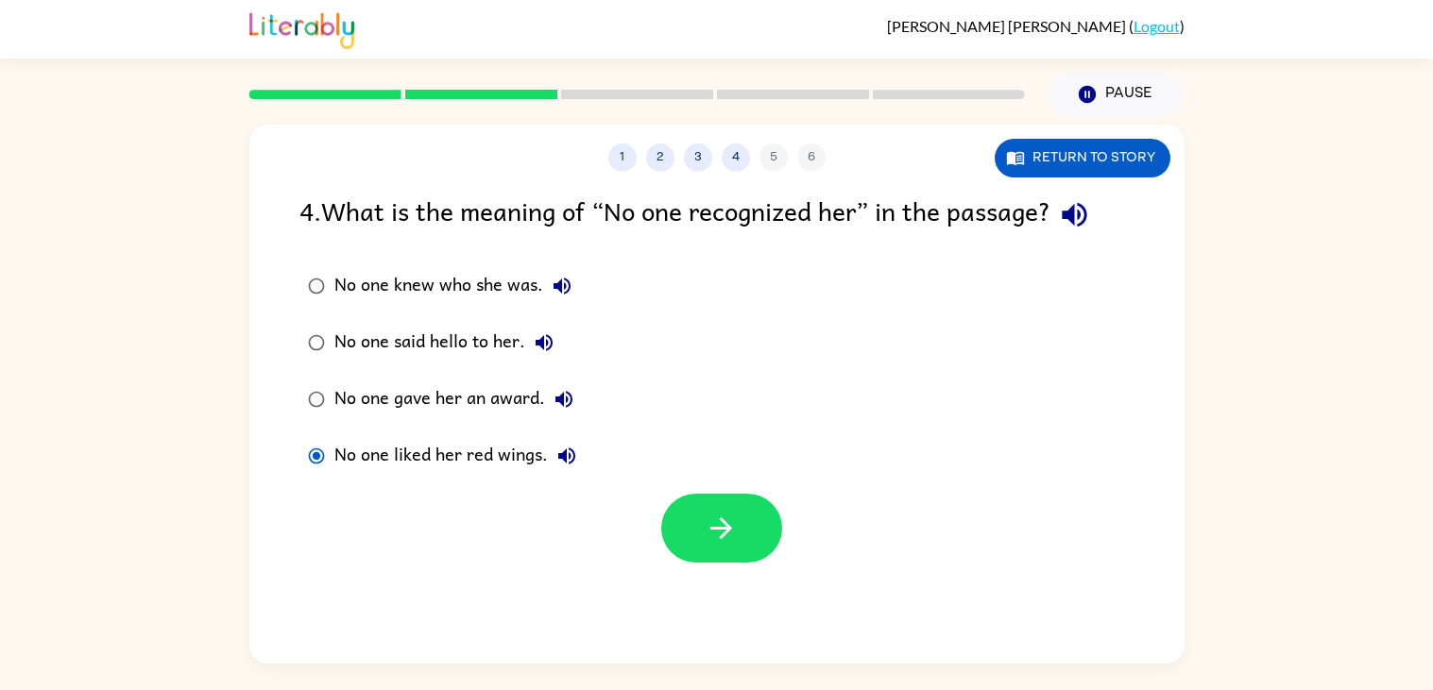
click at [554, 297] on icon "button" at bounding box center [562, 286] width 23 height 23
click at [548, 345] on icon "button" at bounding box center [544, 342] width 23 height 23
click at [572, 394] on icon "button" at bounding box center [563, 399] width 23 height 23
click at [560, 401] on icon "button" at bounding box center [563, 399] width 17 height 17
click at [567, 410] on icon "button" at bounding box center [563, 399] width 23 height 23
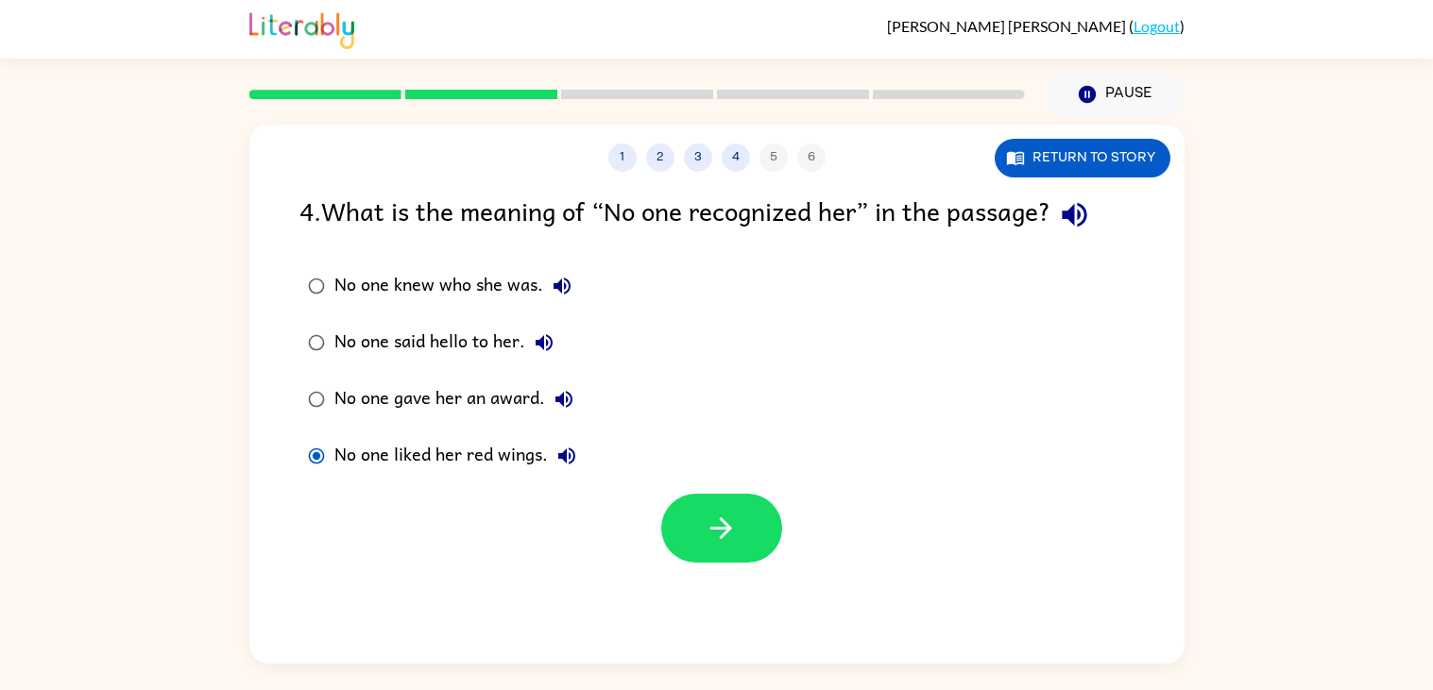
click at [558, 456] on icon "button" at bounding box center [566, 456] width 17 height 17
click at [1079, 210] on icon "button" at bounding box center [1074, 215] width 25 height 25
click at [569, 399] on icon "button" at bounding box center [563, 399] width 17 height 17
click at [566, 396] on icon "button" at bounding box center [563, 399] width 23 height 23
click at [564, 412] on button "No one gave her an award." at bounding box center [564, 400] width 38 height 38
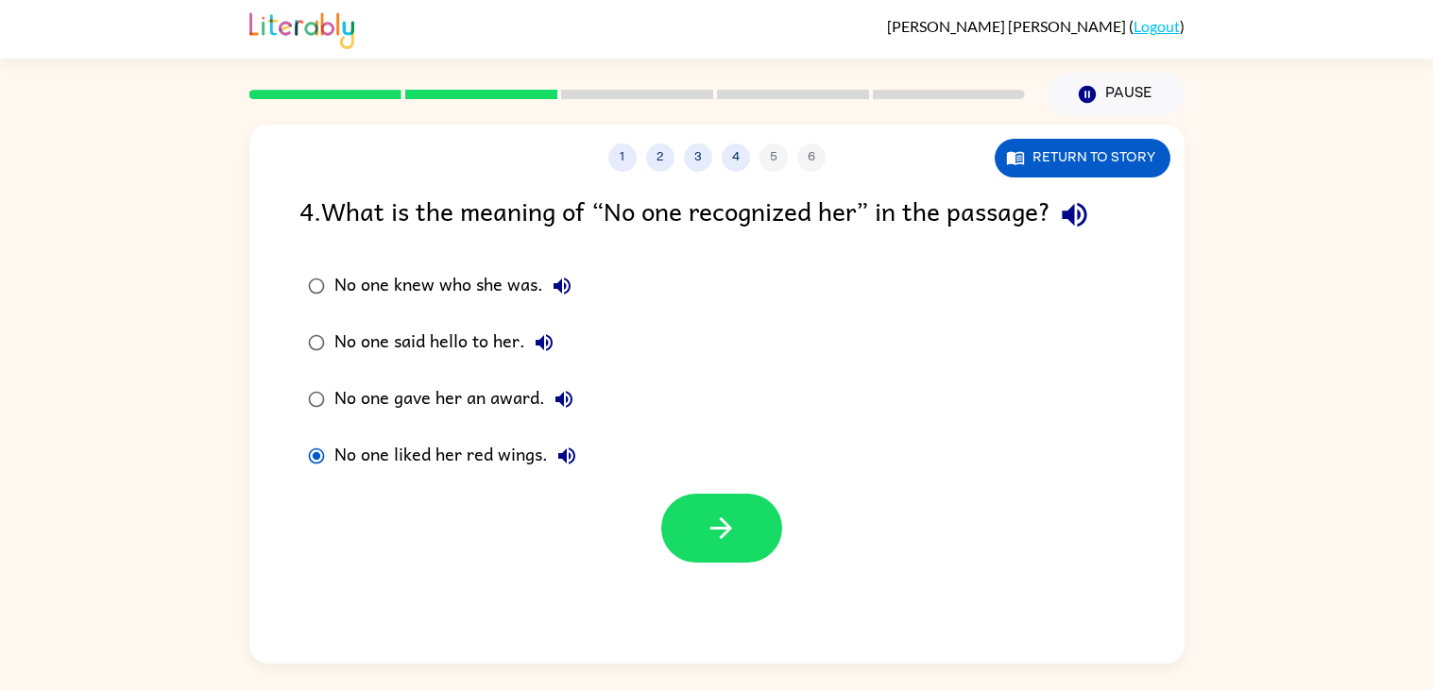
click at [552, 400] on icon "button" at bounding box center [563, 399] width 23 height 23
click at [532, 397] on div "No one gave her an award." at bounding box center [458, 400] width 248 height 38
click at [572, 405] on icon "button" at bounding box center [563, 399] width 23 height 23
click at [700, 512] on button "button" at bounding box center [721, 528] width 121 height 69
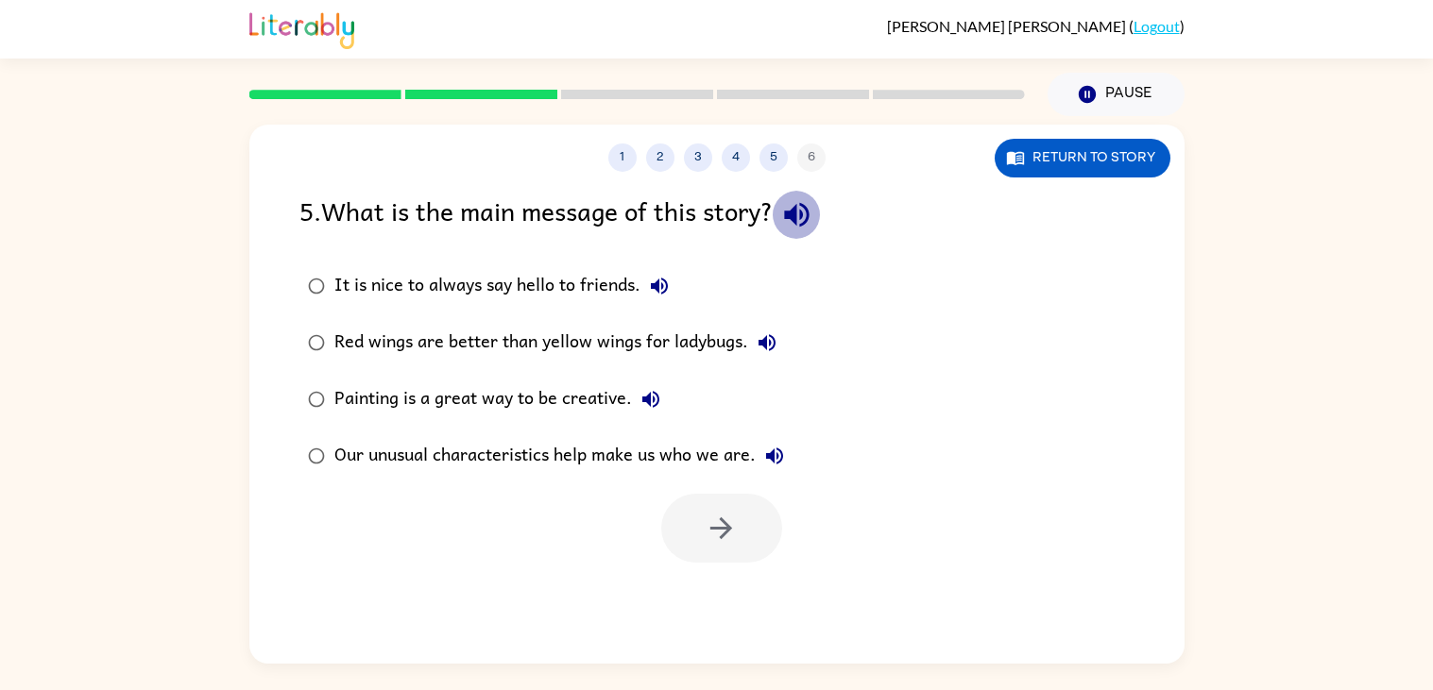
click at [808, 212] on icon "button" at bounding box center [796, 215] width 25 height 25
click at [792, 223] on icon "button" at bounding box center [796, 214] width 33 height 33
click at [656, 282] on icon "button" at bounding box center [659, 286] width 17 height 17
click at [770, 333] on icon "button" at bounding box center [767, 342] width 23 height 23
click at [647, 396] on icon "button" at bounding box center [650, 399] width 17 height 17
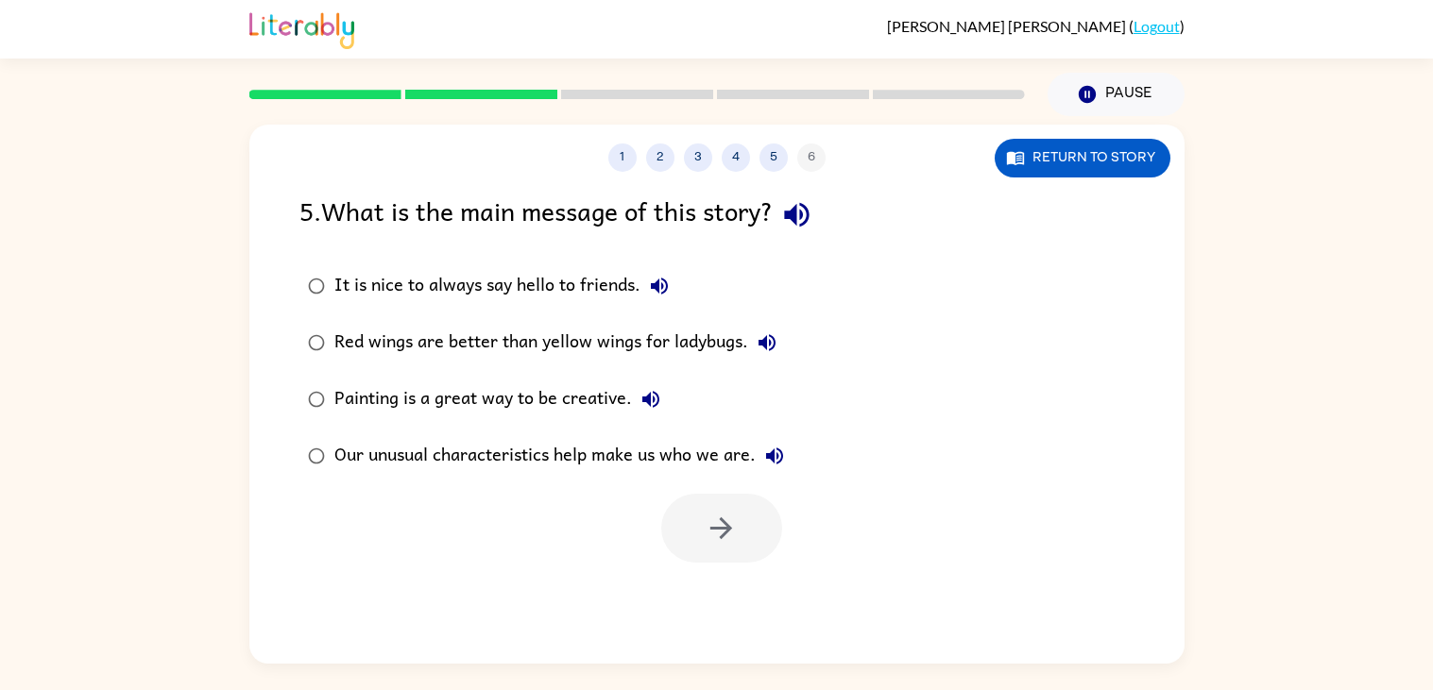
click at [773, 449] on icon "button" at bounding box center [774, 456] width 23 height 23
click at [772, 453] on icon "button" at bounding box center [774, 456] width 17 height 17
click at [775, 455] on icon "button" at bounding box center [774, 456] width 23 height 23
click at [639, 404] on icon "button" at bounding box center [650, 399] width 23 height 23
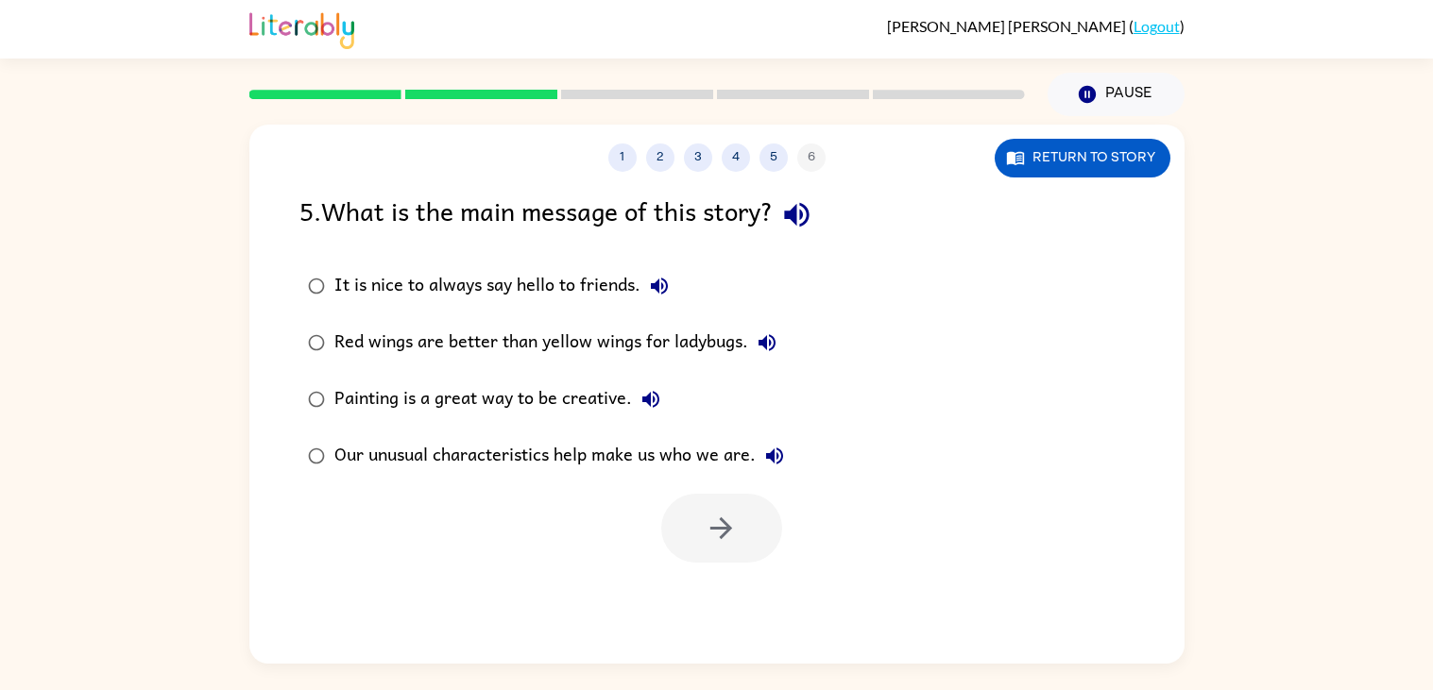
click at [639, 398] on icon "button" at bounding box center [650, 399] width 23 height 23
click at [761, 334] on icon "button" at bounding box center [767, 342] width 23 height 23
click at [697, 548] on button "button" at bounding box center [721, 528] width 121 height 69
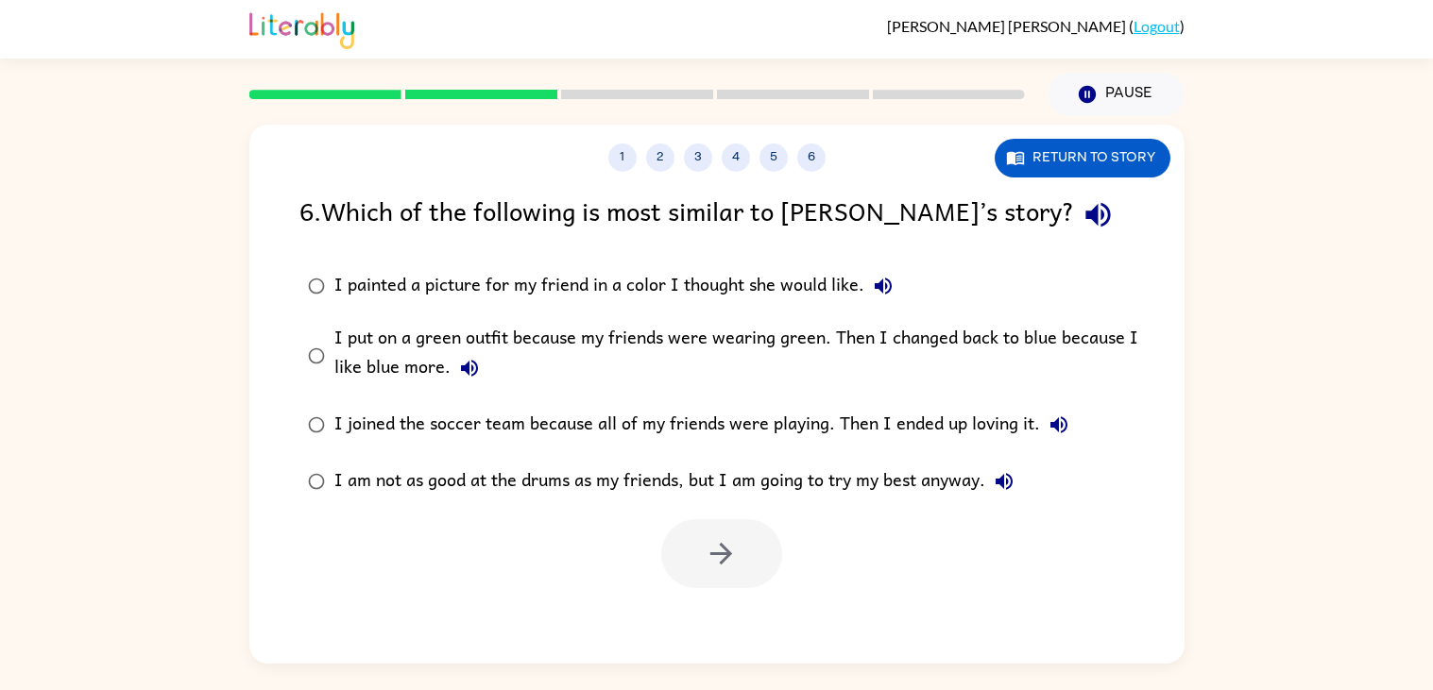
click at [883, 287] on icon "button" at bounding box center [883, 286] width 23 height 23
click at [1081, 211] on icon "button" at bounding box center [1097, 214] width 33 height 33
click at [878, 282] on icon "button" at bounding box center [883, 286] width 17 height 17
click at [451, 366] on button "I put on a green outfit because my friends were wearing green. Then I changed b…" at bounding box center [469, 368] width 38 height 38
click at [1054, 416] on icon "button" at bounding box center [1058, 425] width 23 height 23
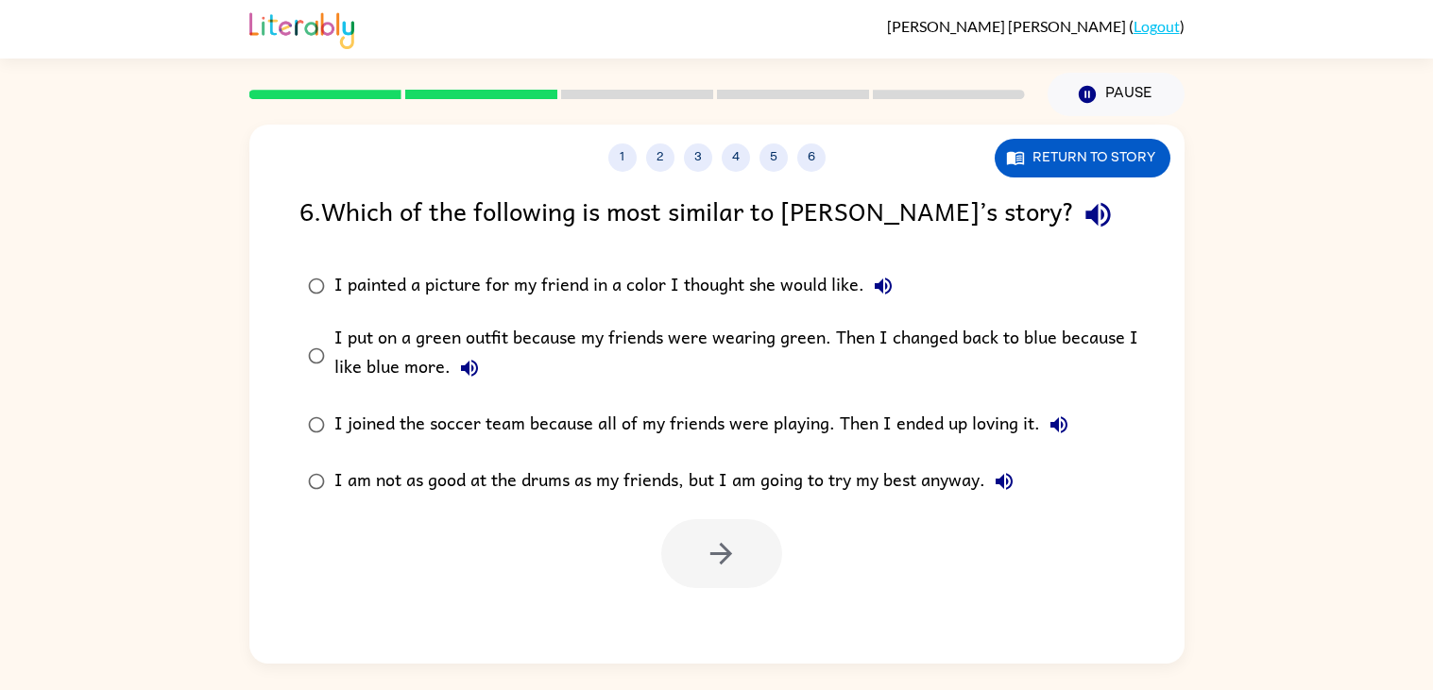
click at [1005, 479] on icon "button" at bounding box center [1003, 481] width 17 height 17
click at [1062, 424] on icon "button" at bounding box center [1058, 425] width 23 height 23
click at [705, 586] on button "button" at bounding box center [721, 553] width 121 height 69
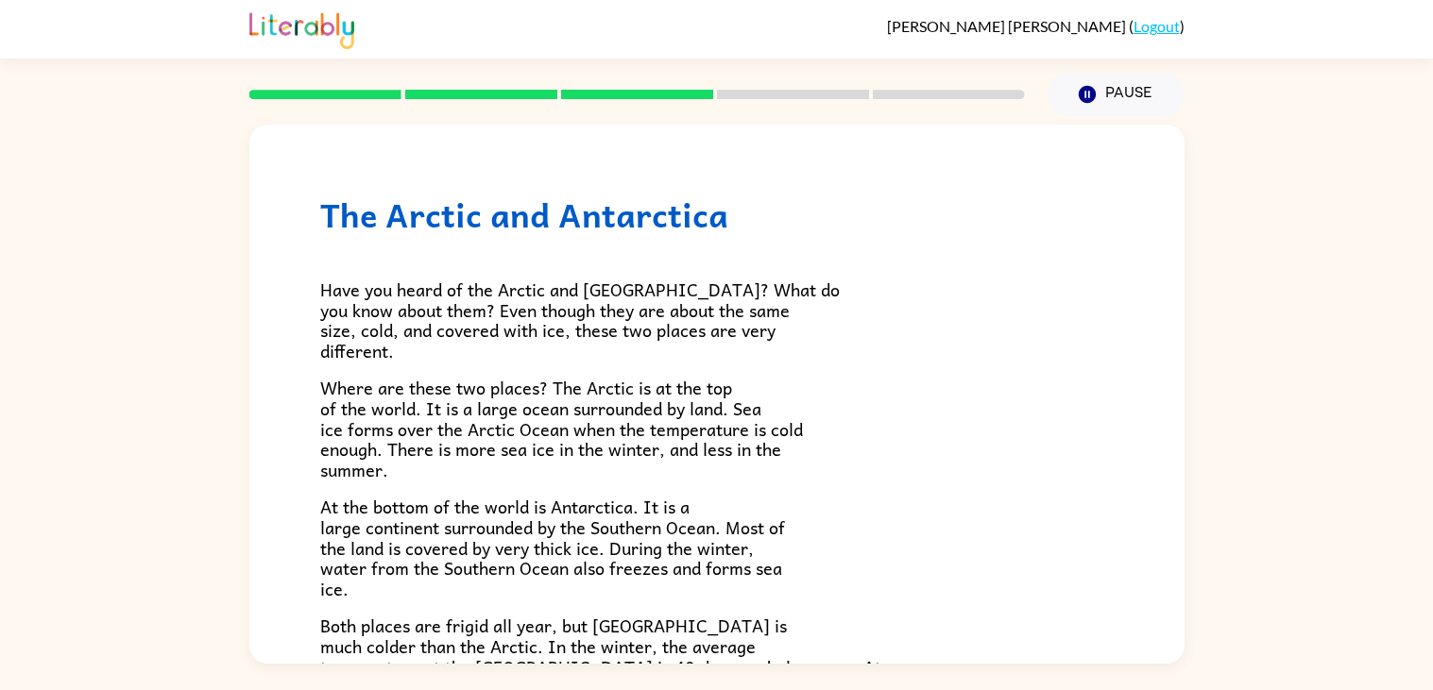
scroll to position [399, 0]
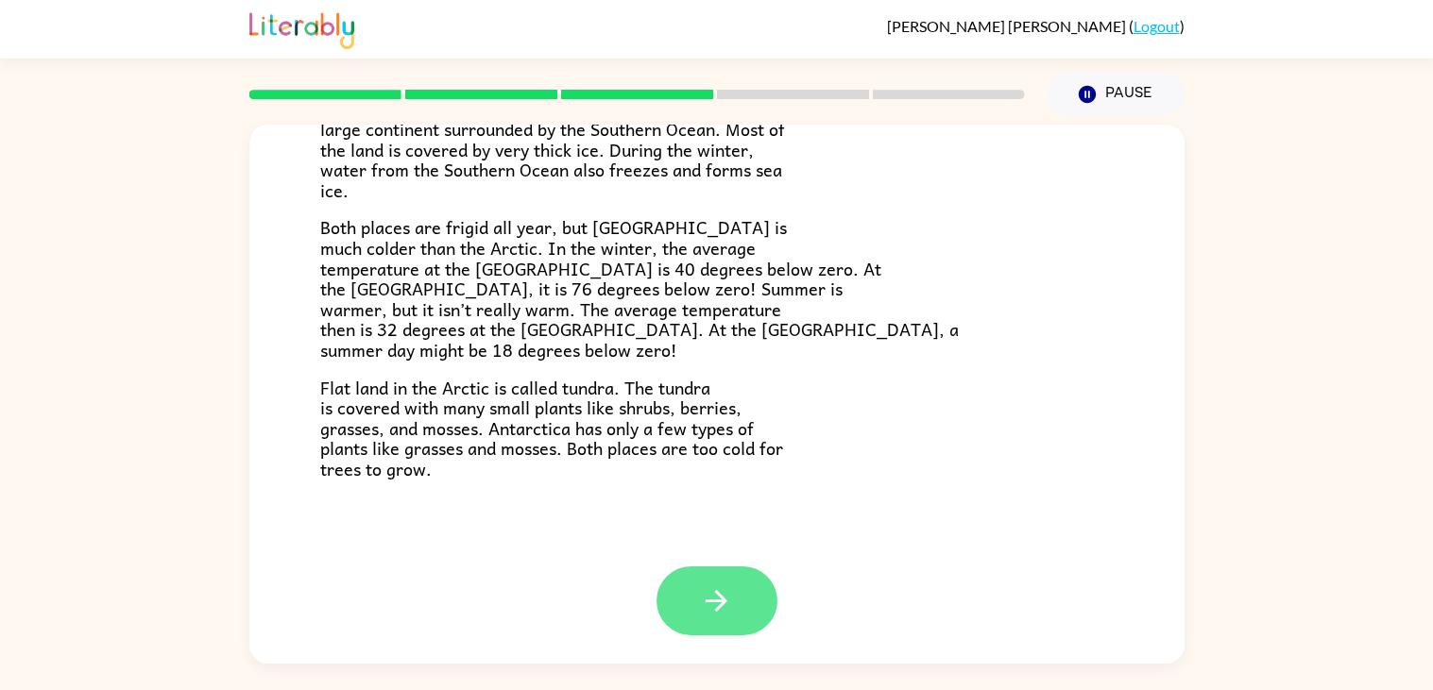
click at [753, 590] on button "button" at bounding box center [716, 601] width 121 height 69
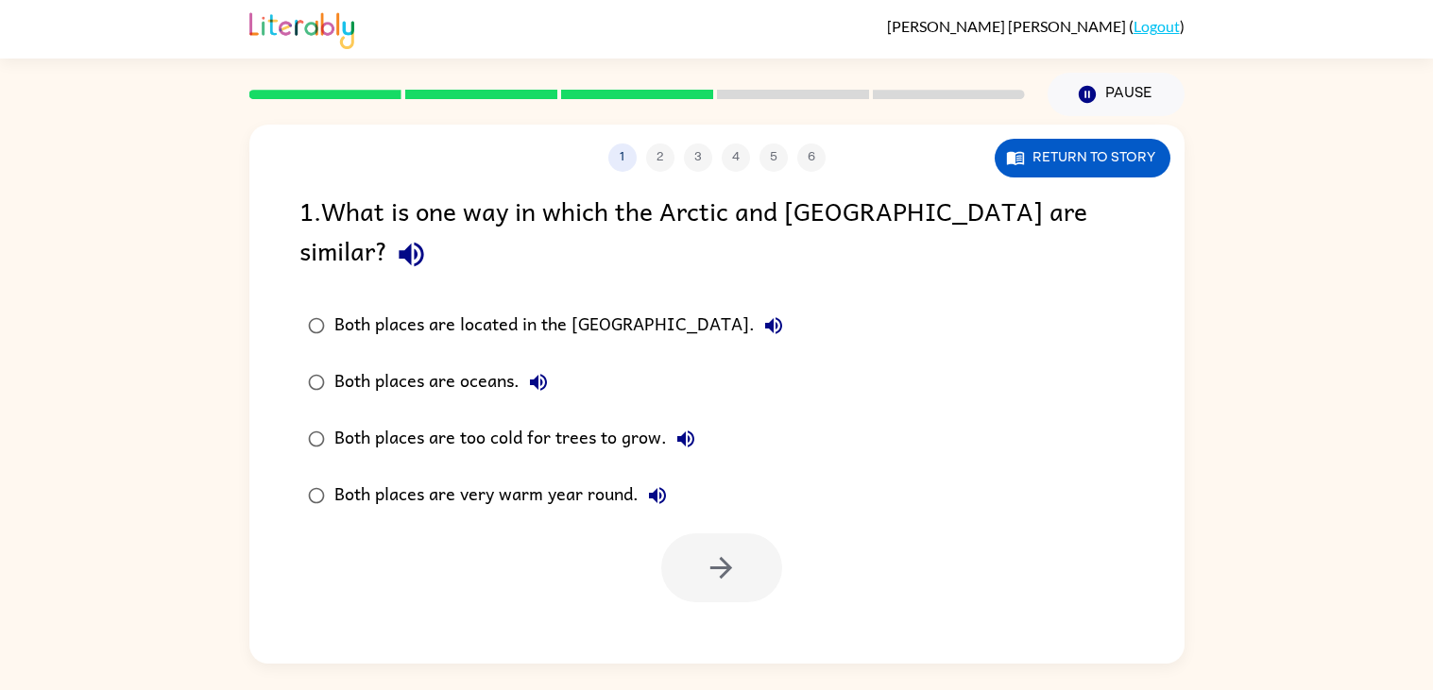
click at [428, 238] on icon "button" at bounding box center [411, 254] width 33 height 33
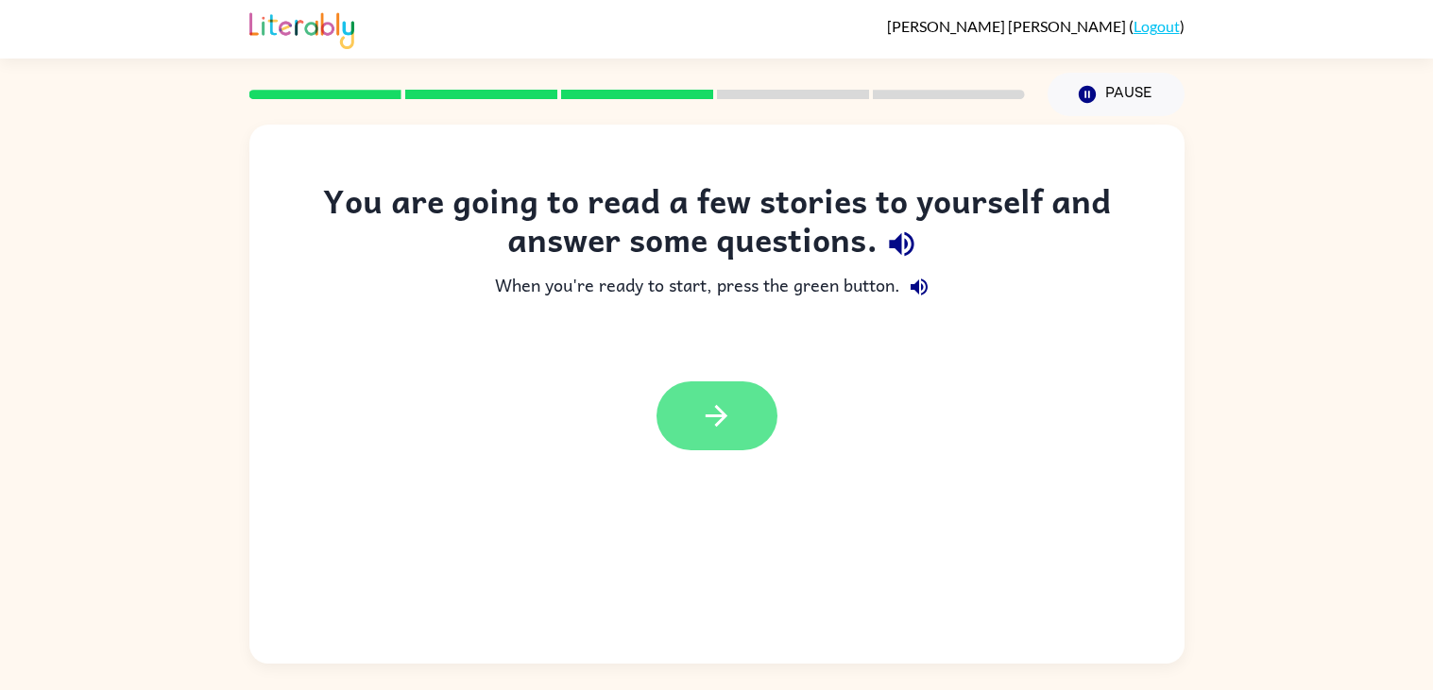
click at [728, 410] on icon "button" at bounding box center [716, 415] width 33 height 33
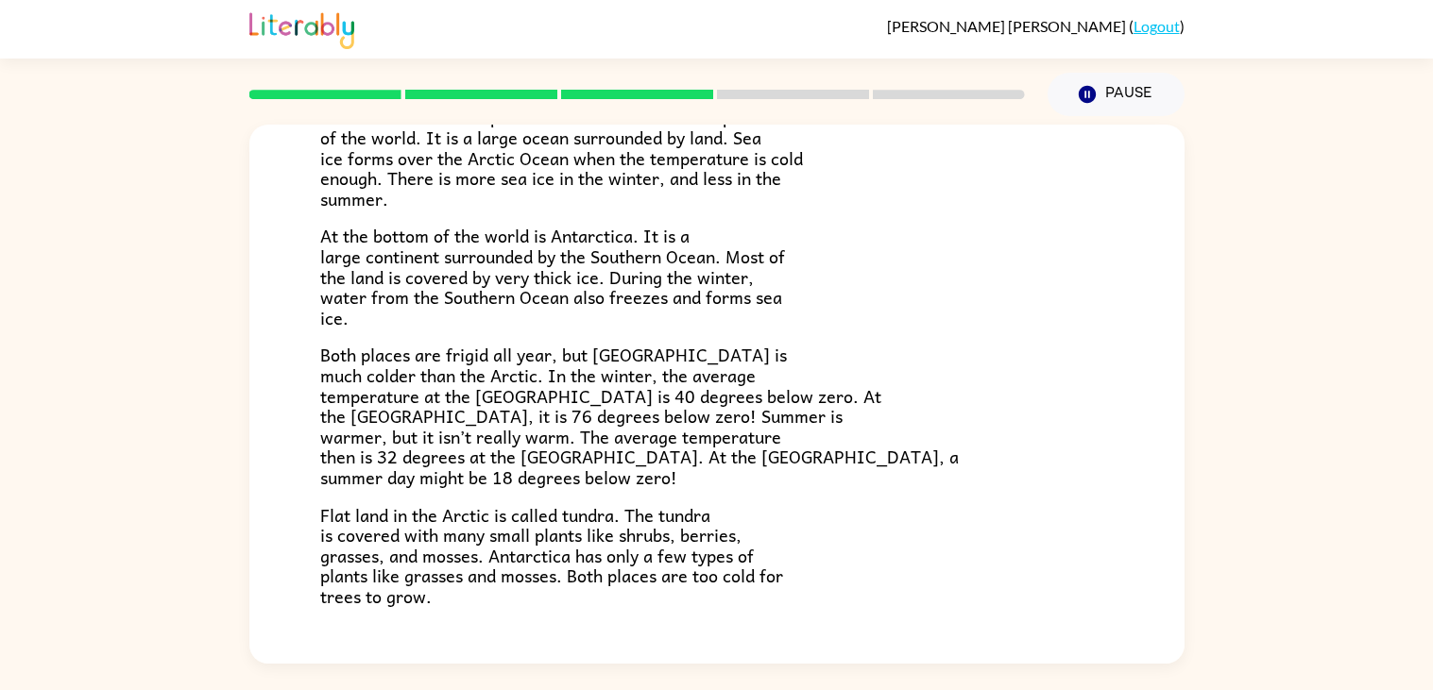
scroll to position [399, 0]
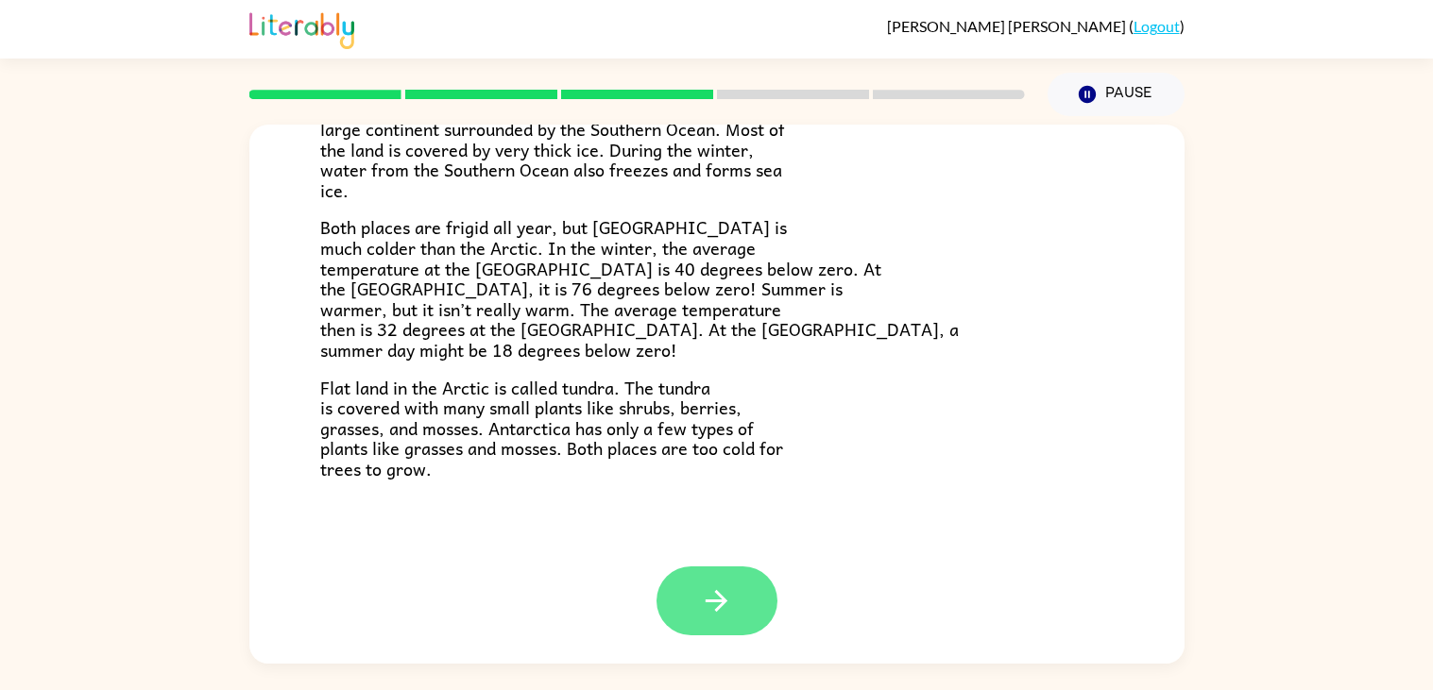
click at [743, 584] on button "button" at bounding box center [716, 601] width 121 height 69
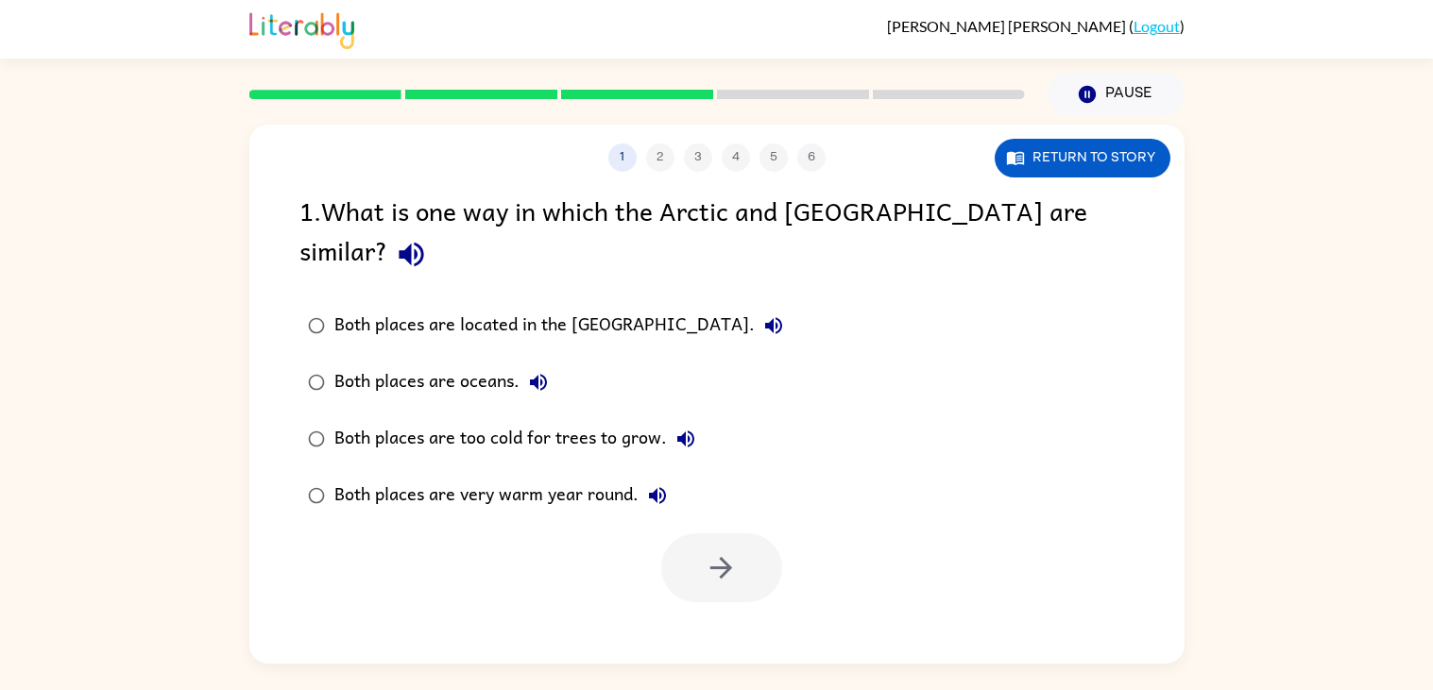
scroll to position [0, 0]
click at [765, 317] on icon "button" at bounding box center [773, 325] width 17 height 17
click at [540, 374] on icon "button" at bounding box center [538, 382] width 17 height 17
click at [683, 431] on icon "button" at bounding box center [685, 439] width 17 height 17
click at [657, 484] on icon "button" at bounding box center [657, 495] width 23 height 23
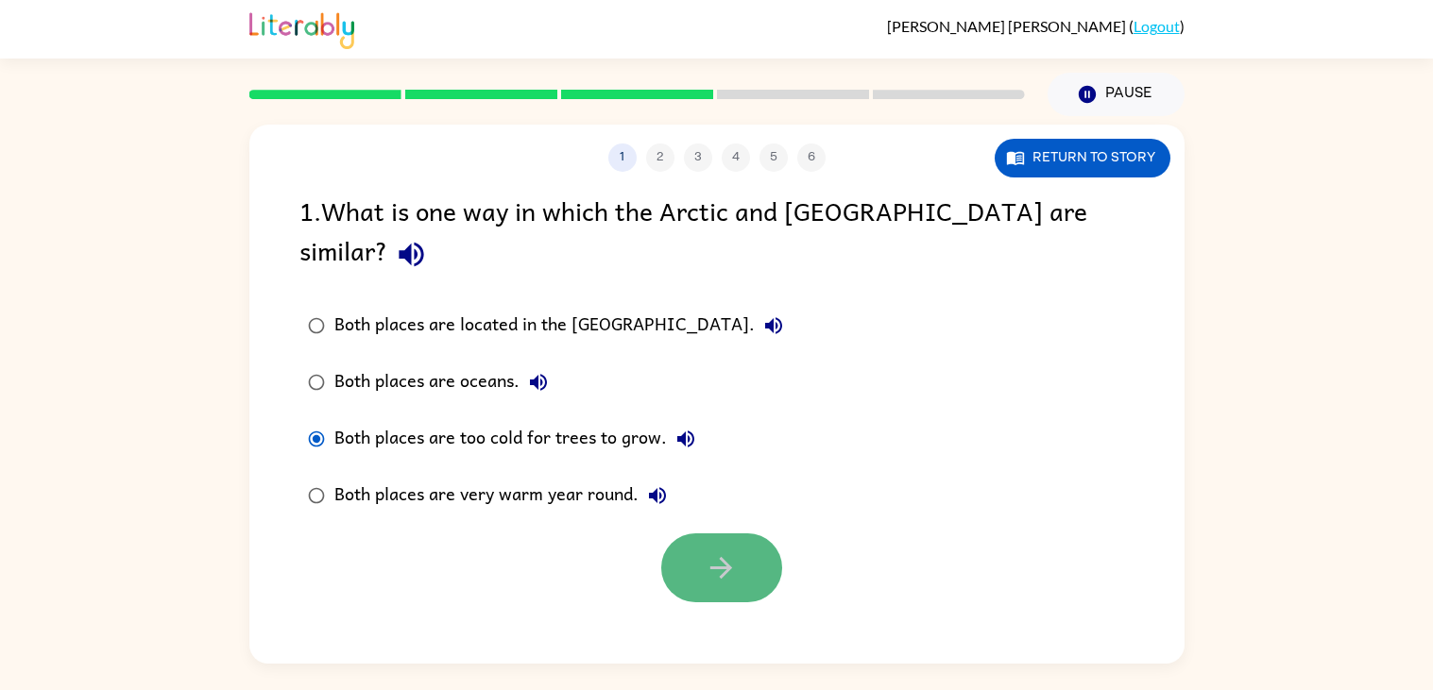
click at [748, 561] on button "button" at bounding box center [721, 568] width 121 height 69
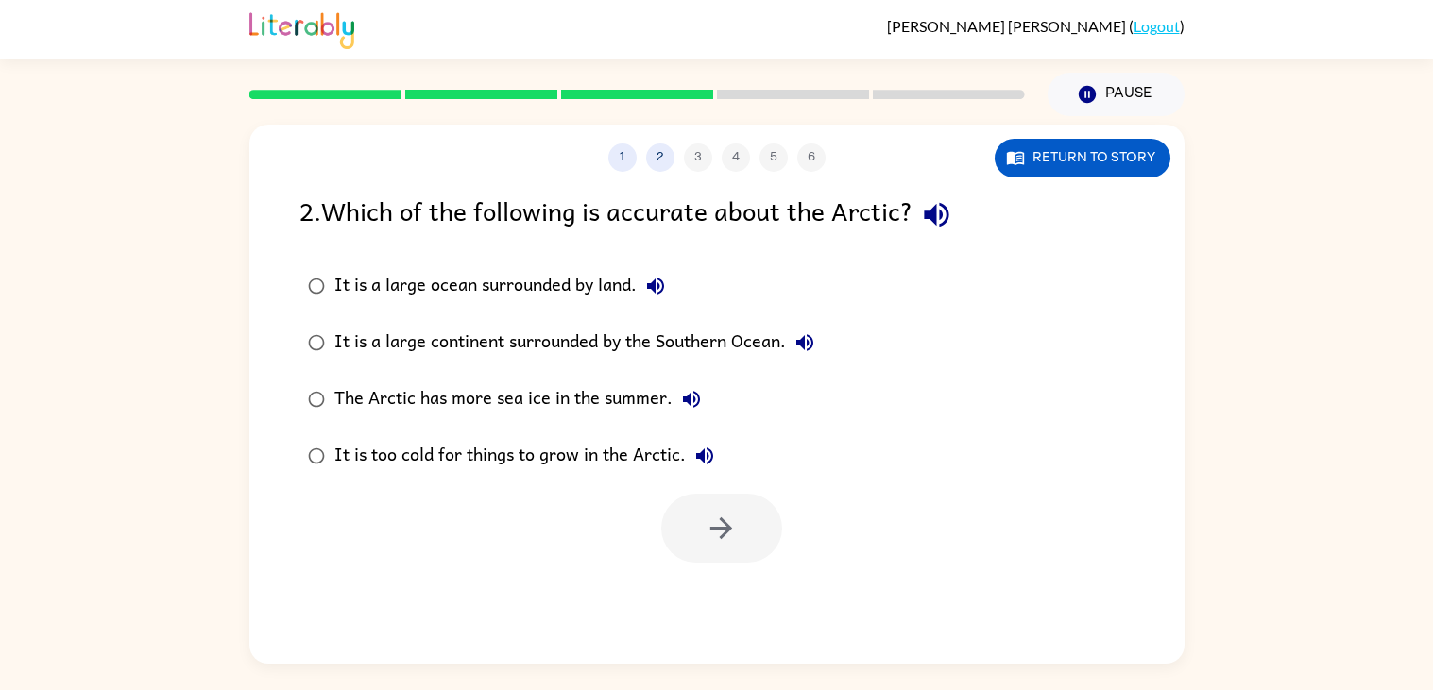
click at [648, 294] on icon "button" at bounding box center [655, 286] width 23 height 23
click at [810, 348] on icon "button" at bounding box center [804, 342] width 17 height 17
click at [699, 397] on icon "button" at bounding box center [691, 399] width 23 height 23
click at [737, 525] on icon "button" at bounding box center [721, 528] width 33 height 33
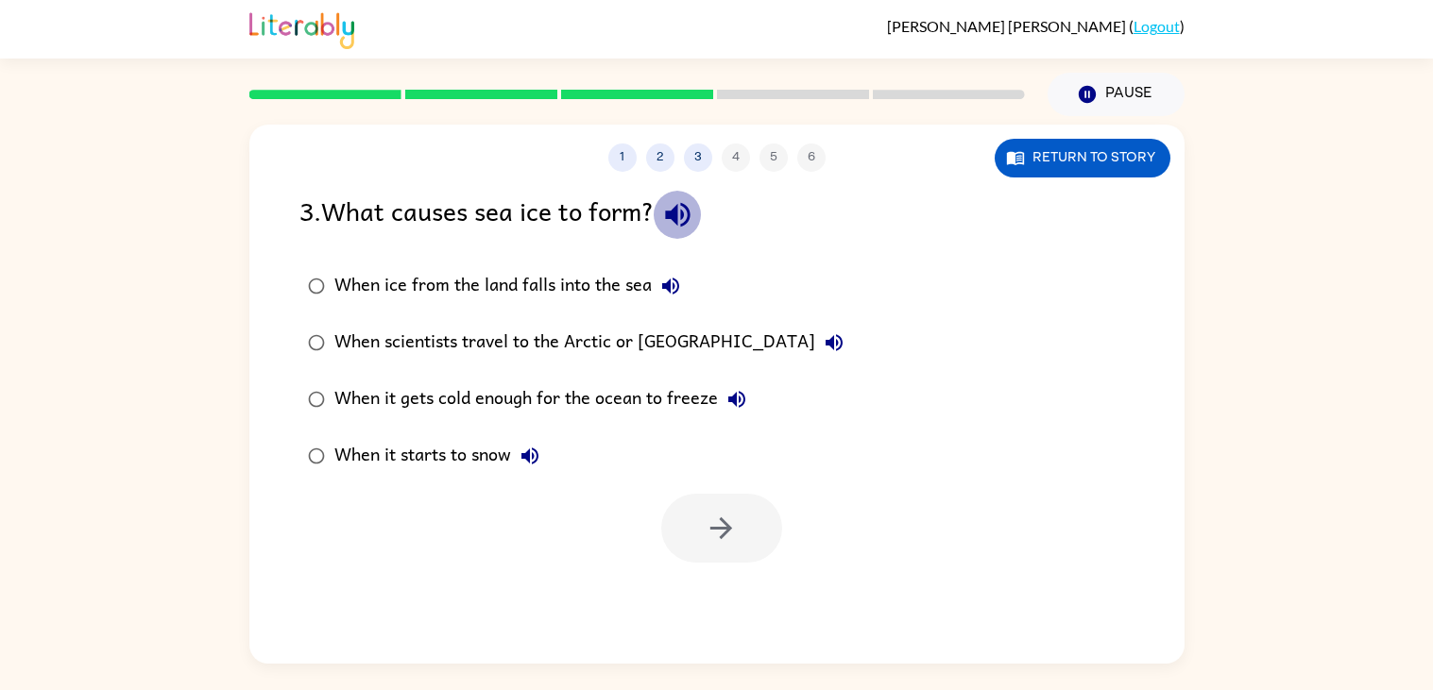
click at [679, 213] on icon "button" at bounding box center [677, 215] width 25 height 25
click at [688, 211] on icon "button" at bounding box center [677, 215] width 25 height 25
click at [666, 279] on icon "button" at bounding box center [670, 286] width 23 height 23
click at [825, 339] on icon "button" at bounding box center [833, 342] width 17 height 17
click at [738, 382] on button "When it gets cold enough for the ocean to freeze" at bounding box center [737, 400] width 38 height 38
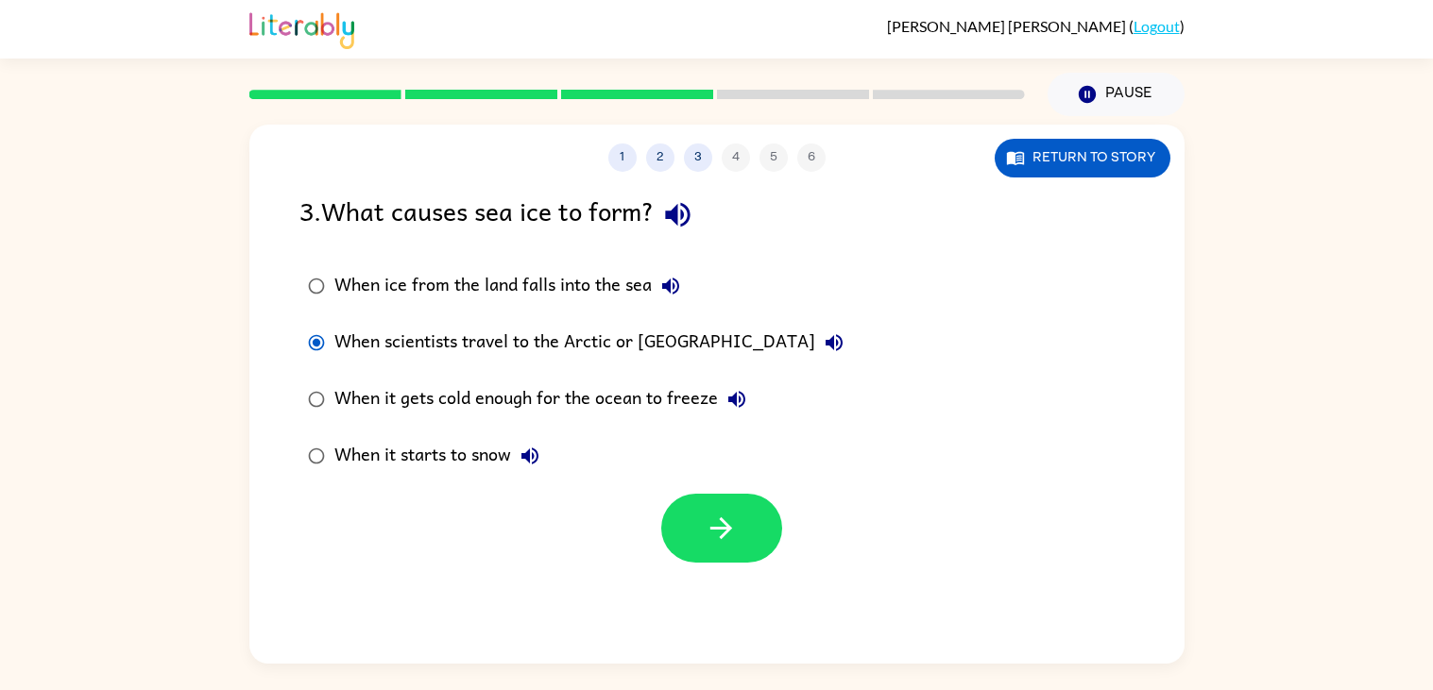
click at [674, 496] on div at bounding box center [721, 528] width 121 height 69
click at [707, 508] on button "button" at bounding box center [721, 528] width 121 height 69
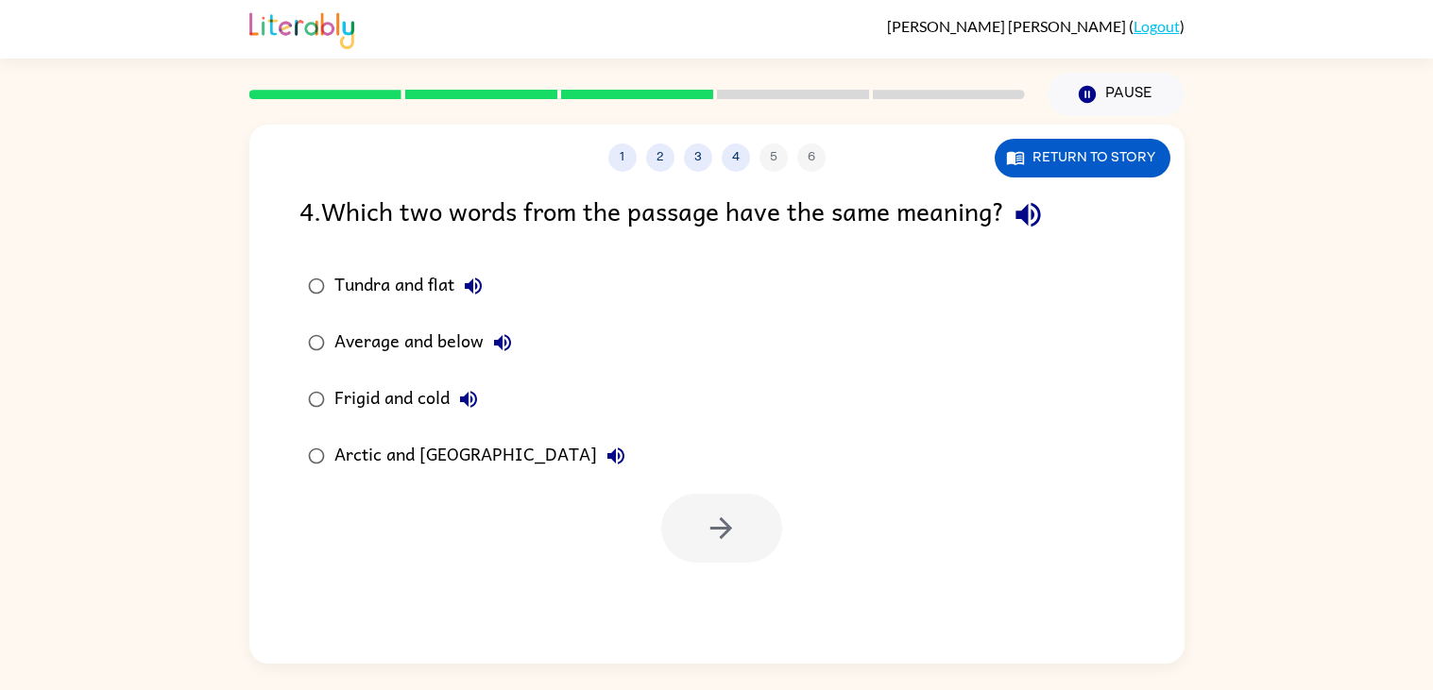
click at [469, 276] on icon "button" at bounding box center [473, 286] width 23 height 23
click at [1029, 211] on icon "button" at bounding box center [1027, 215] width 25 height 25
click at [1036, 198] on icon "button" at bounding box center [1027, 214] width 33 height 33
click at [477, 282] on icon "button" at bounding box center [473, 286] width 23 height 23
click at [503, 333] on icon "button" at bounding box center [502, 342] width 23 height 23
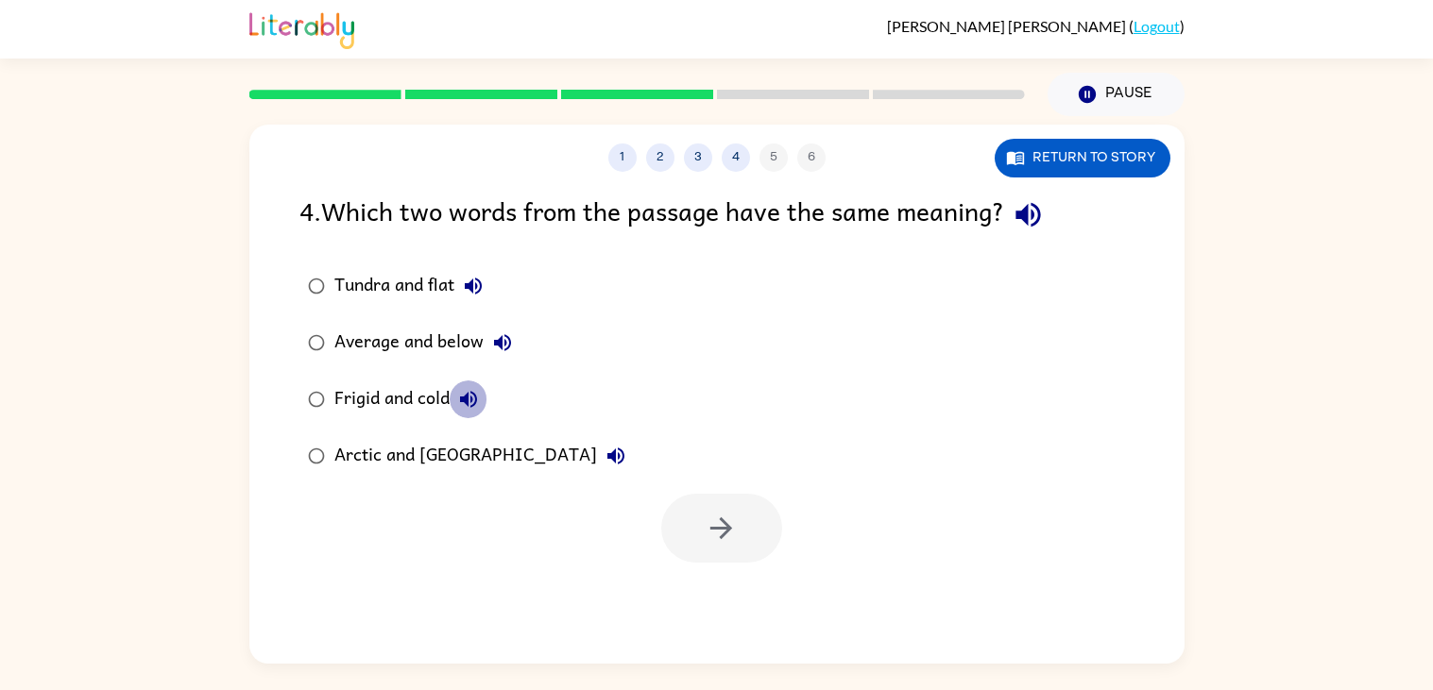
click at [477, 388] on icon "button" at bounding box center [468, 399] width 23 height 23
click at [607, 455] on icon "button" at bounding box center [615, 456] width 17 height 17
click at [656, 502] on div at bounding box center [716, 523] width 935 height 78
click at [692, 510] on button "button" at bounding box center [721, 528] width 121 height 69
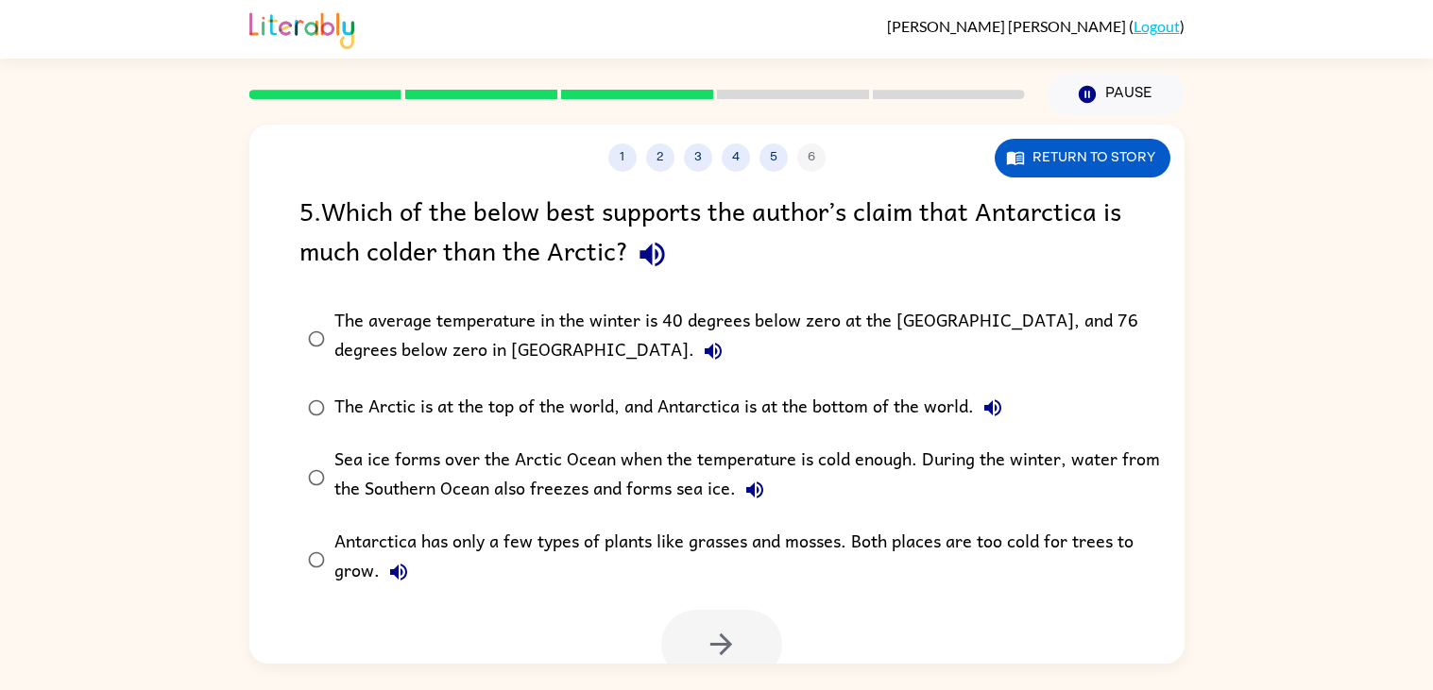
click at [692, 510] on label "Sea ice forms over the Arctic Ocean when the temperature is cold enough. During…" at bounding box center [729, 477] width 880 height 82
click at [637, 255] on icon "button" at bounding box center [652, 254] width 33 height 33
click at [582, 326] on div "The average temperature in the winter is 40 degrees below zero at the [GEOGRAPH…" at bounding box center [746, 338] width 825 height 63
click at [702, 351] on icon "button" at bounding box center [713, 351] width 23 height 23
click at [748, 482] on icon "button" at bounding box center [754, 490] width 23 height 23
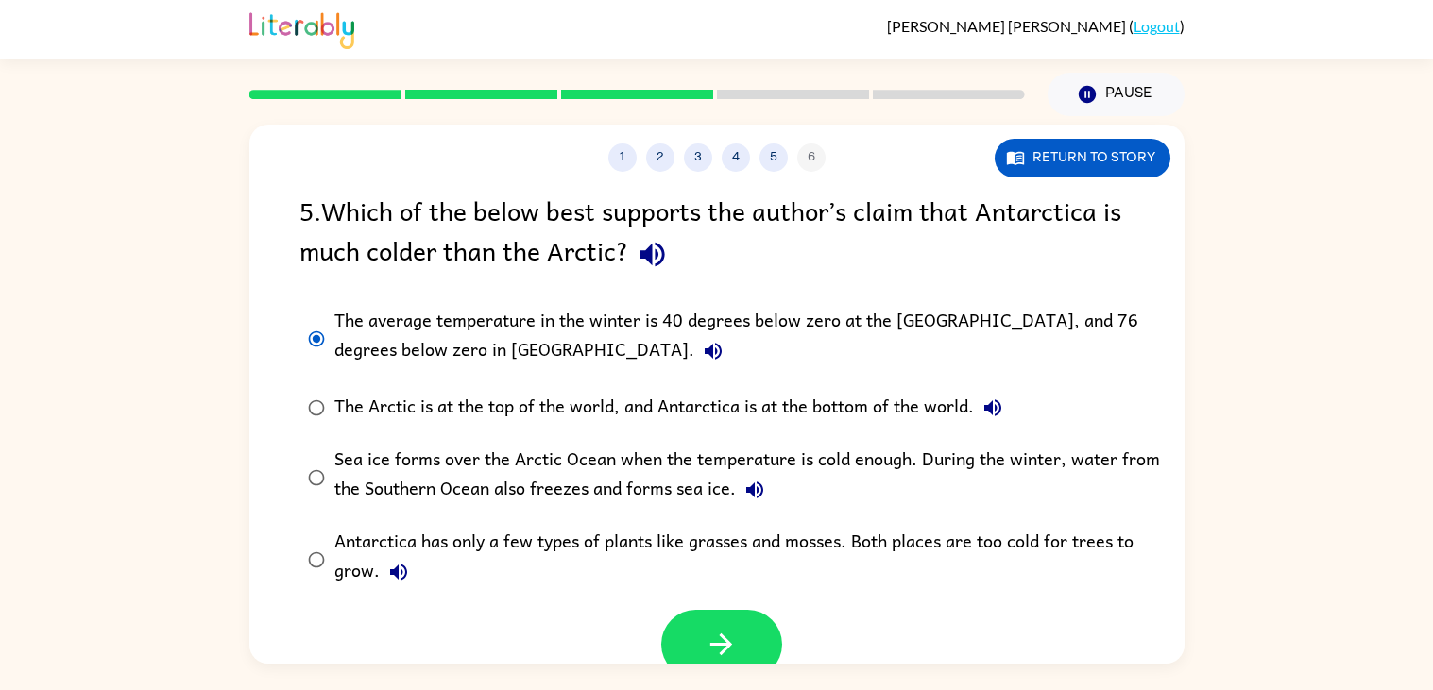
click at [736, 471] on button "Sea ice forms over the Arctic Ocean when the temperature is cold enough. During…" at bounding box center [755, 490] width 38 height 38
click at [393, 568] on icon "button" at bounding box center [398, 572] width 23 height 23
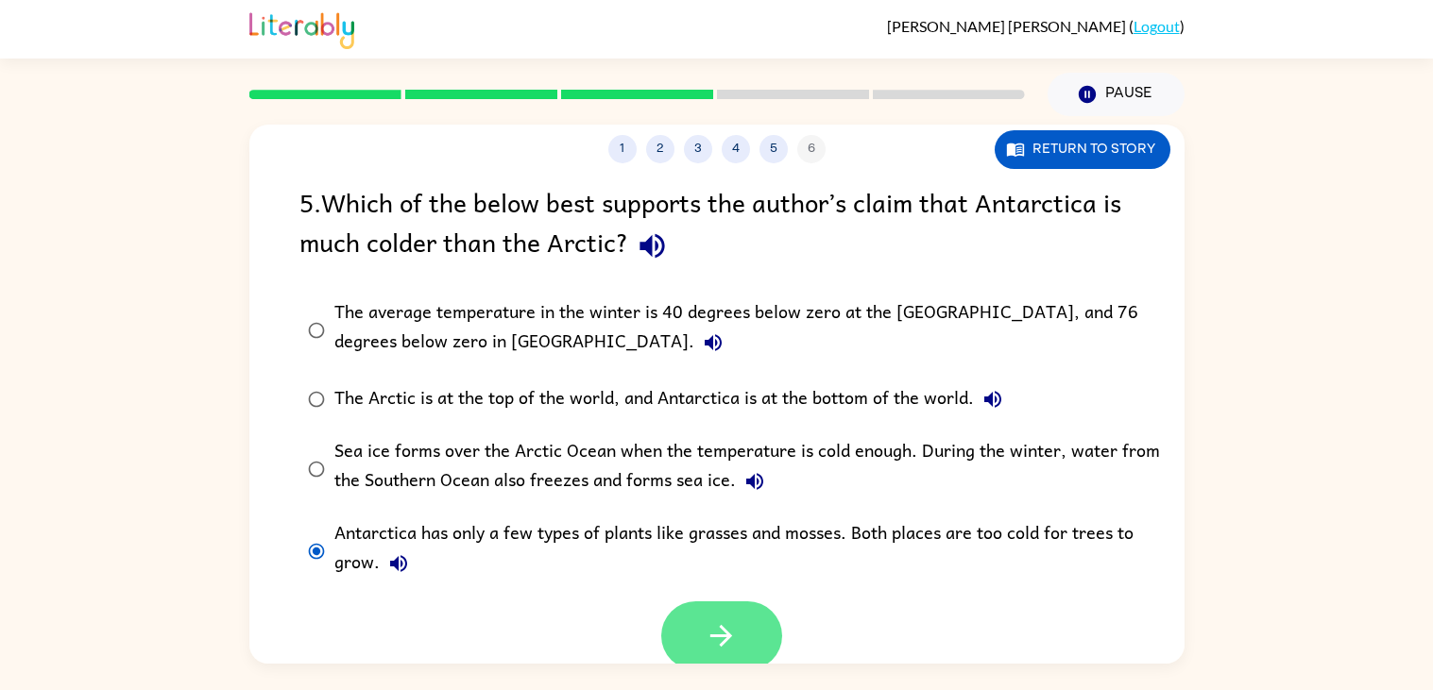
click at [754, 648] on button "button" at bounding box center [721, 636] width 121 height 69
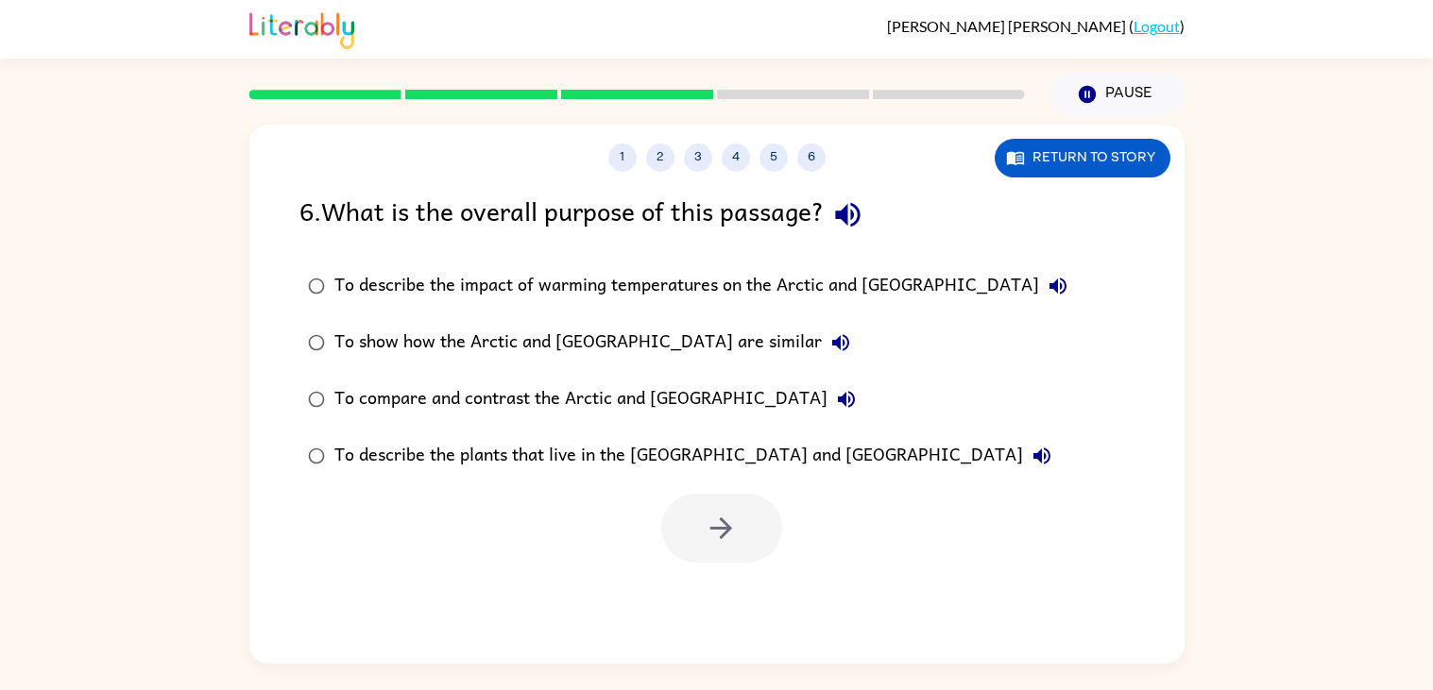
scroll to position [0, 0]
click at [855, 204] on icon "button" at bounding box center [847, 214] width 33 height 33
click at [957, 267] on div "To describe the impact of warming temperatures on the Arctic and [GEOGRAPHIC_DA…" at bounding box center [705, 286] width 742 height 38
click at [1046, 282] on icon "button" at bounding box center [1057, 286] width 23 height 23
click at [904, 283] on div "To describe the impact of warming temperatures on the Arctic and [GEOGRAPHIC_DA…" at bounding box center [705, 286] width 742 height 38
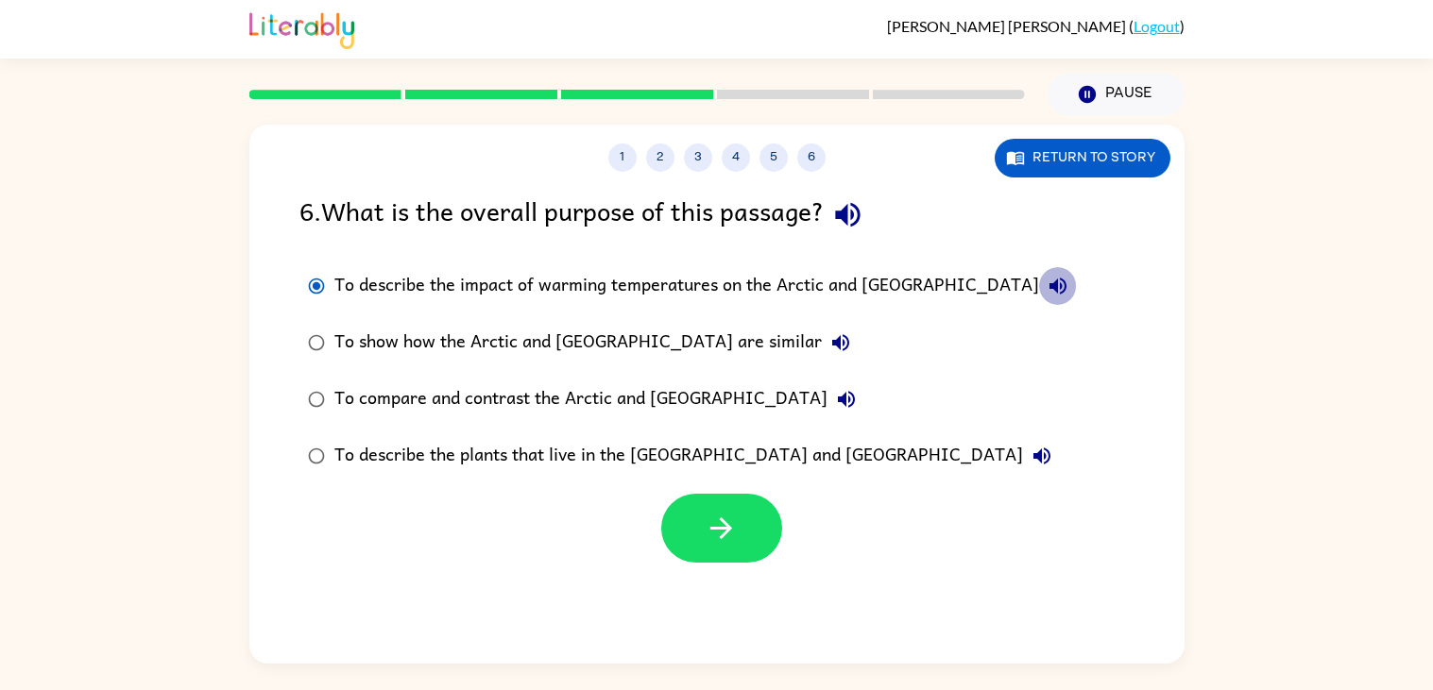
click at [1046, 290] on icon "button" at bounding box center [1057, 286] width 23 height 23
click at [832, 344] on icon "button" at bounding box center [840, 342] width 17 height 17
click at [835, 394] on icon "button" at bounding box center [846, 399] width 23 height 23
click at [835, 408] on icon "button" at bounding box center [846, 399] width 23 height 23
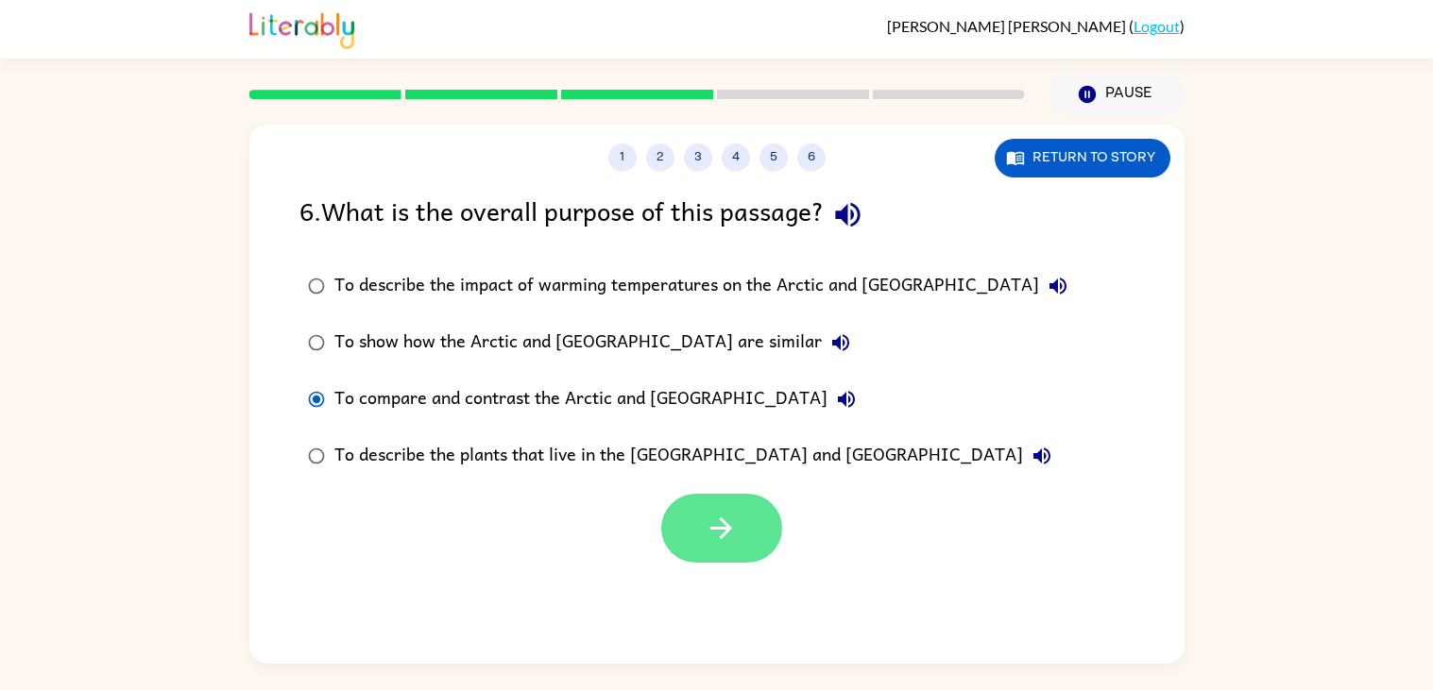
click at [747, 503] on button "button" at bounding box center [721, 528] width 121 height 69
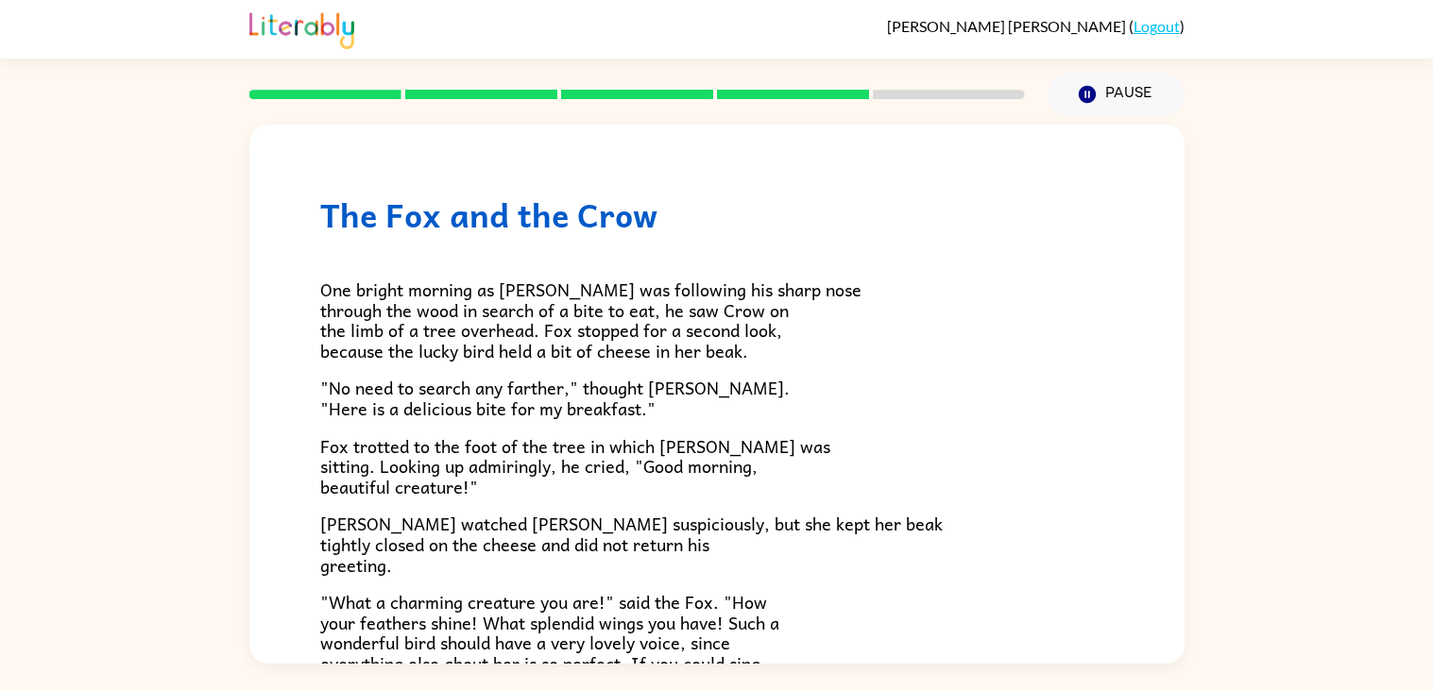
click at [747, 503] on div "One bright morning as [PERSON_NAME] was following his sharp nose through the wo…" at bounding box center [716, 542] width 793 height 617
click at [759, 537] on p "[PERSON_NAME] watched [PERSON_NAME] suspiciously, but she kept her beak tightly…" at bounding box center [716, 544] width 793 height 61
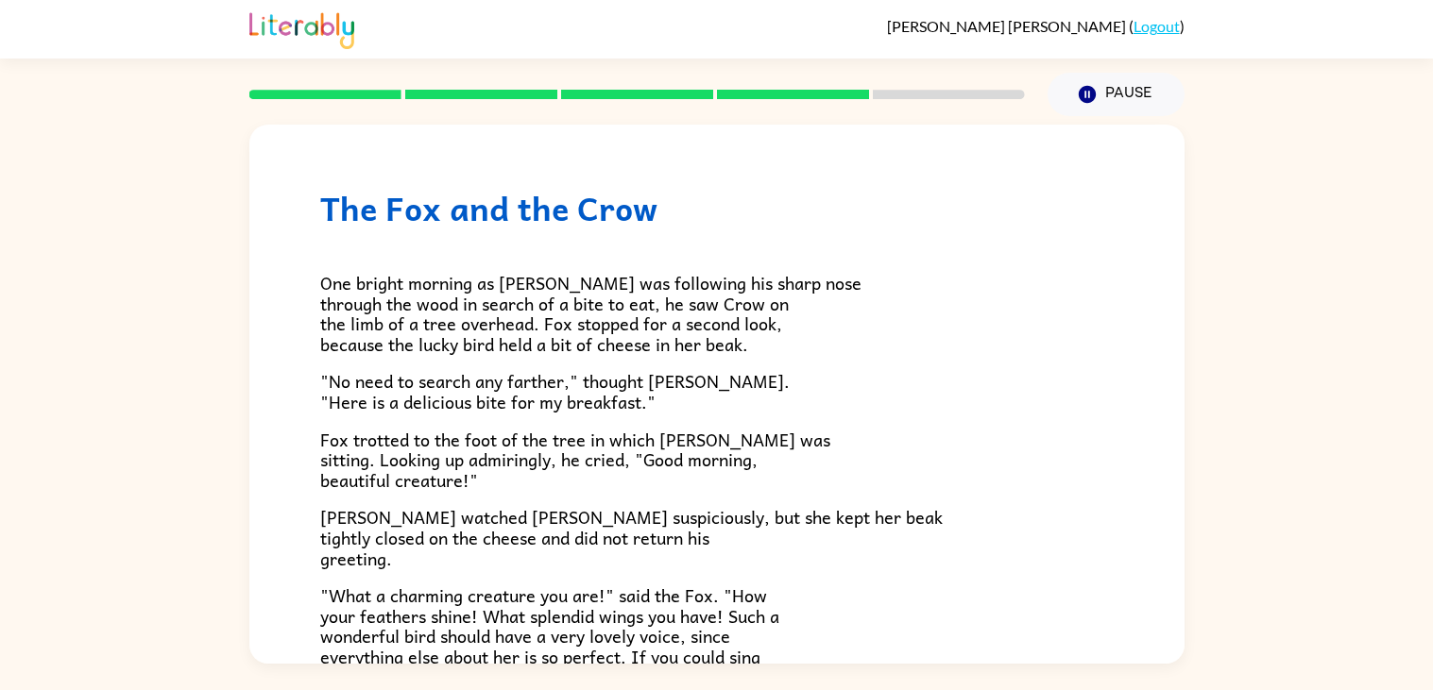
scroll to position [8, 0]
click at [759, 537] on p "[PERSON_NAME] watched [PERSON_NAME] suspiciously, but she kept her beak tightly…" at bounding box center [716, 536] width 793 height 61
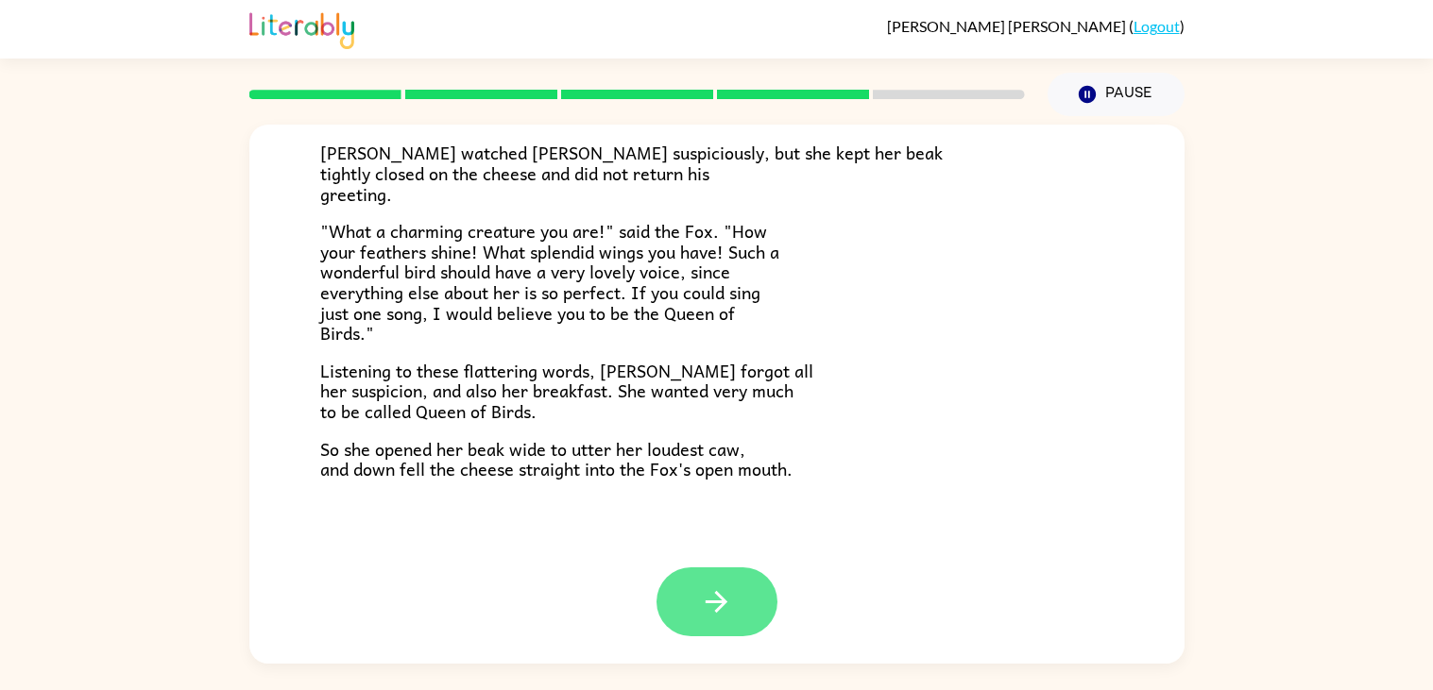
click at [717, 586] on icon "button" at bounding box center [716, 602] width 33 height 33
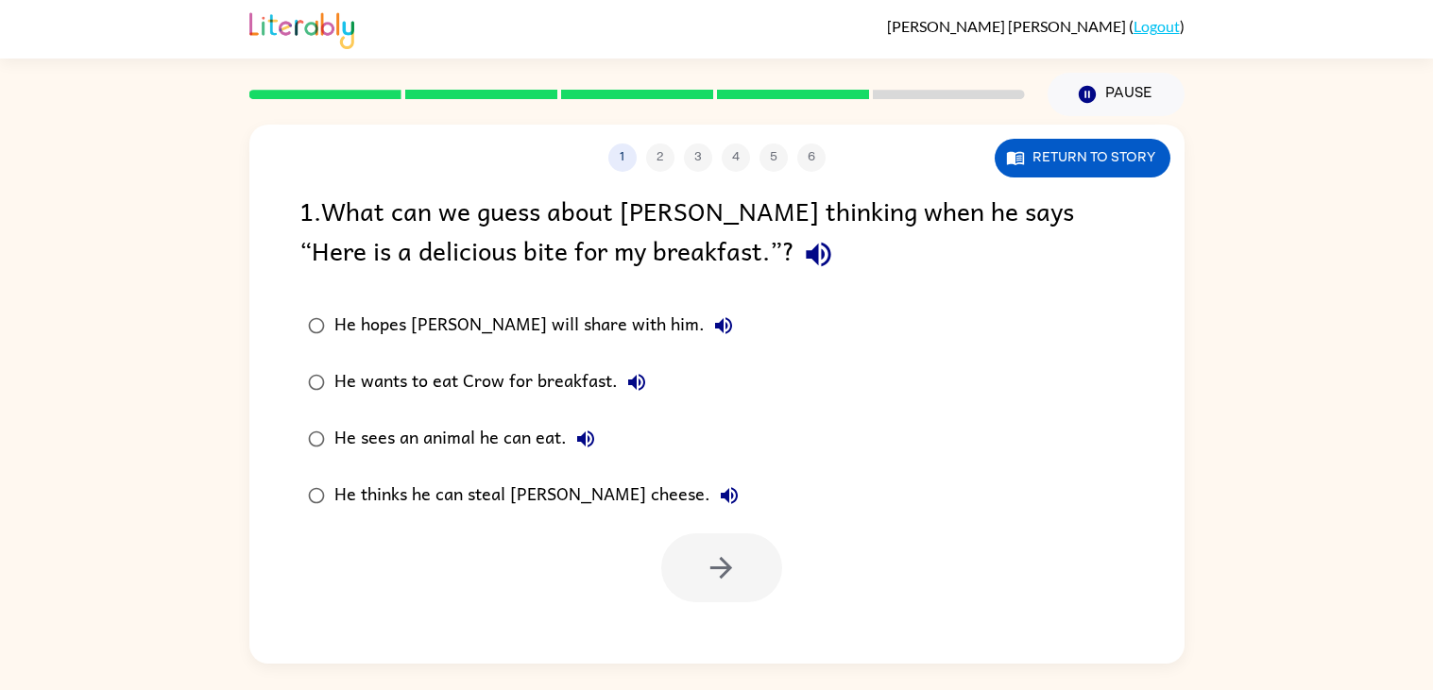
scroll to position [0, 0]
click at [806, 261] on icon "button" at bounding box center [818, 255] width 25 height 25
click at [715, 328] on icon "button" at bounding box center [723, 325] width 17 height 17
click at [625, 387] on icon "button" at bounding box center [636, 382] width 23 height 23
click at [593, 443] on icon "button" at bounding box center [585, 439] width 23 height 23
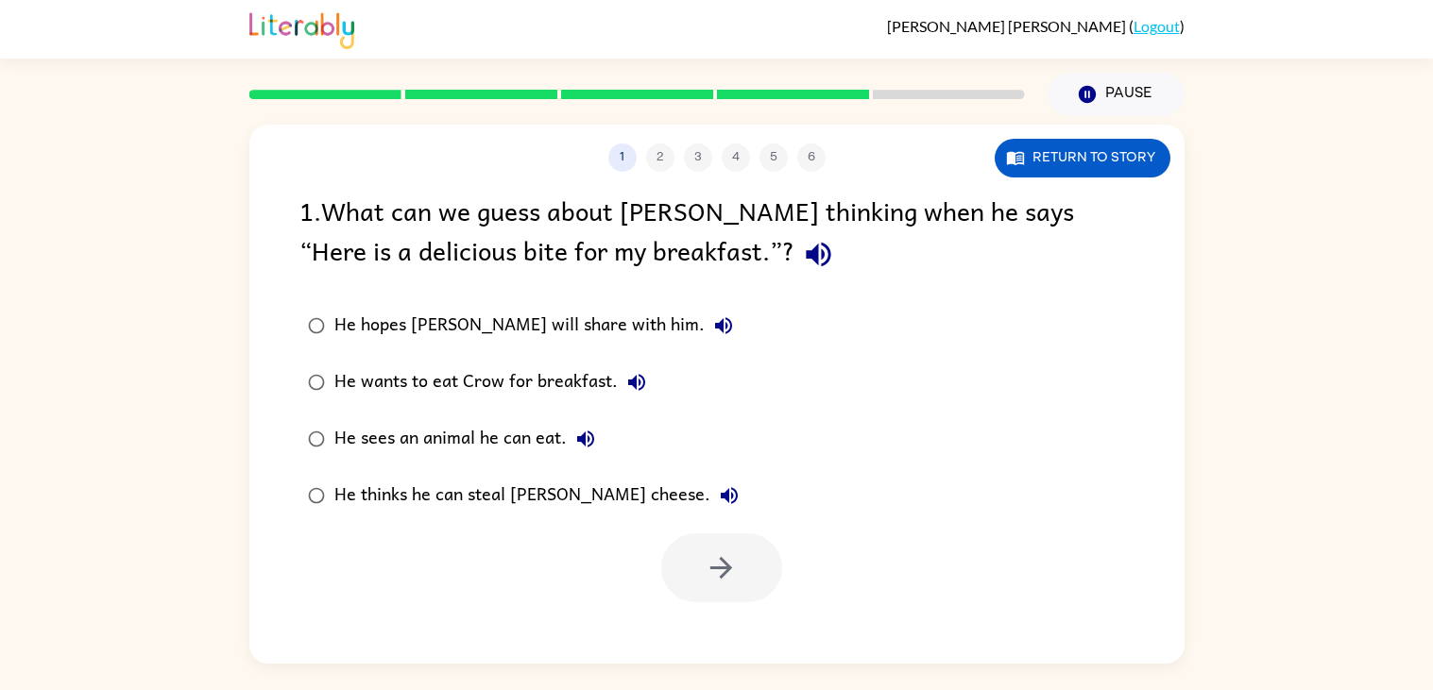
click at [710, 510] on button "He thinks he can steal [PERSON_NAME] cheese." at bounding box center [729, 496] width 38 height 38
click at [635, 383] on icon "button" at bounding box center [636, 382] width 23 height 23
click at [697, 599] on button "button" at bounding box center [721, 568] width 121 height 69
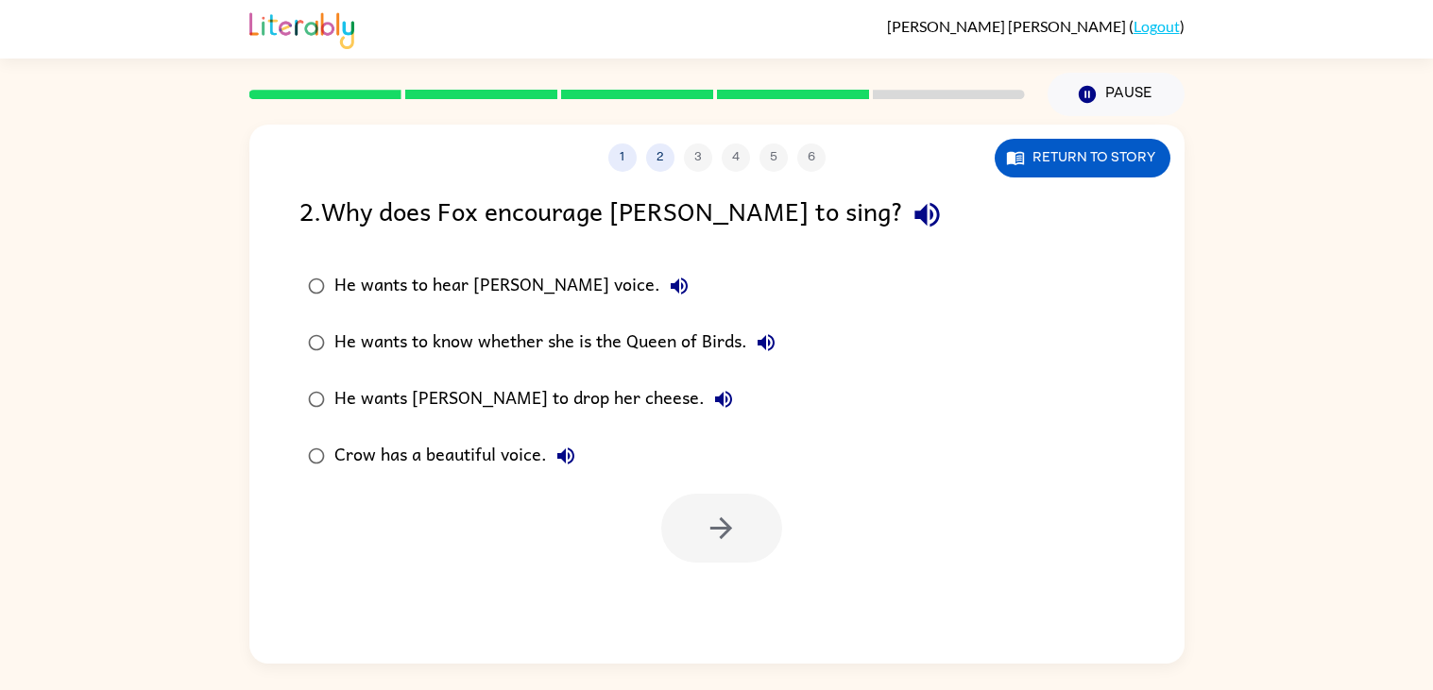
click at [660, 285] on button "He wants to hear [PERSON_NAME] voice." at bounding box center [679, 286] width 38 height 38
click at [763, 340] on icon "button" at bounding box center [765, 342] width 17 height 17
click at [715, 392] on icon "button" at bounding box center [723, 399] width 17 height 17
click at [576, 450] on button "Crow has a beautiful voice." at bounding box center [566, 456] width 38 height 38
click at [700, 542] on button "button" at bounding box center [721, 528] width 121 height 69
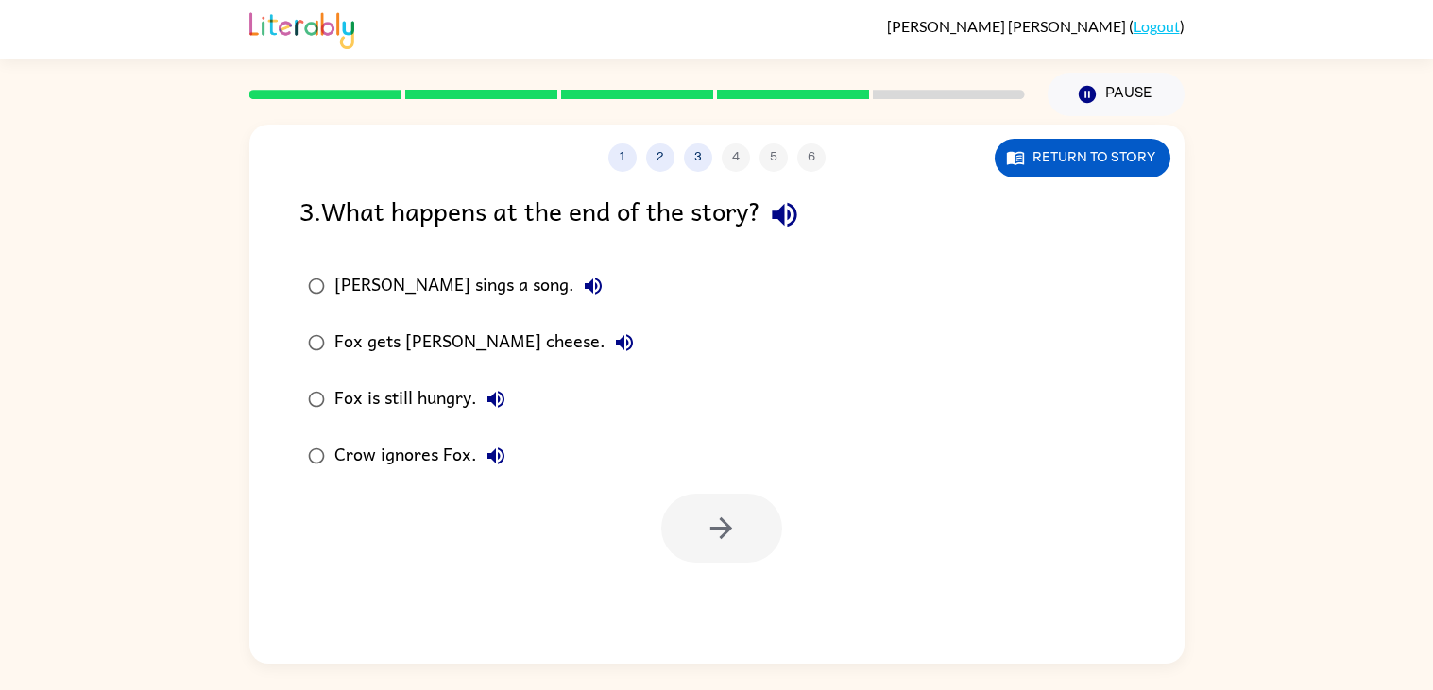
click at [582, 281] on icon "button" at bounding box center [593, 286] width 23 height 23
click at [552, 358] on div "Fox gets [PERSON_NAME] cheese." at bounding box center [488, 343] width 309 height 38
click at [605, 351] on button "Fox gets [PERSON_NAME] cheese." at bounding box center [624, 343] width 38 height 38
click at [498, 409] on icon "button" at bounding box center [495, 399] width 23 height 23
click at [501, 468] on button "Crow ignores Fox." at bounding box center [496, 456] width 38 height 38
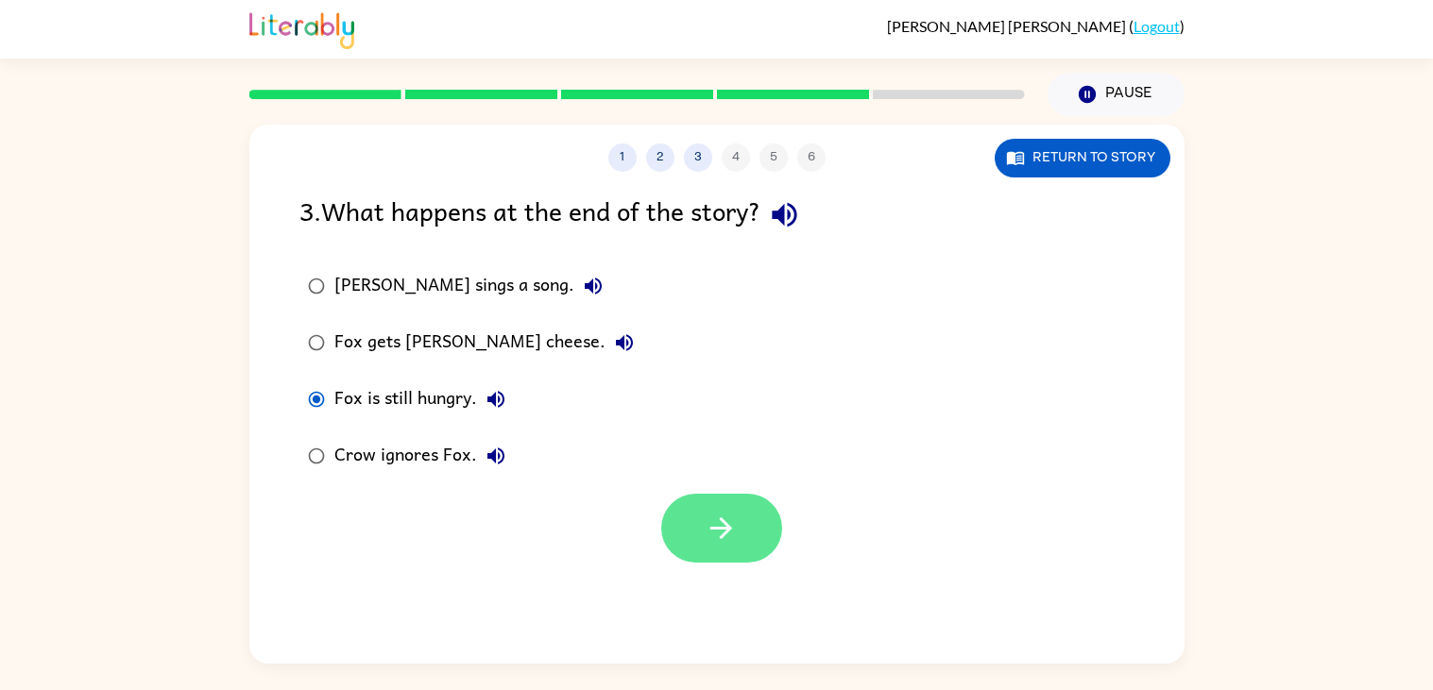
click at [696, 506] on button "button" at bounding box center [721, 528] width 121 height 69
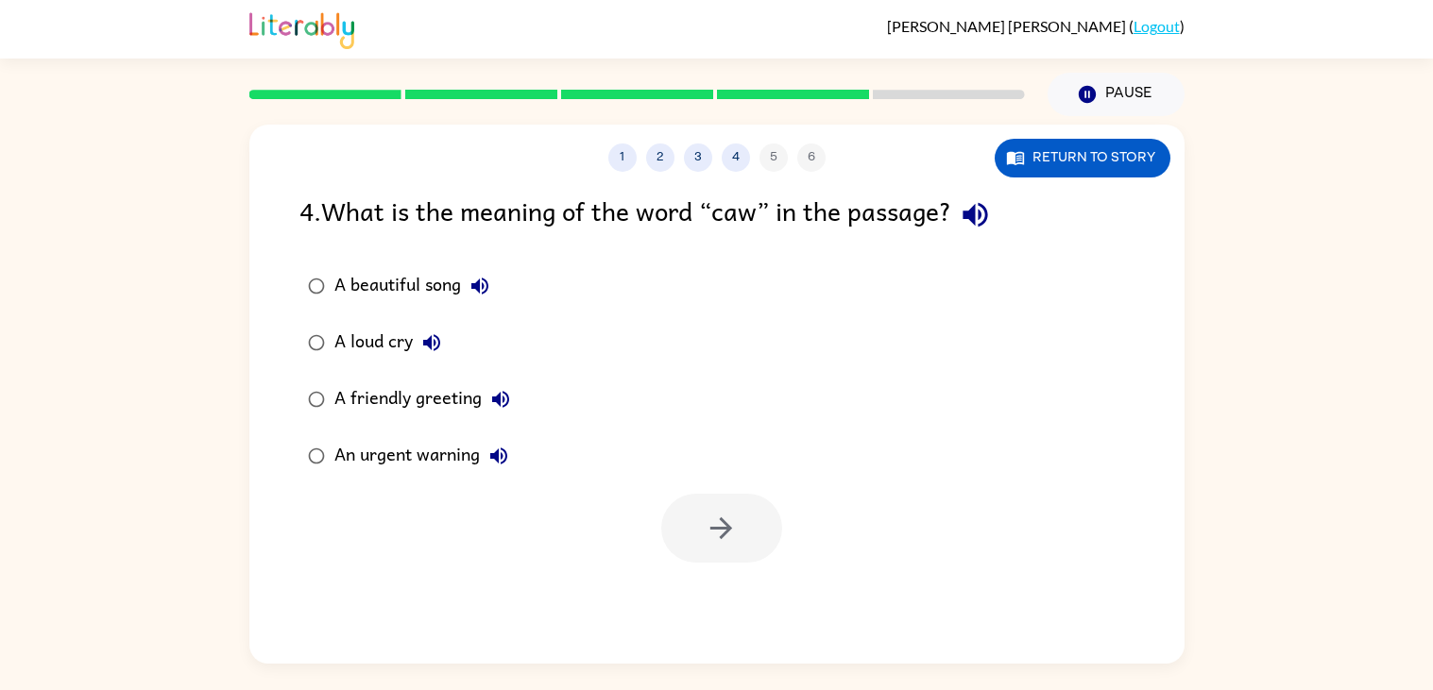
click at [479, 287] on icon "button" at bounding box center [479, 286] width 17 height 17
click at [479, 280] on icon "button" at bounding box center [479, 286] width 23 height 23
click at [428, 327] on button "A loud cry" at bounding box center [432, 343] width 38 height 38
click at [498, 389] on icon "button" at bounding box center [500, 399] width 23 height 23
click at [499, 458] on icon "button" at bounding box center [498, 456] width 23 height 23
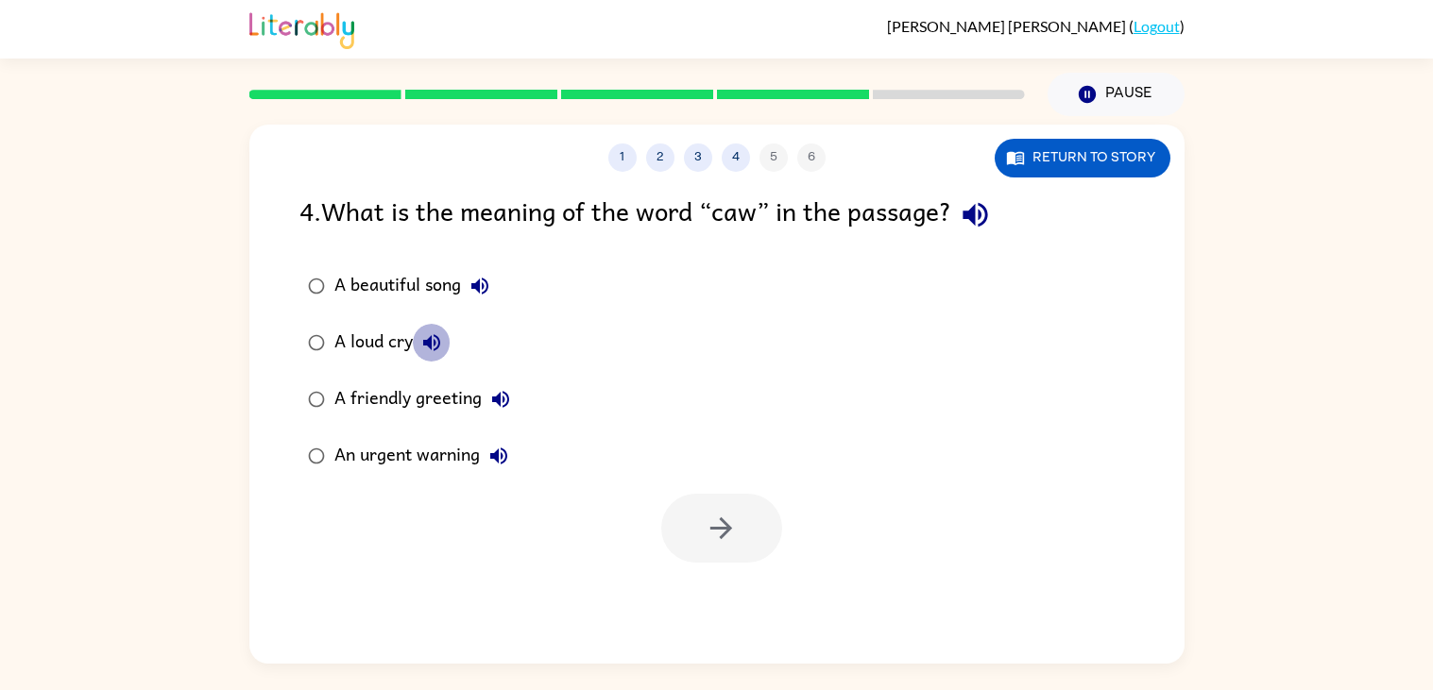
click at [422, 345] on icon "button" at bounding box center [431, 342] width 23 height 23
click at [735, 548] on button "button" at bounding box center [721, 528] width 121 height 69
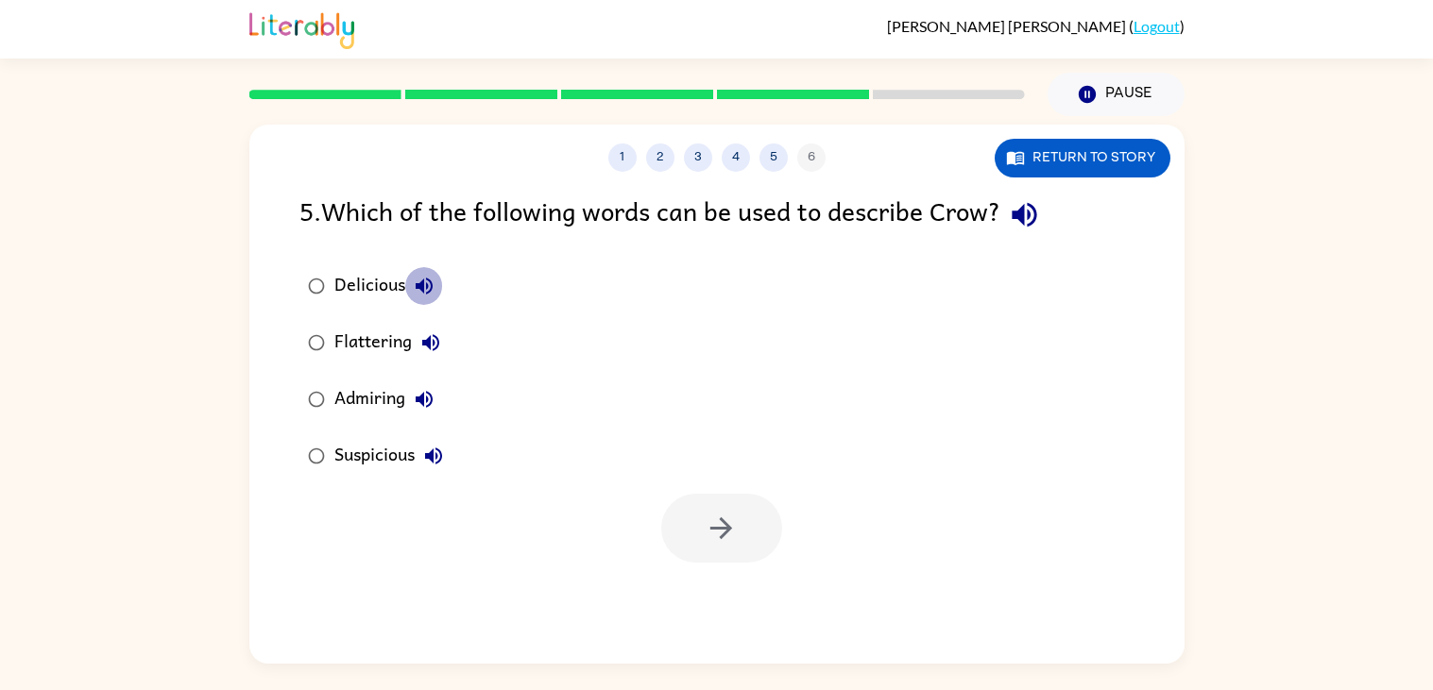
click at [429, 280] on icon "button" at bounding box center [424, 286] width 17 height 17
click at [428, 325] on button "Flattering" at bounding box center [431, 343] width 38 height 38
click at [427, 386] on button "Admiring" at bounding box center [424, 400] width 38 height 38
click at [432, 458] on icon "button" at bounding box center [433, 456] width 17 height 17
click at [432, 277] on icon "button" at bounding box center [424, 286] width 23 height 23
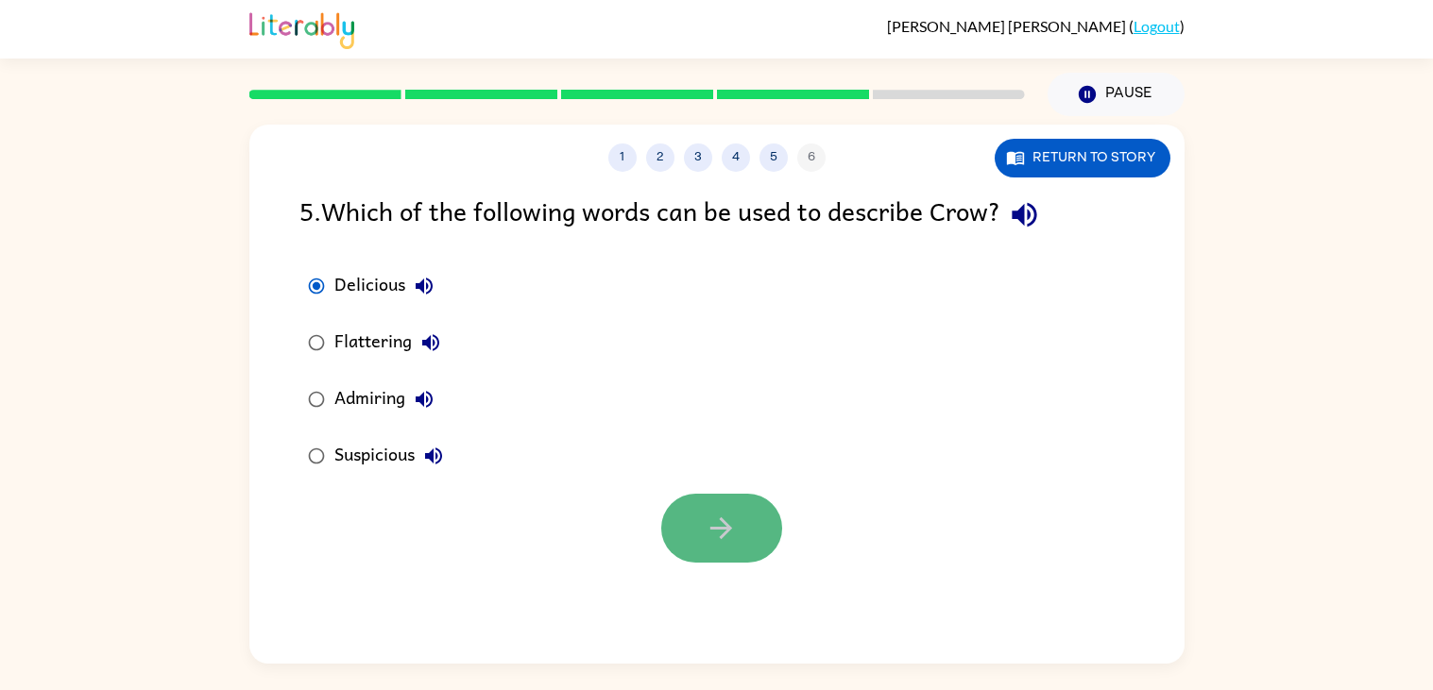
click at [688, 513] on button "button" at bounding box center [721, 528] width 121 height 69
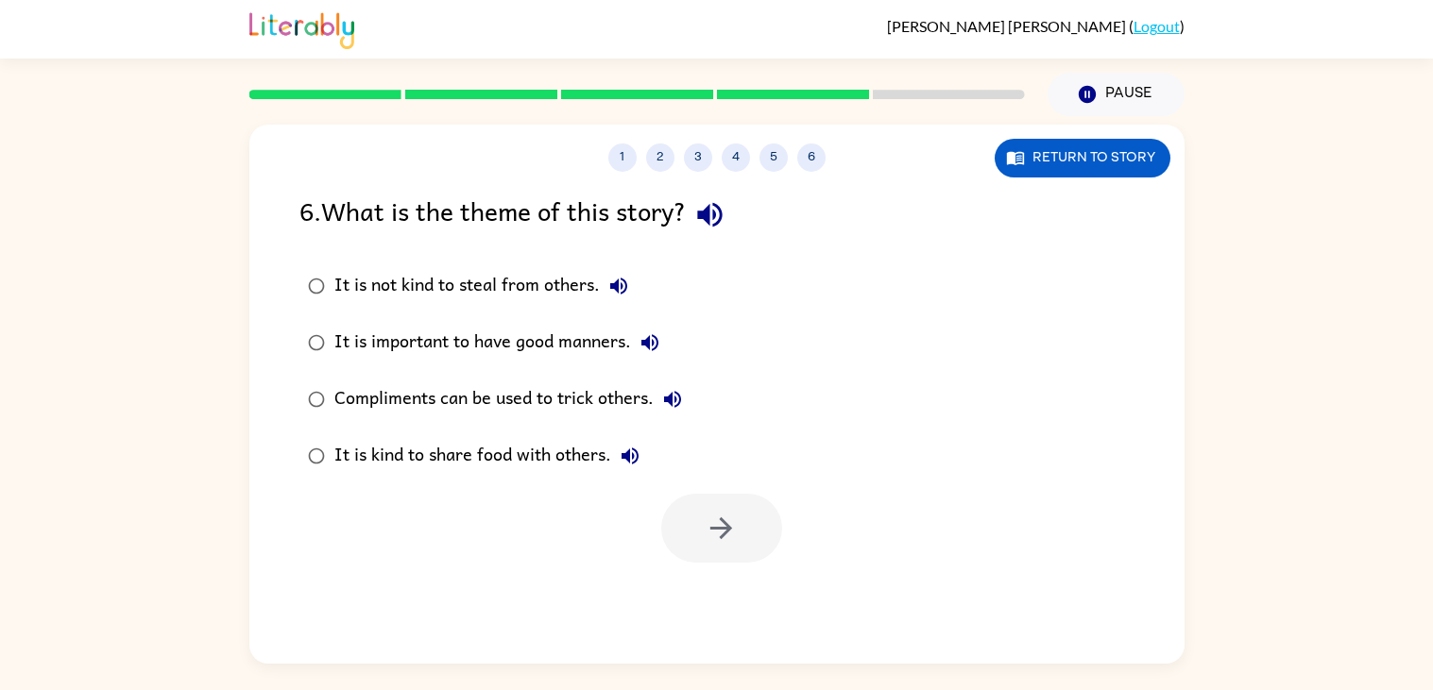
click at [627, 286] on icon "button" at bounding box center [618, 286] width 17 height 17
click at [644, 350] on icon "button" at bounding box center [649, 342] width 23 height 23
click at [671, 403] on icon "button" at bounding box center [672, 399] width 17 height 17
click at [622, 454] on icon "button" at bounding box center [629, 456] width 17 height 17
click at [647, 337] on icon "button" at bounding box center [649, 342] width 23 height 23
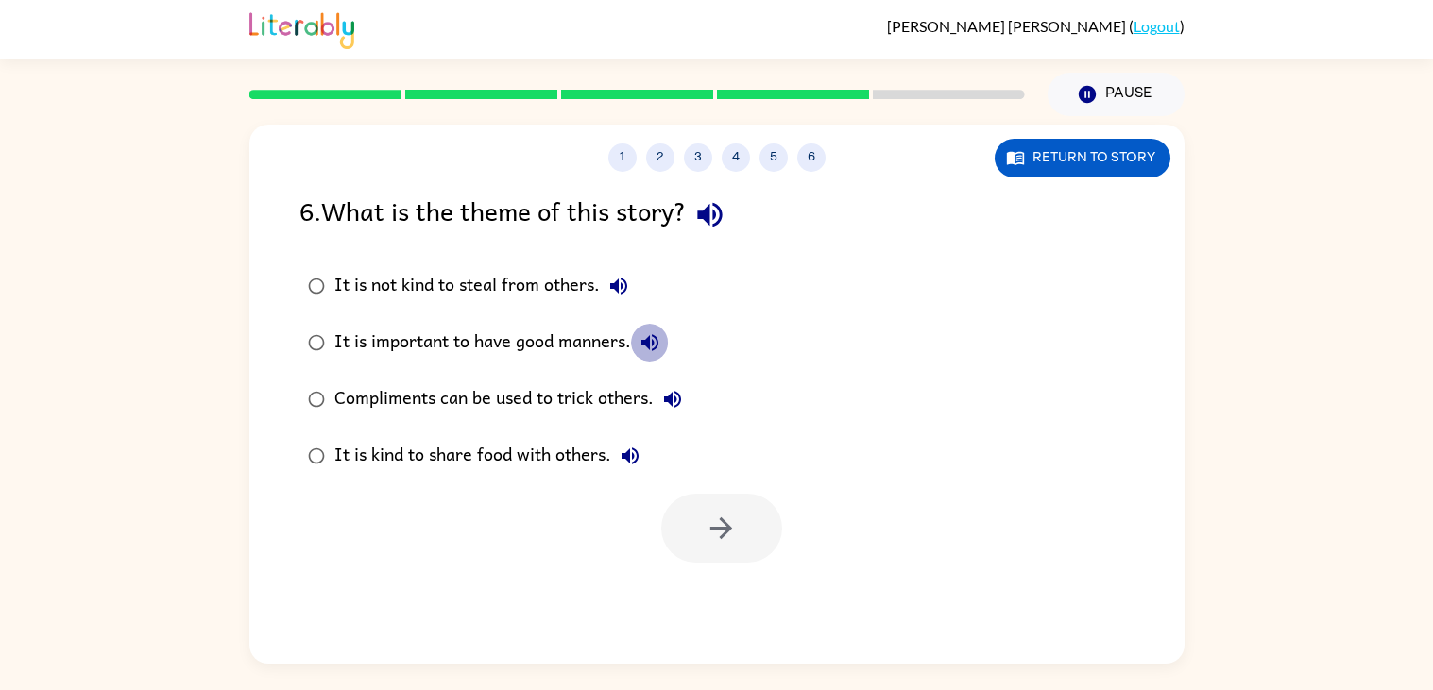
click at [652, 324] on button "It is important to have good manners." at bounding box center [650, 343] width 38 height 38
click at [609, 288] on icon "button" at bounding box center [618, 286] width 23 height 23
click at [643, 348] on icon "button" at bounding box center [649, 342] width 23 height 23
click at [672, 400] on icon "button" at bounding box center [672, 399] width 17 height 17
click at [637, 455] on icon "button" at bounding box center [629, 456] width 17 height 17
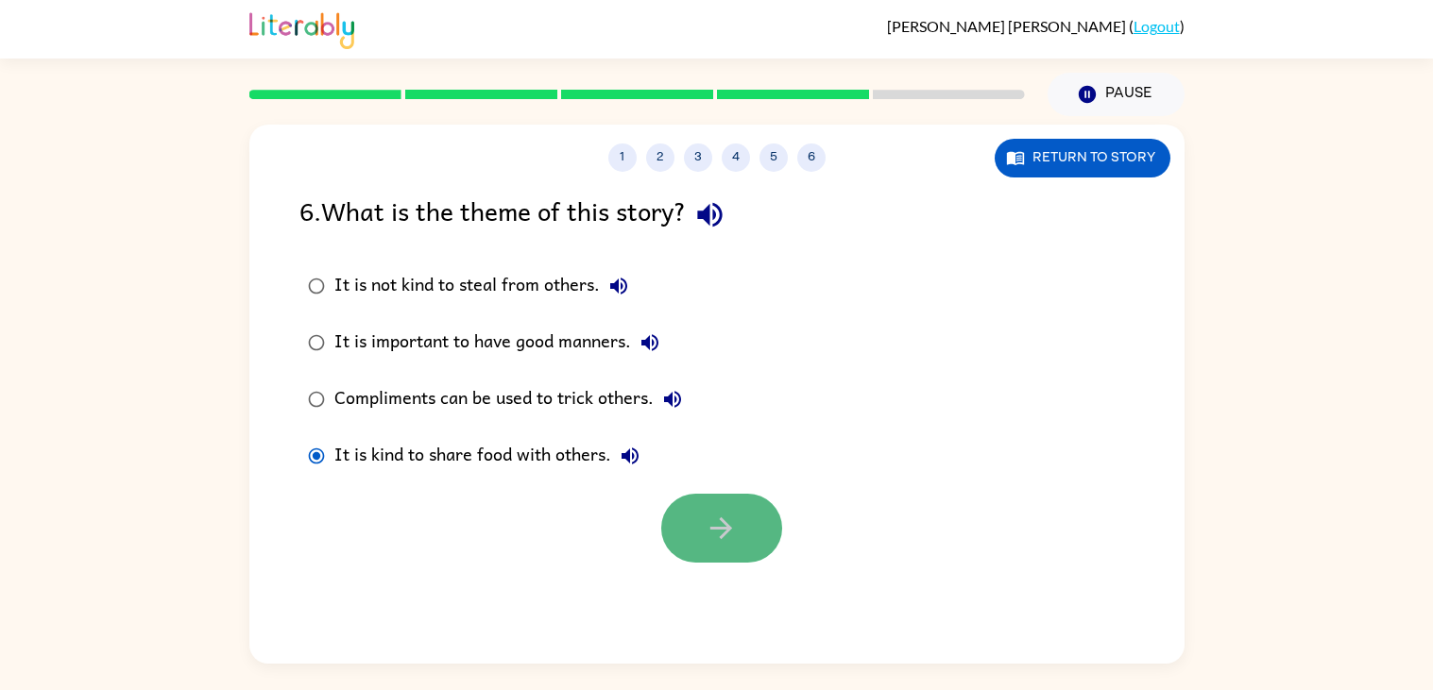
click at [693, 549] on button "button" at bounding box center [721, 528] width 121 height 69
